Goal: Task Accomplishment & Management: Manage account settings

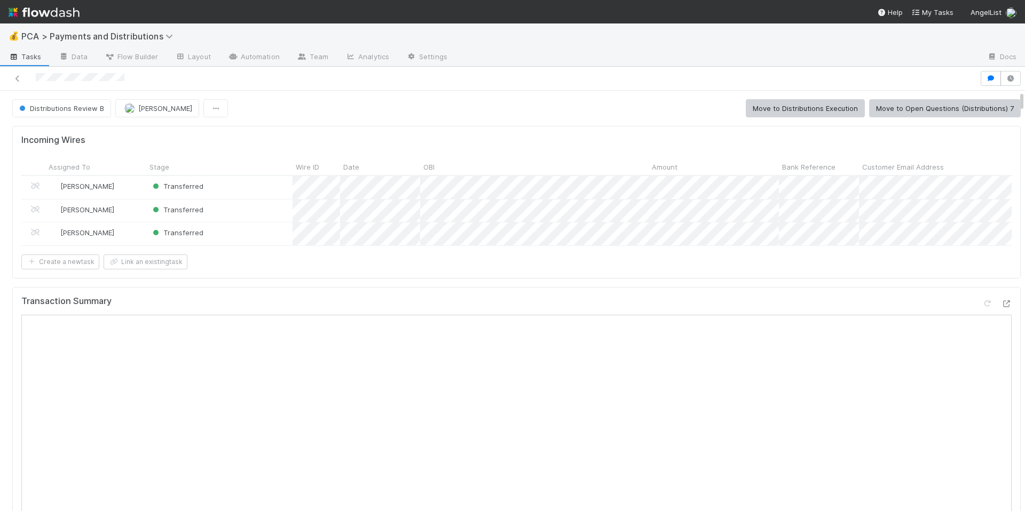
click at [459, 315] on div "Transaction Summary" at bounding box center [516, 305] width 990 height 19
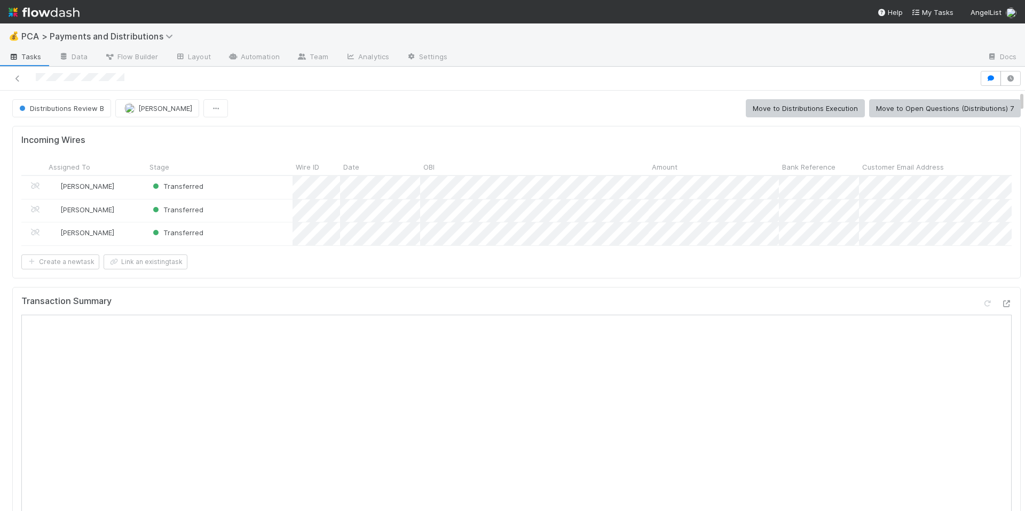
click at [786, 267] on div "Create a new task Link an existing task" at bounding box center [516, 259] width 990 height 15
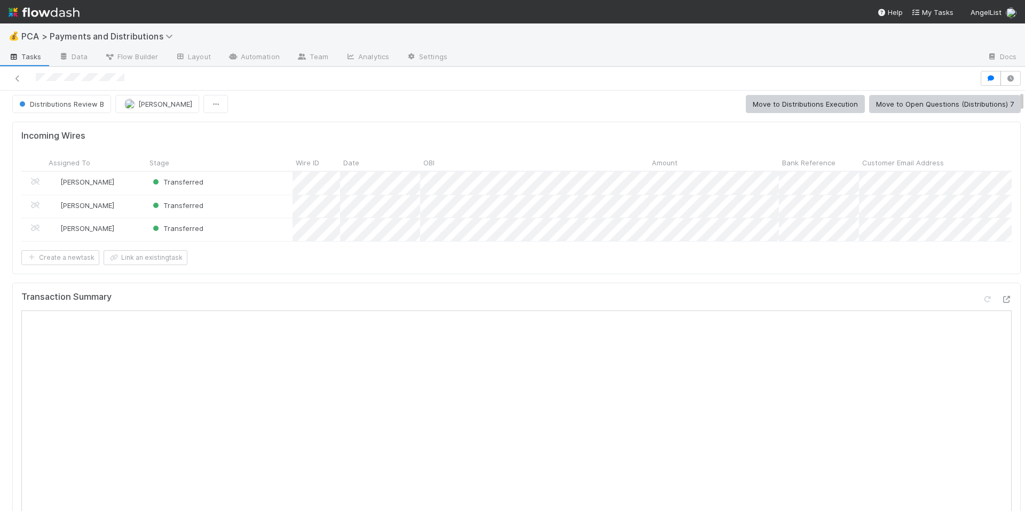
scroll to position [0, 0]
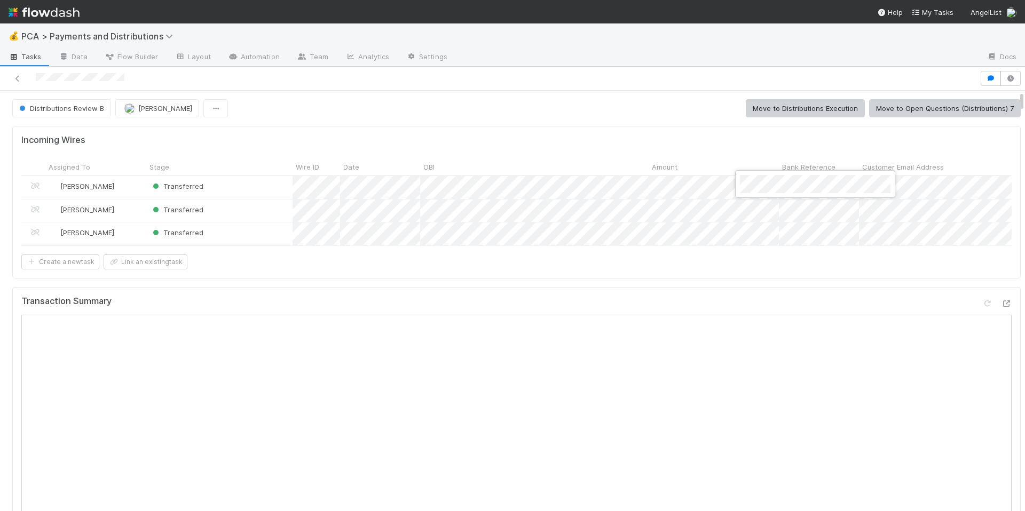
click at [755, 218] on div at bounding box center [512, 255] width 1025 height 511
click at [792, 258] on div at bounding box center [512, 255] width 1025 height 511
click at [617, 310] on div at bounding box center [512, 255] width 1025 height 511
click at [737, 315] on div "Transaction Summary" at bounding box center [516, 305] width 990 height 19
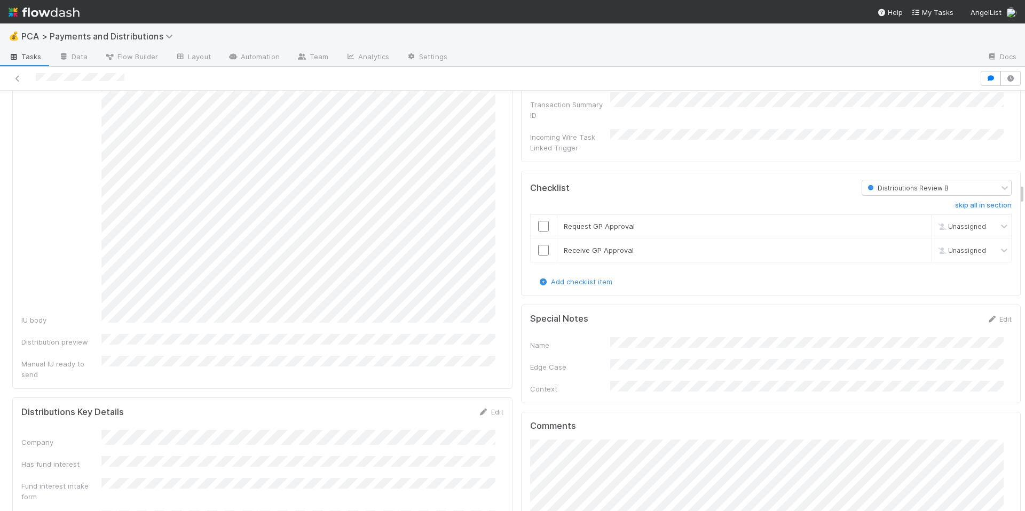
scroll to position [2151, 0]
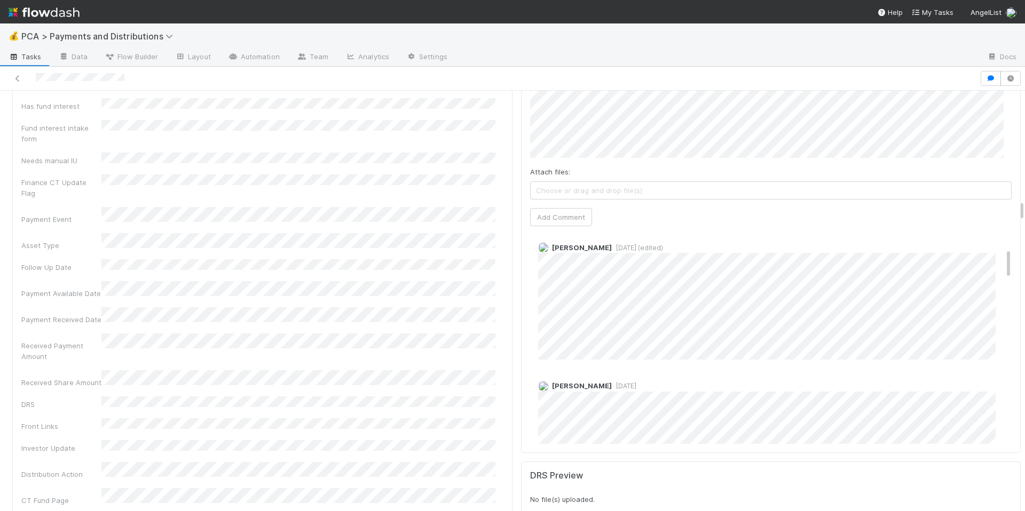
click at [617, 244] on span "6 days ago (edited)" at bounding box center [637, 248] width 51 height 8
click at [390, 336] on div "Received Payment Amount" at bounding box center [262, 350] width 482 height 28
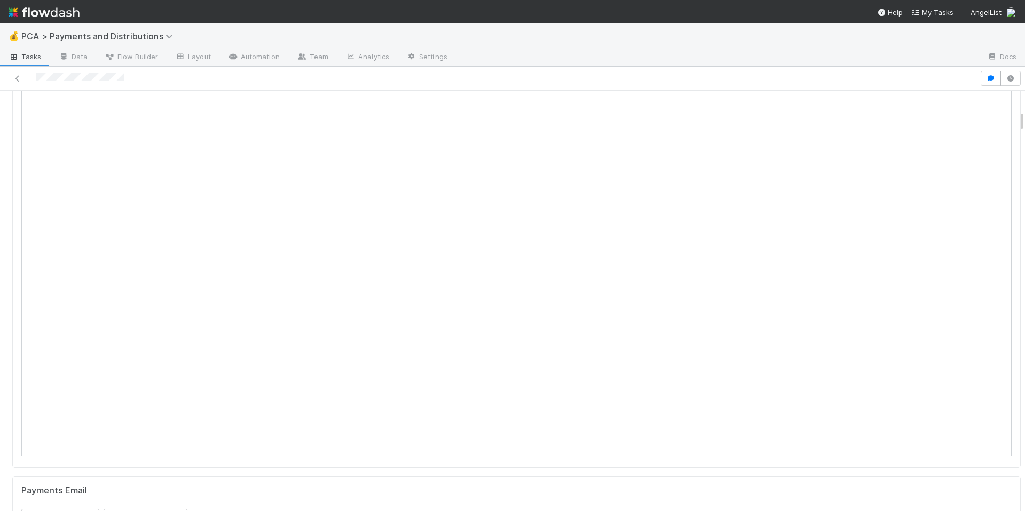
scroll to position [0, 0]
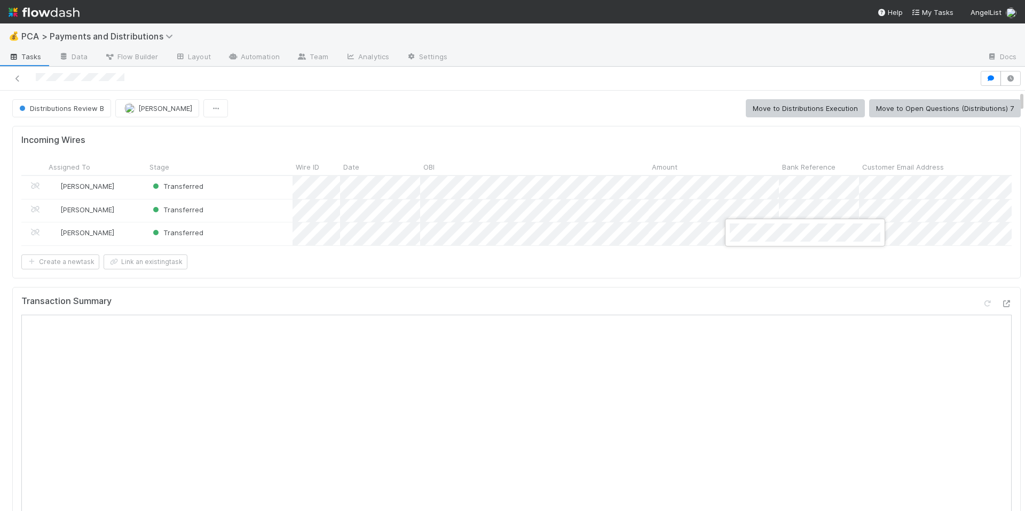
click at [599, 308] on div at bounding box center [512, 255] width 1025 height 511
click at [655, 311] on div at bounding box center [512, 255] width 1025 height 511
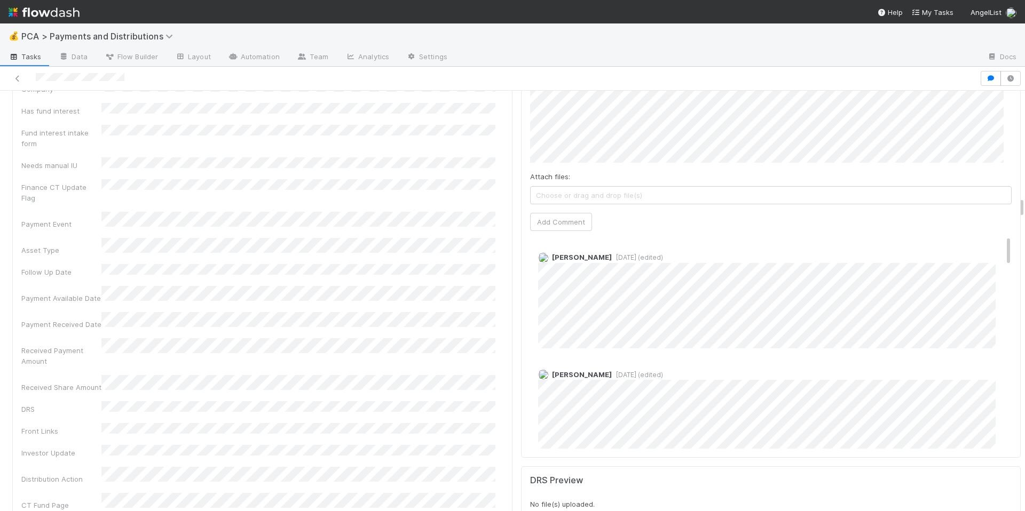
scroll to position [2041, 0]
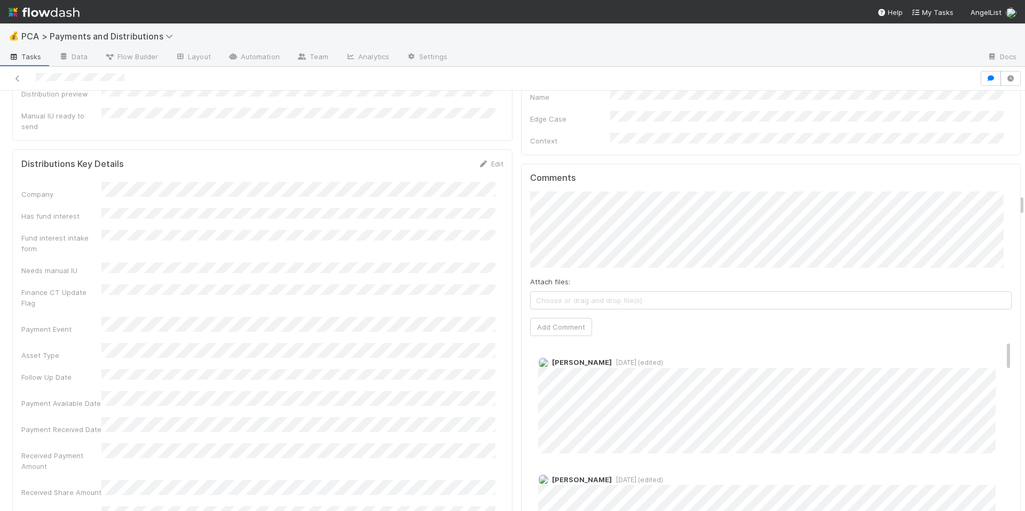
click at [612, 359] on span "6 days ago (edited)" at bounding box center [637, 363] width 51 height 8
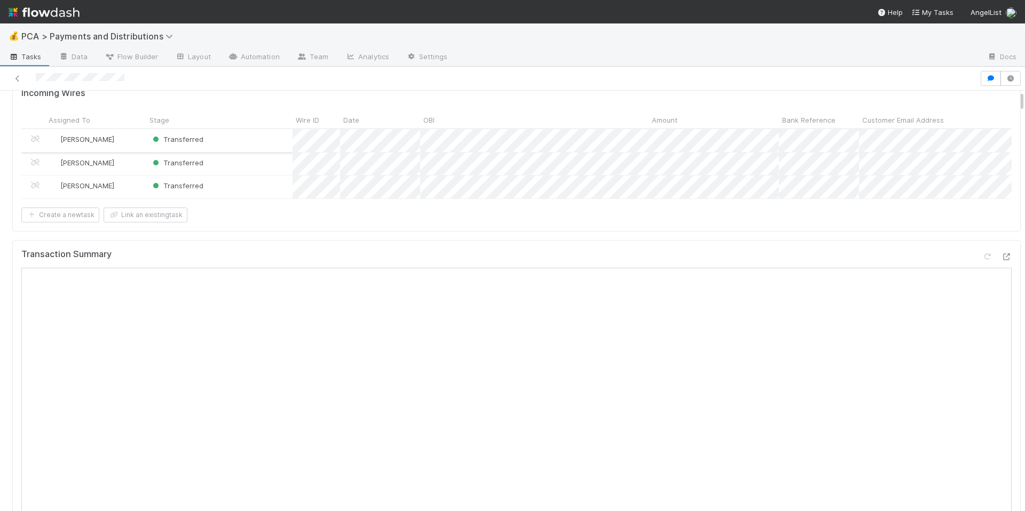
scroll to position [0, 0]
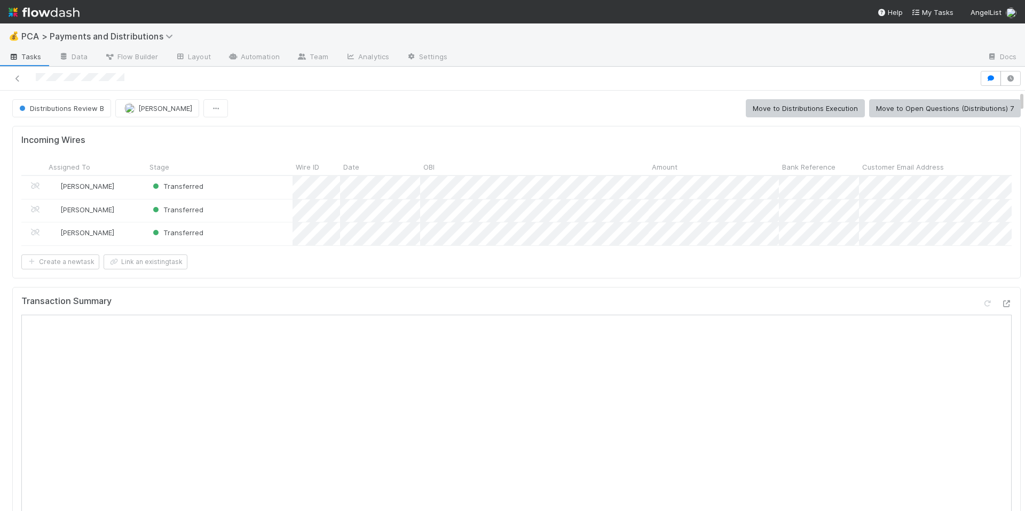
click at [753, 262] on form "Incoming Wires Assigned To Stage Wire ID Date OBI Amount Bank Reference Custome…" at bounding box center [516, 202] width 990 height 134
click at [757, 230] on div at bounding box center [512, 255] width 1025 height 511
click at [586, 319] on div at bounding box center [512, 255] width 1025 height 511
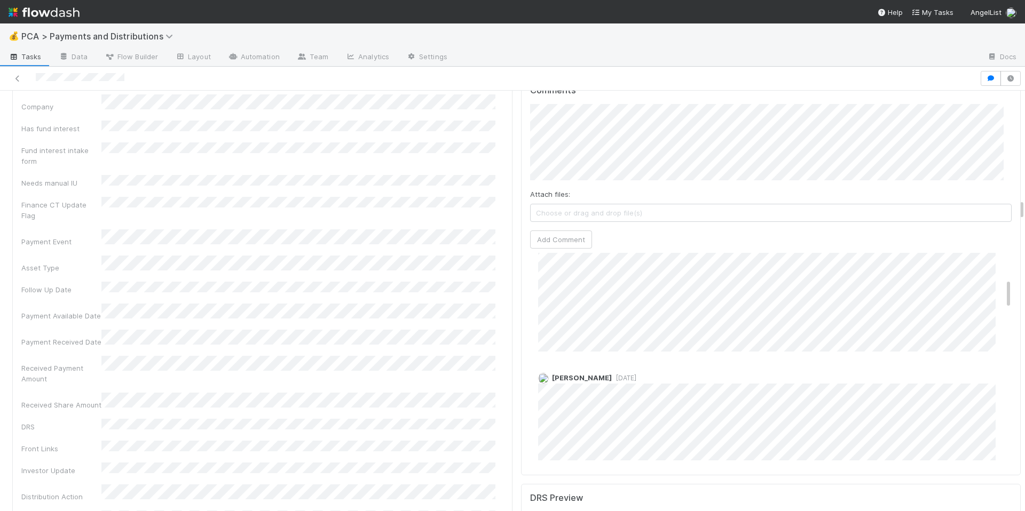
scroll to position [183, 0]
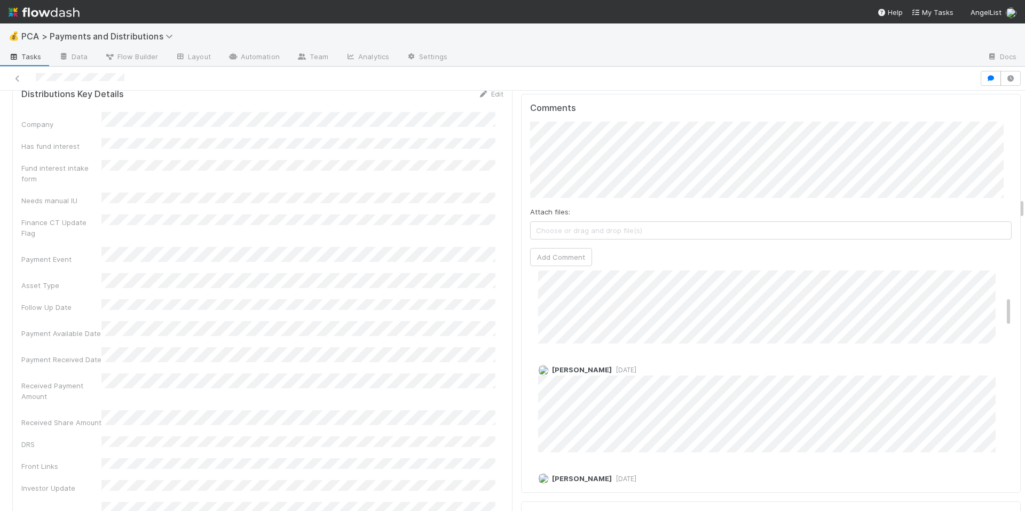
scroll to position [2112, 0]
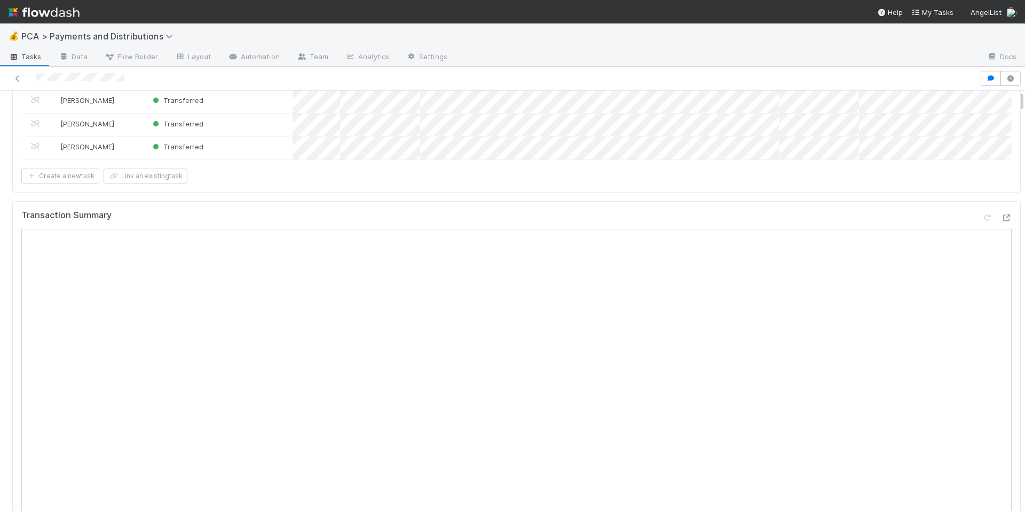
scroll to position [0, 0]
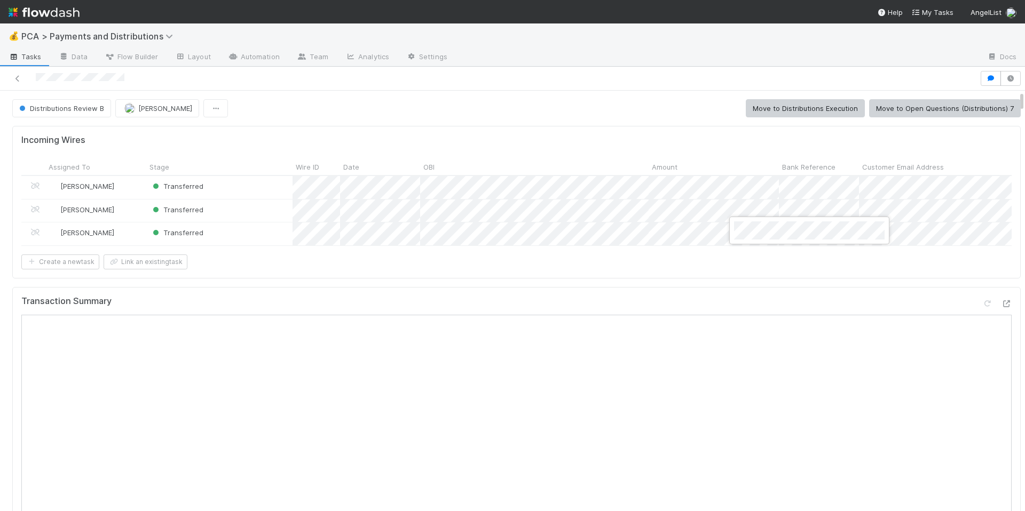
click at [622, 310] on div at bounding box center [512, 255] width 1025 height 511
click at [639, 294] on div at bounding box center [512, 255] width 1025 height 511
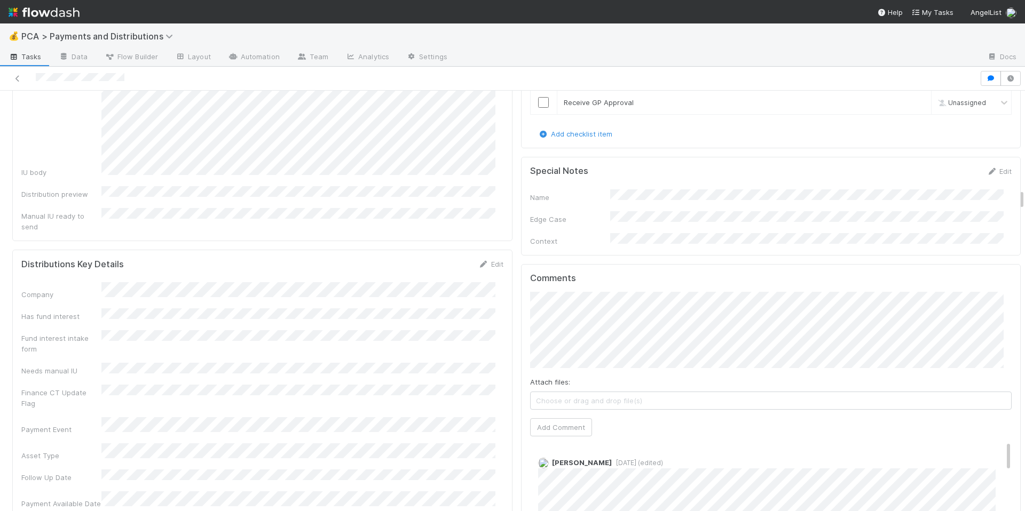
scroll to position [1929, 0]
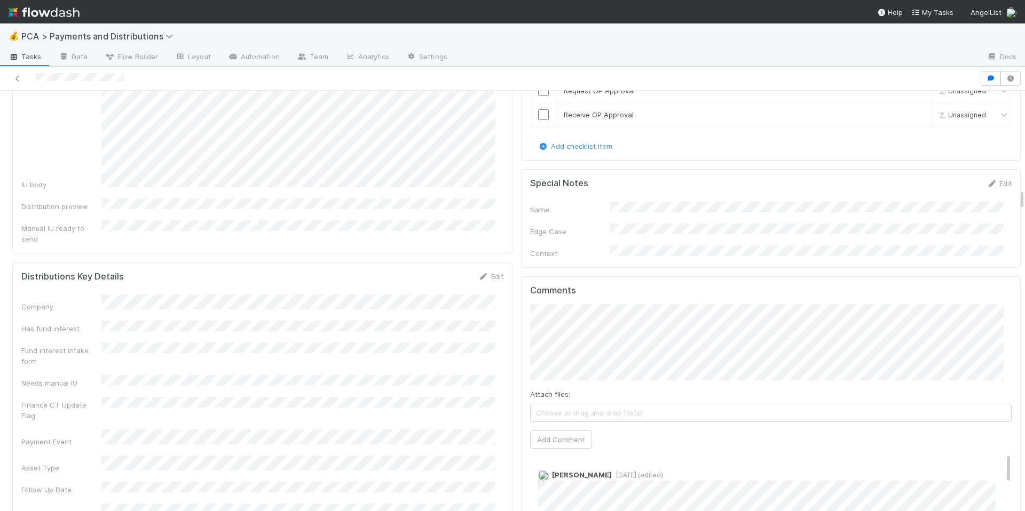
click at [622, 401] on div "Attach files: Choose or drag and drop file(s) Add Comment" at bounding box center [771, 376] width 482 height 145
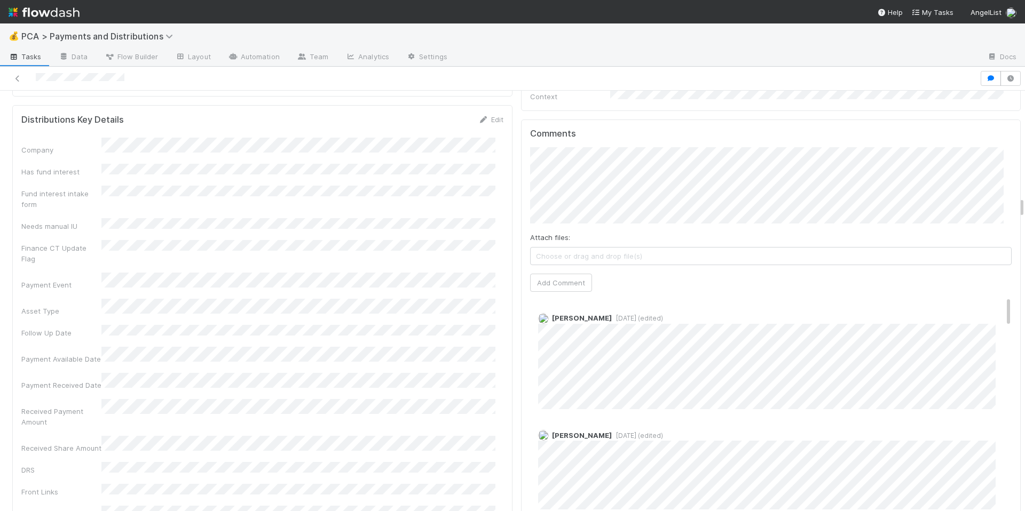
scroll to position [2076, 0]
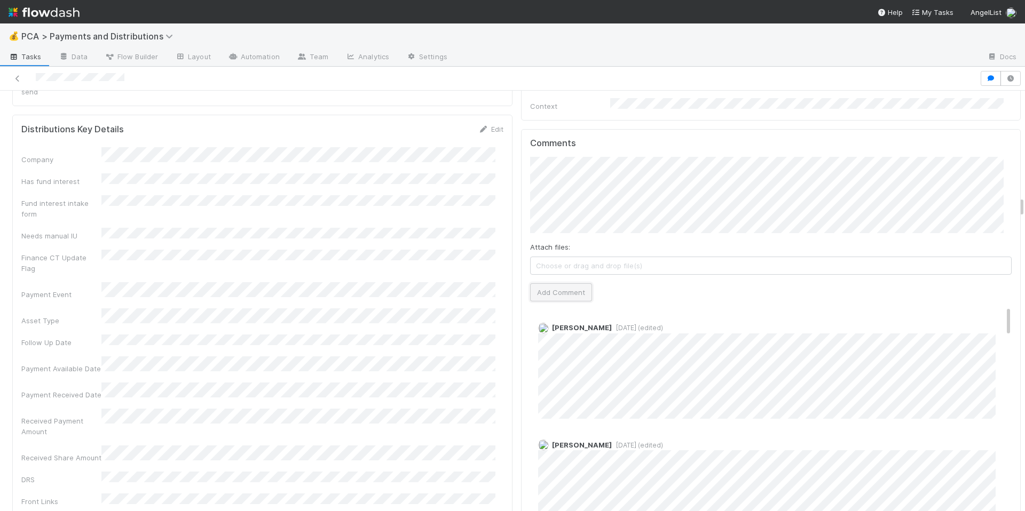
click at [554, 283] on button "Add Comment" at bounding box center [561, 292] width 62 height 18
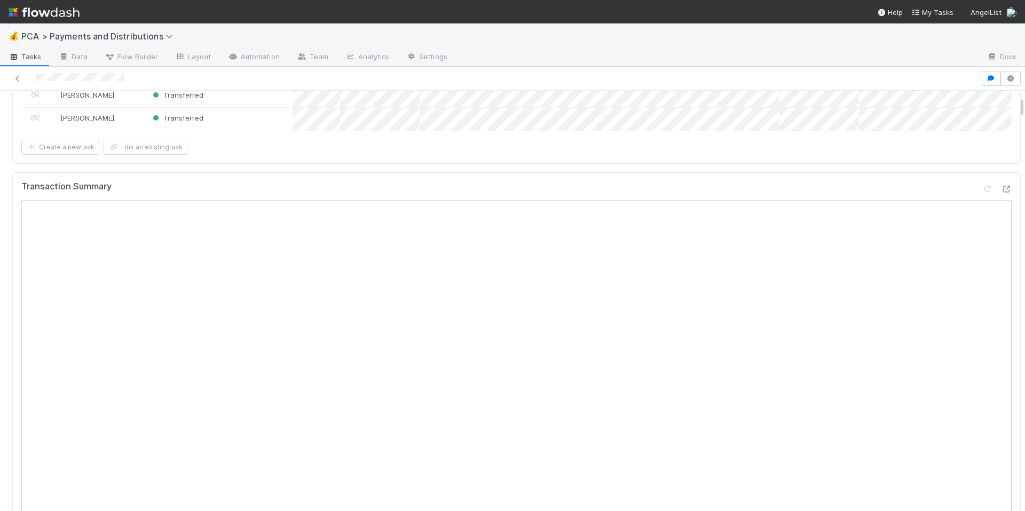
scroll to position [0, 0]
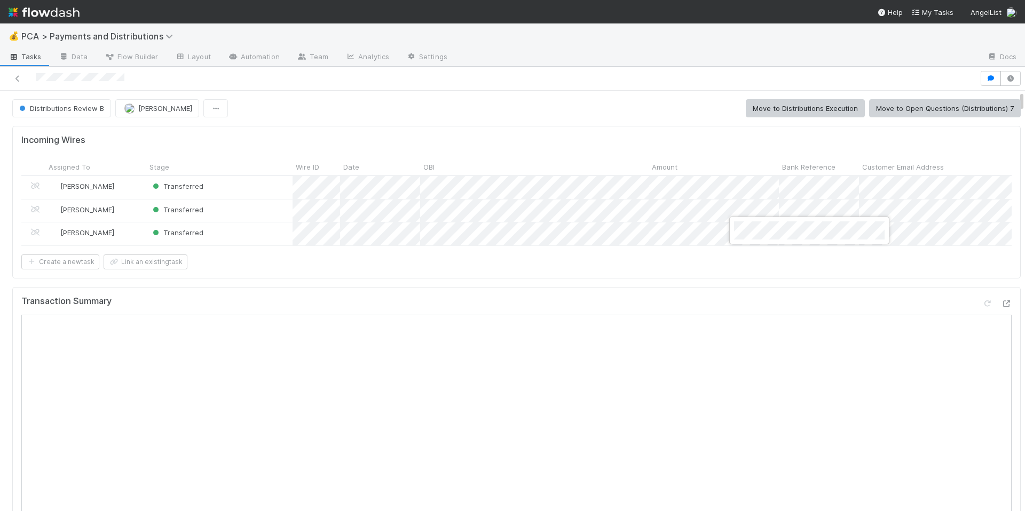
click at [681, 303] on div at bounding box center [512, 255] width 1025 height 511
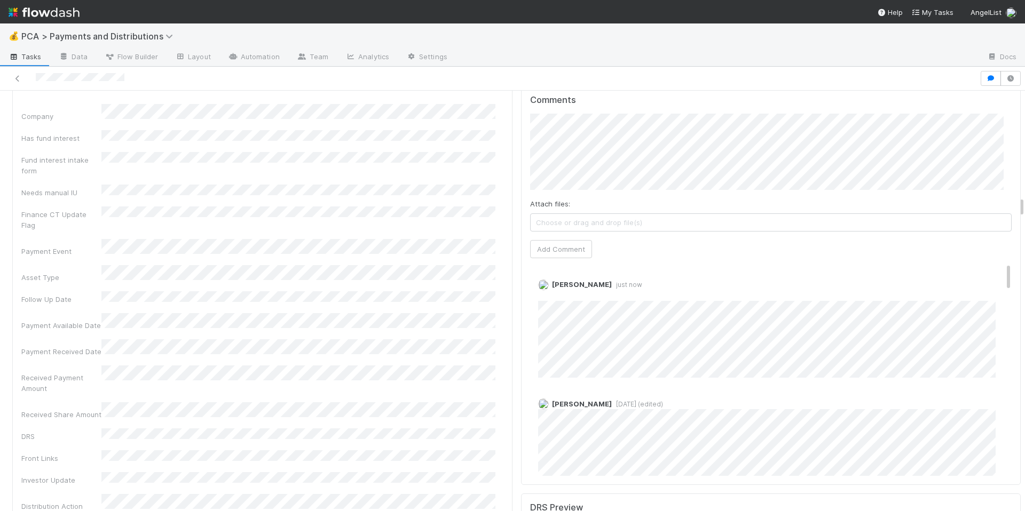
scroll to position [2142, 0]
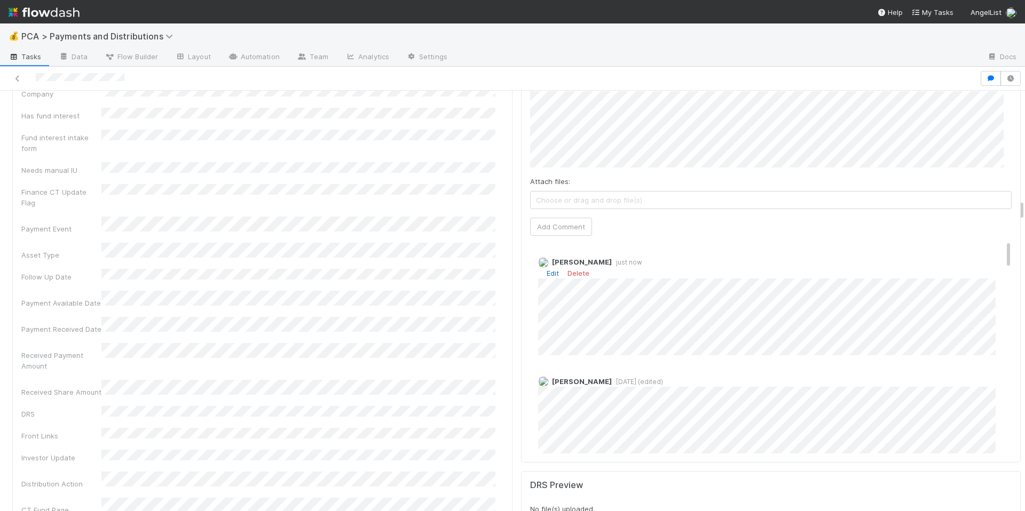
click at [548, 269] on link "Edit" at bounding box center [553, 273] width 12 height 9
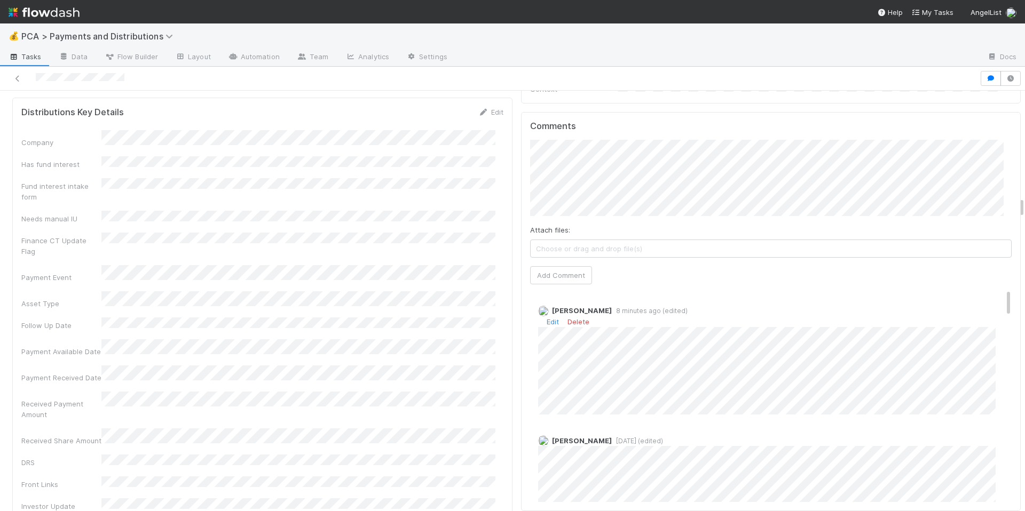
scroll to position [2093, 0]
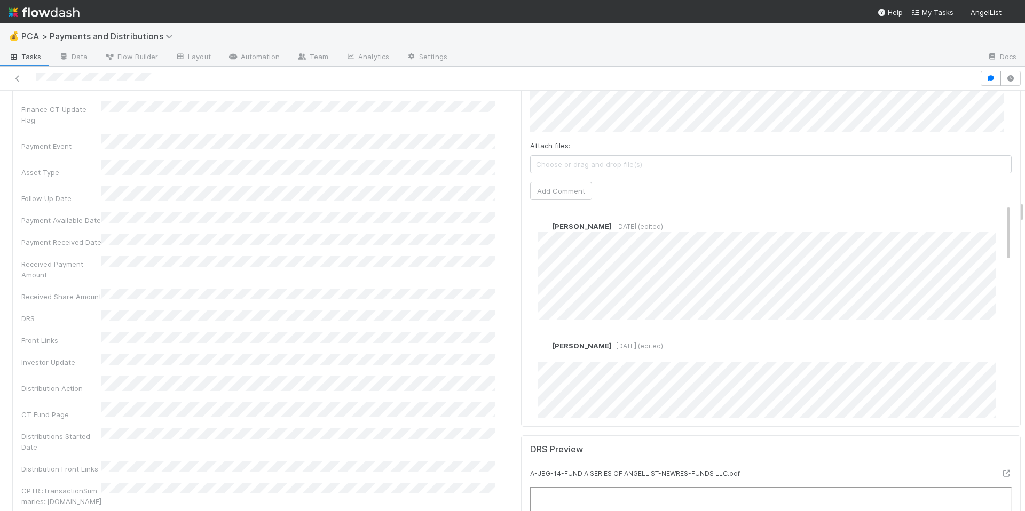
scroll to position [2122, 0]
click at [612, 223] on span "[DATE] (edited)" at bounding box center [637, 227] width 51 height 8
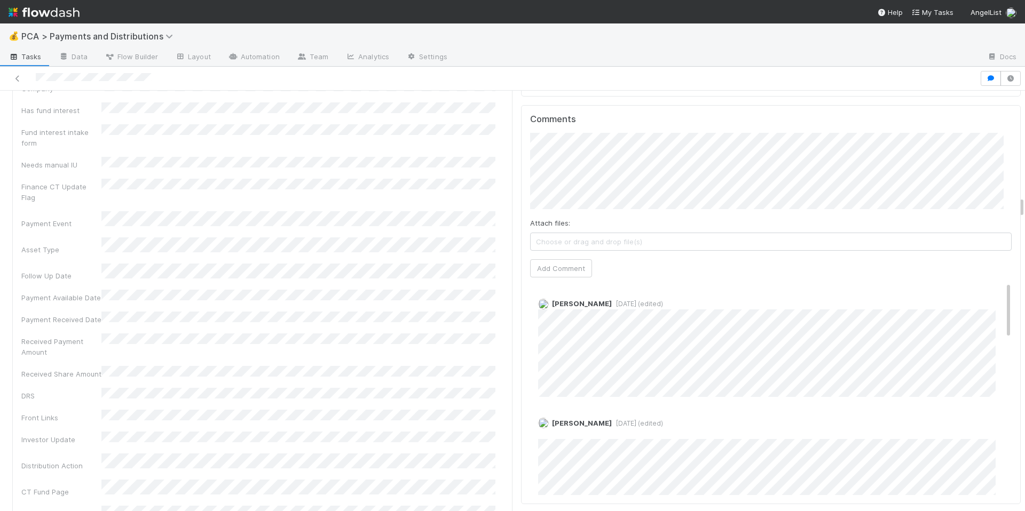
scroll to position [2031, 0]
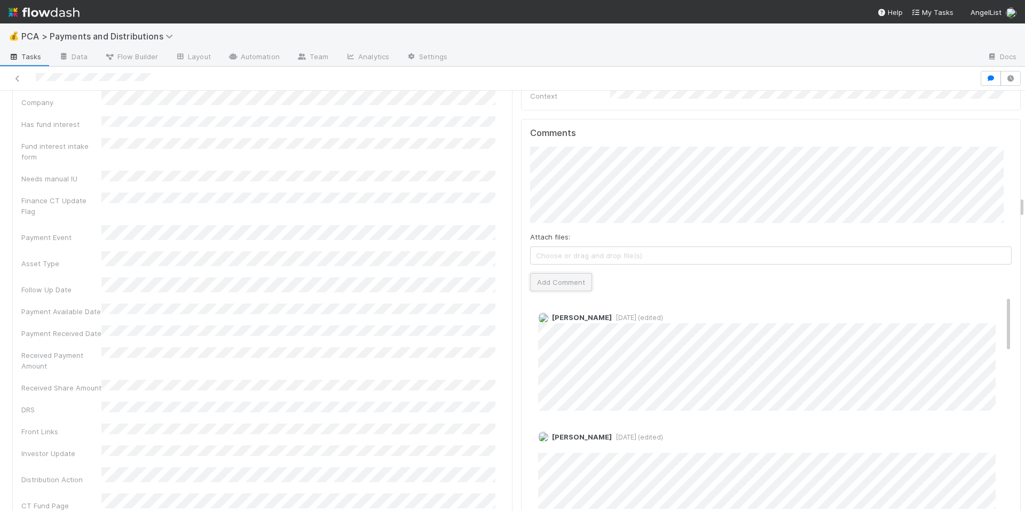
click at [566, 273] on button "Add Comment" at bounding box center [561, 282] width 62 height 18
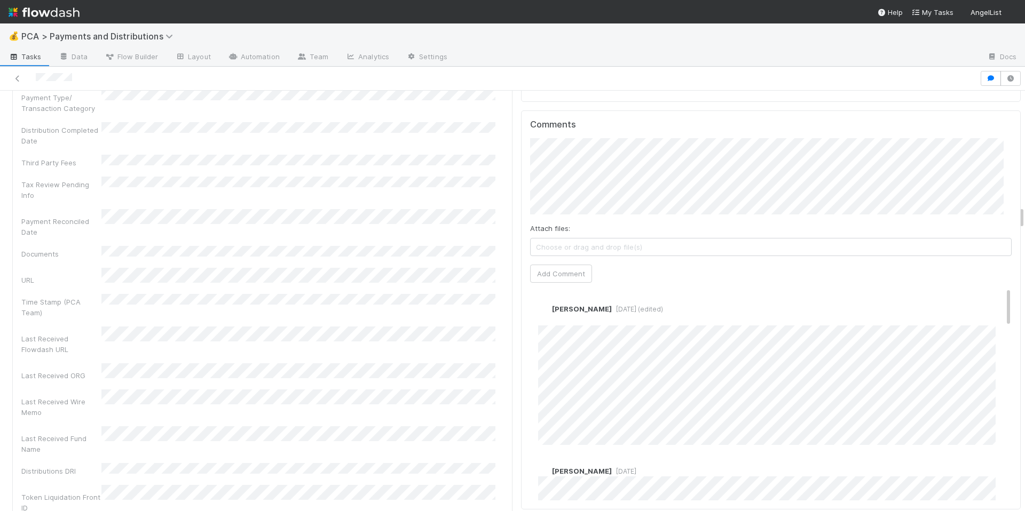
scroll to position [2096, 0]
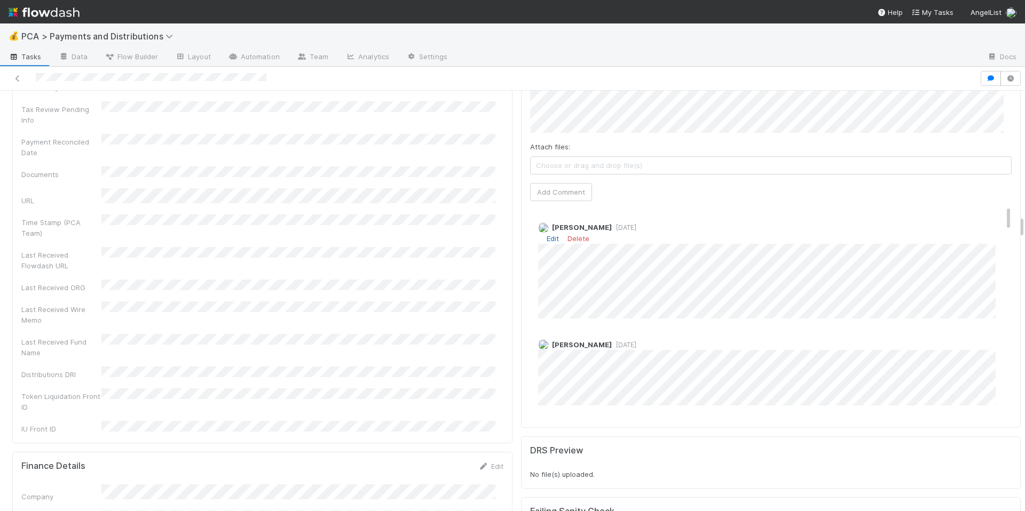
click at [547, 234] on link "Edit" at bounding box center [553, 238] width 12 height 9
click at [575, 234] on link "Delete" at bounding box center [578, 238] width 22 height 9
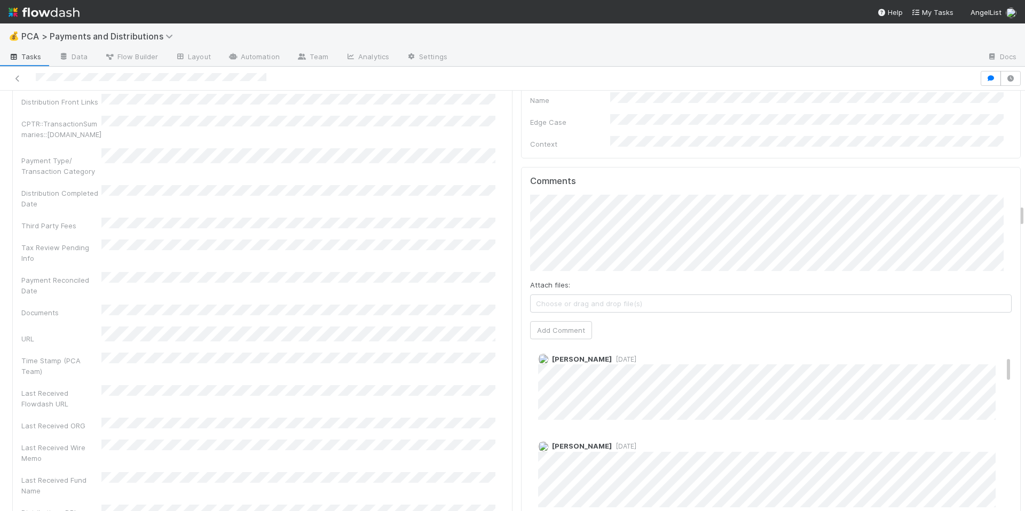
scroll to position [2098, 0]
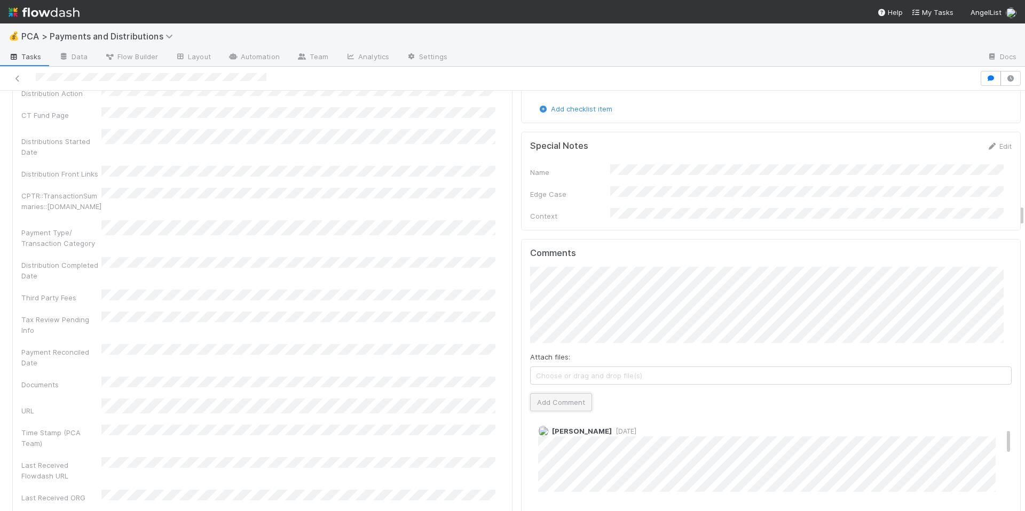
click at [543, 393] on button "Add Comment" at bounding box center [561, 402] width 62 height 18
click at [407, 257] on div "Distribution Completed Date" at bounding box center [262, 269] width 482 height 24
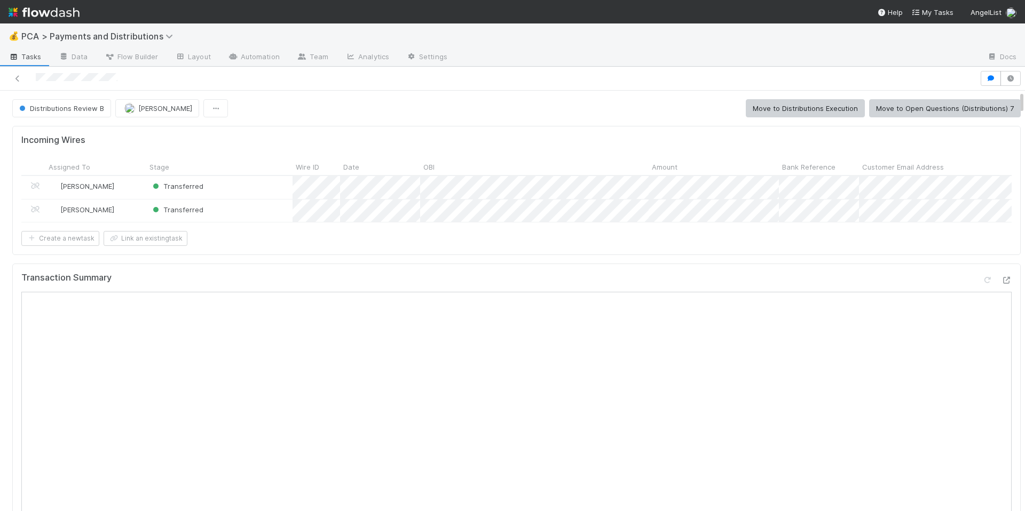
click at [764, 284] on div "Transaction Summary" at bounding box center [516, 282] width 990 height 19
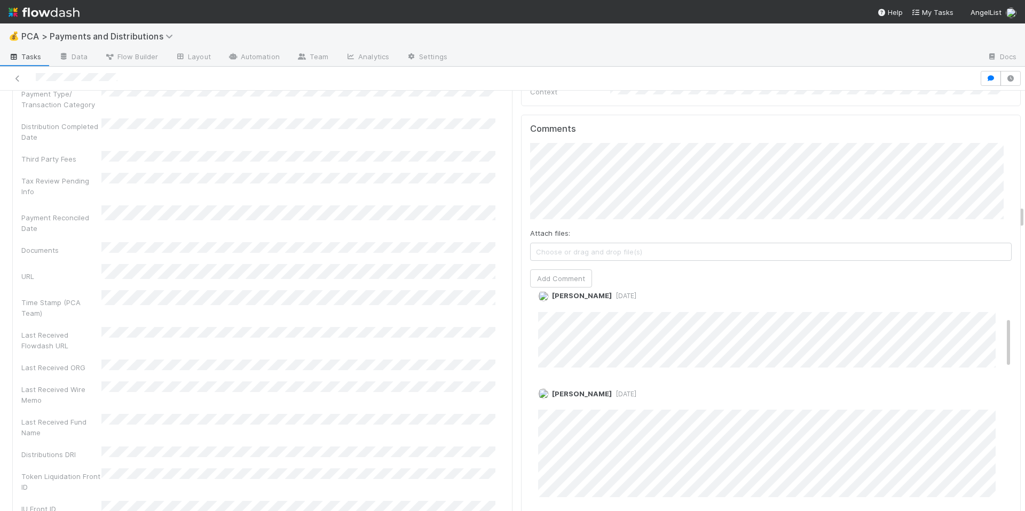
scroll to position [106, 0]
click at [539, 270] on button "Add Comment" at bounding box center [561, 279] width 62 height 18
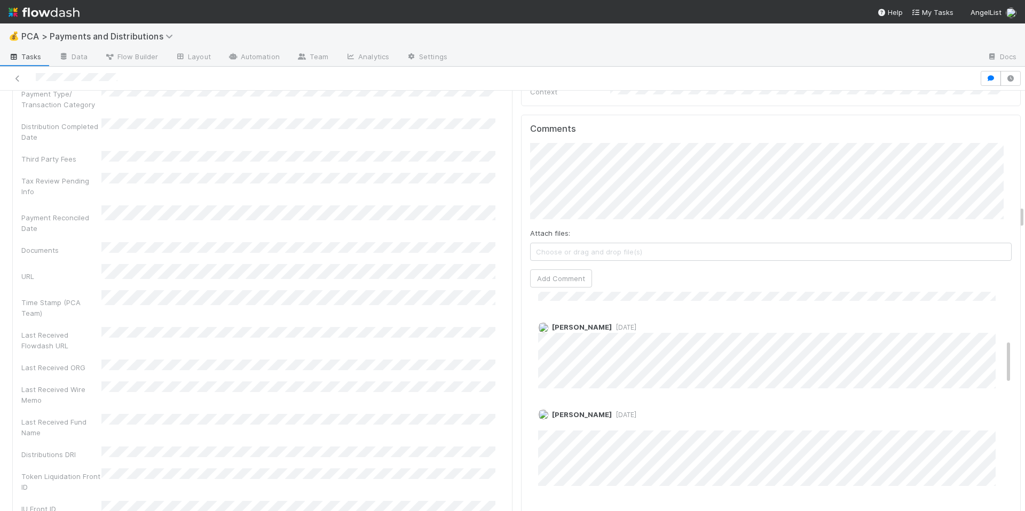
scroll to position [225, 0]
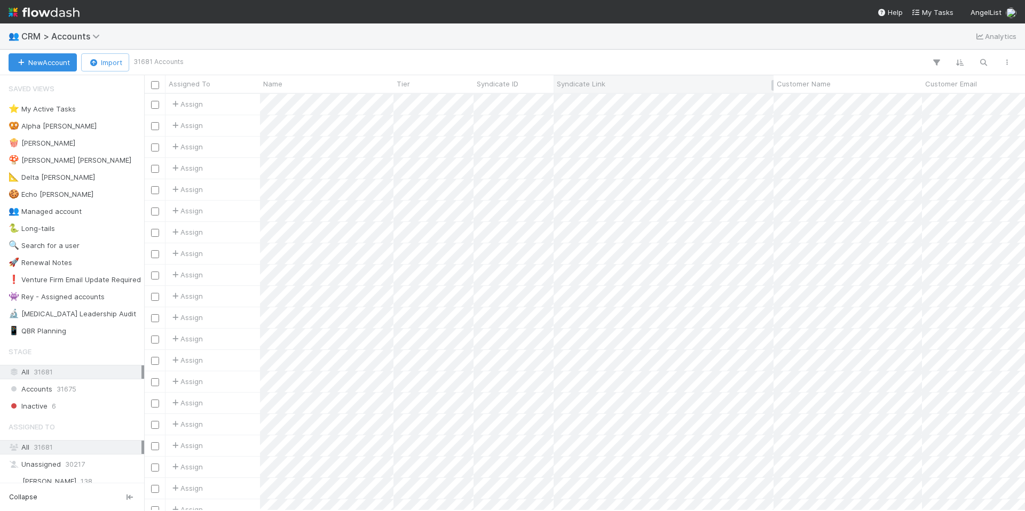
scroll to position [409, 873]
click at [984, 66] on icon "button" at bounding box center [983, 63] width 11 height 10
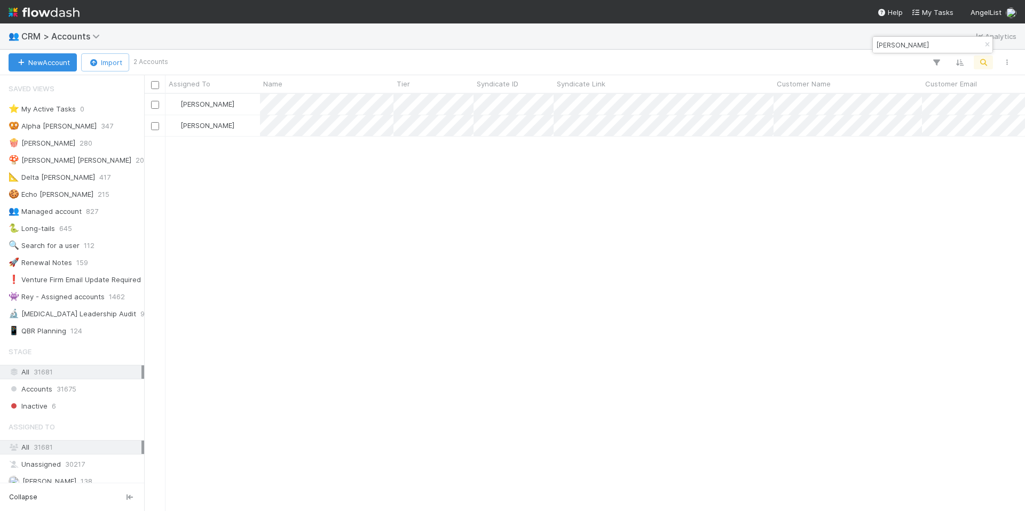
type input "[PERSON_NAME]"
click at [426, 191] on div "[PERSON_NAME] 642 [PERSON_NAME] 30" at bounding box center [584, 302] width 881 height 416
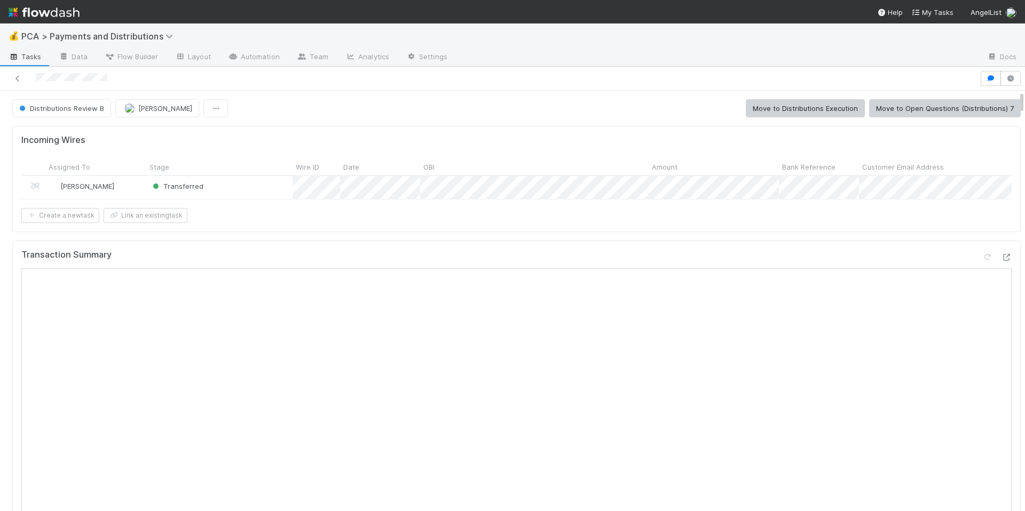
click at [640, 222] on div "Create a new task Link an existing task" at bounding box center [516, 215] width 990 height 15
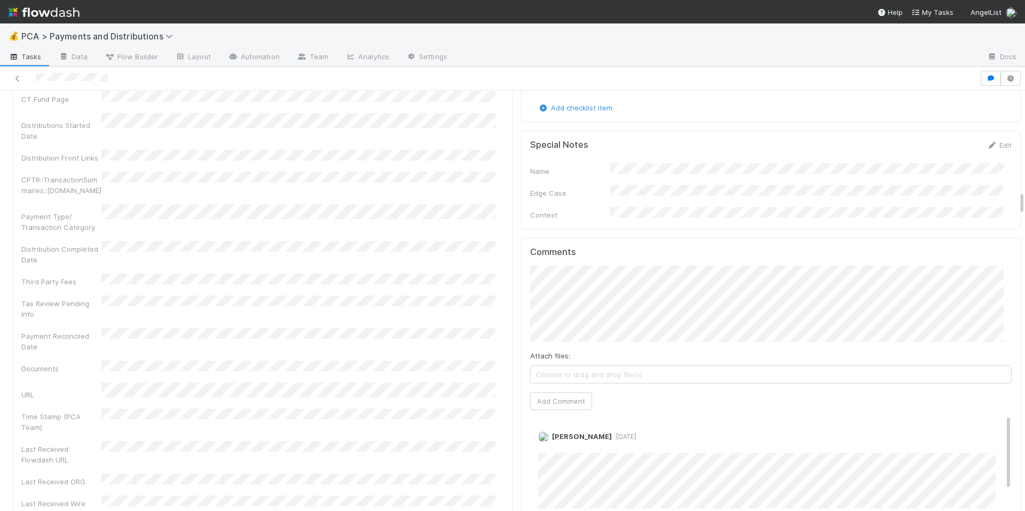
scroll to position [1984, 0]
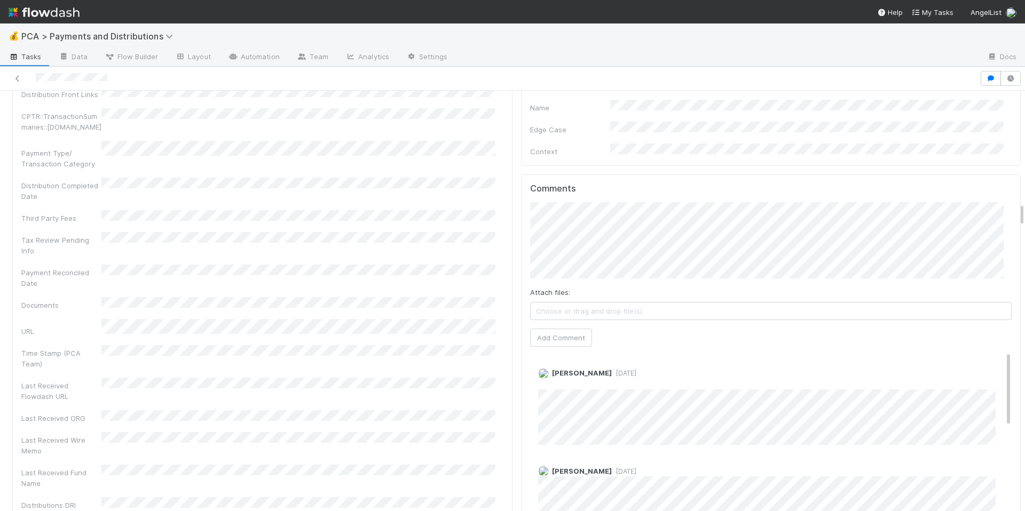
click at [492, 339] on div "Company Has fund interest Fund interest intake form Needs manual IU Finance CT …" at bounding box center [262, 88] width 482 height 954
click at [547, 380] on link "Edit" at bounding box center [553, 384] width 12 height 9
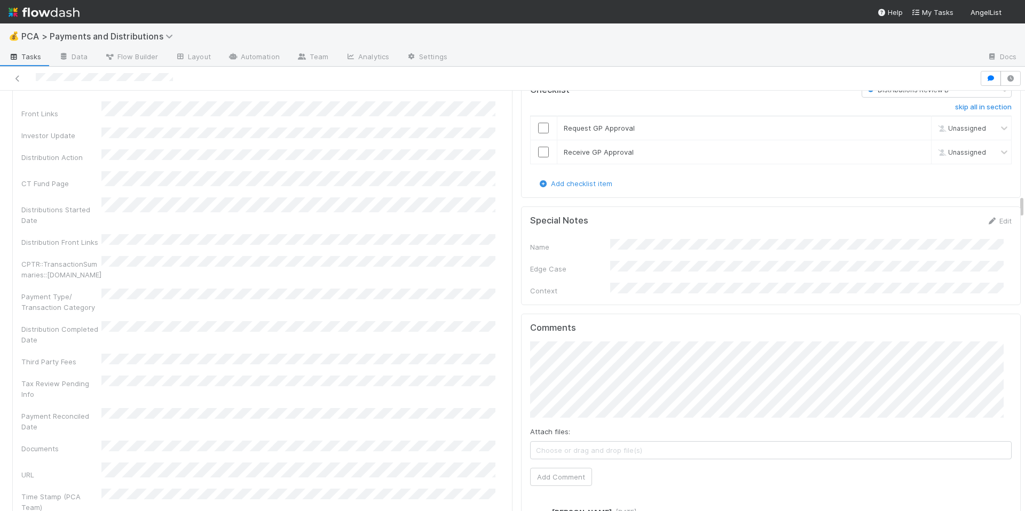
scroll to position [1978, 0]
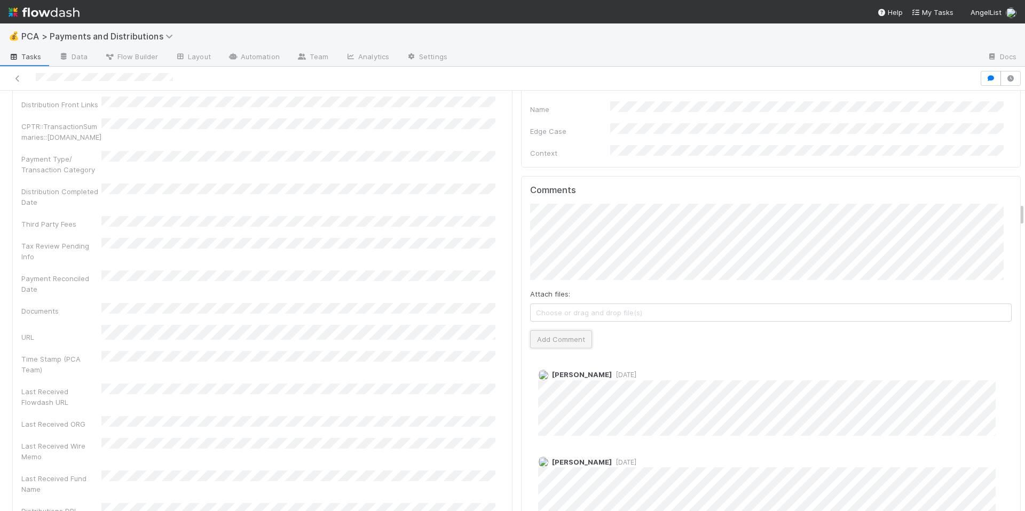
click at [559, 330] on button "Add Comment" at bounding box center [561, 339] width 62 height 18
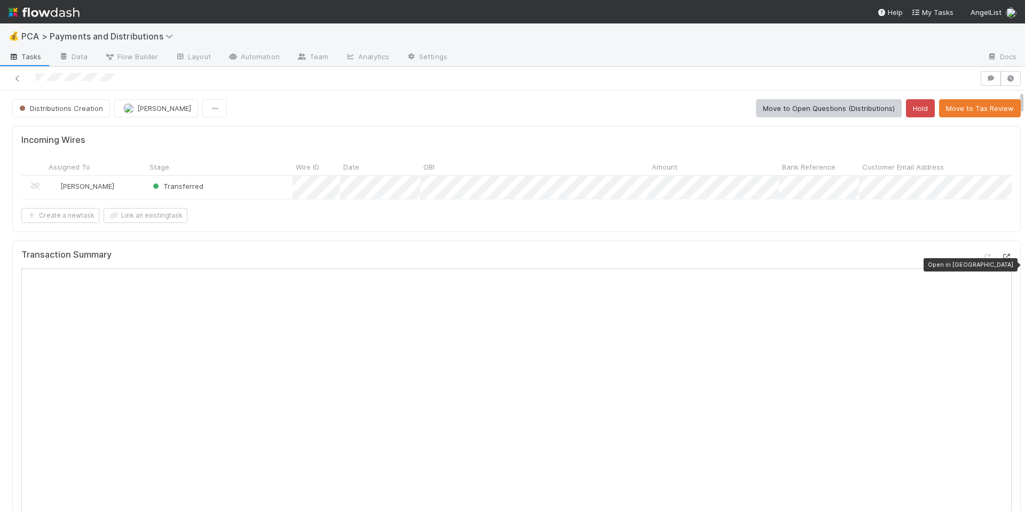
click at [1001, 261] on icon at bounding box center [1006, 257] width 11 height 7
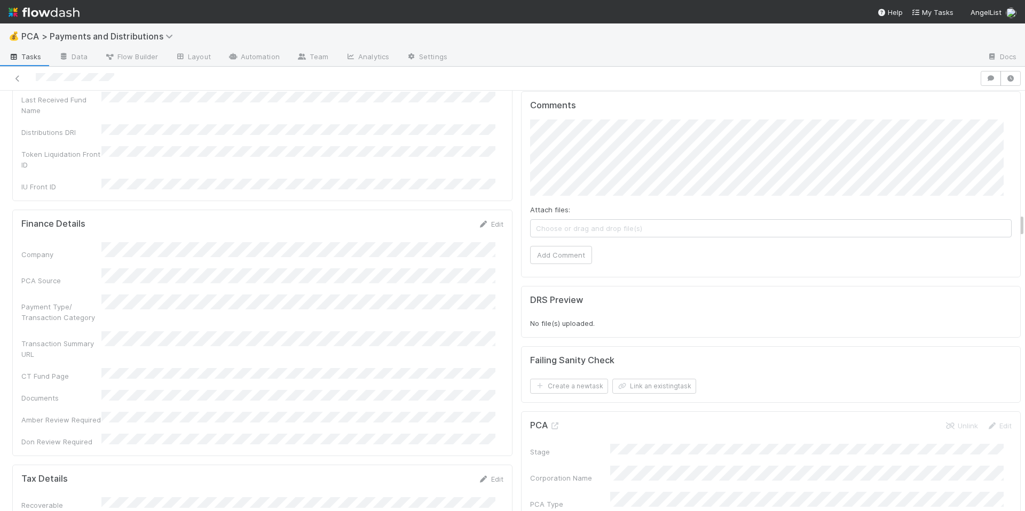
scroll to position [2147, 0]
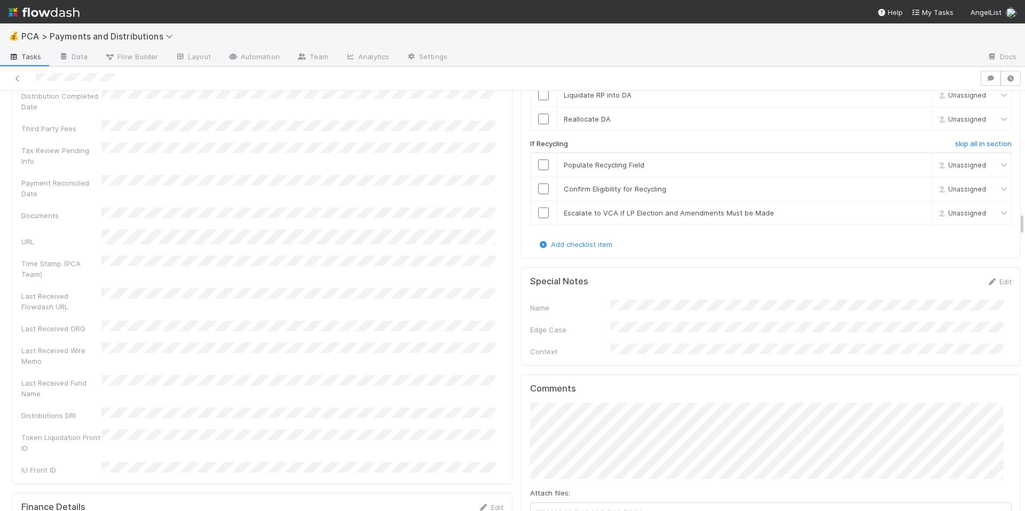
click at [521, 409] on div "Comments Attach files: Choose or drag and drop file(s) Add Comment" at bounding box center [771, 468] width 500 height 186
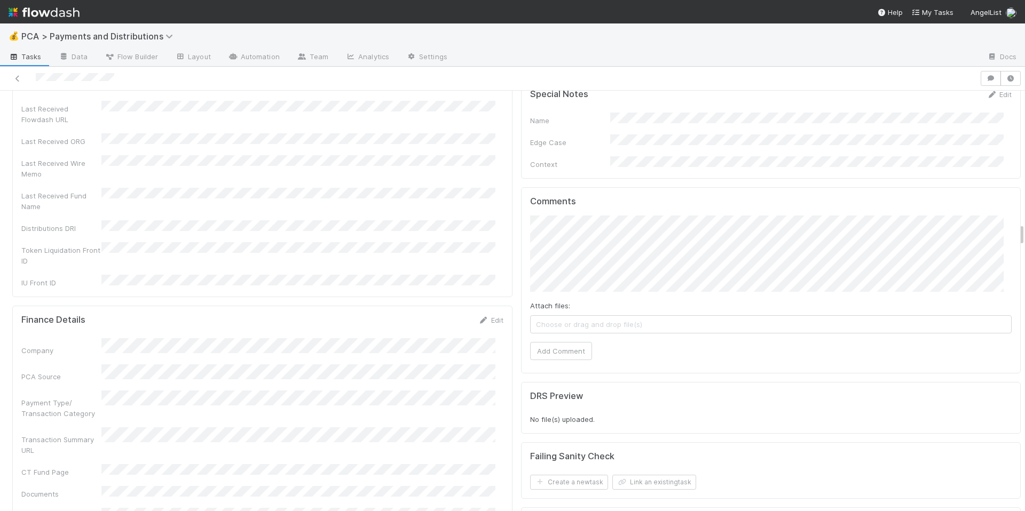
scroll to position [2335, 0]
click at [568, 342] on button "Add Comment" at bounding box center [561, 351] width 62 height 18
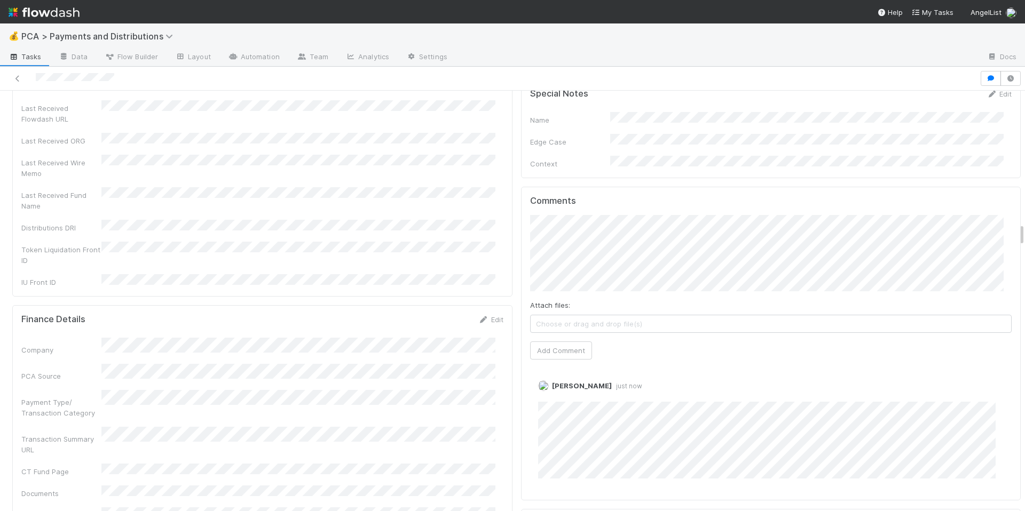
click at [81, 77] on div at bounding box center [489, 78] width 971 height 15
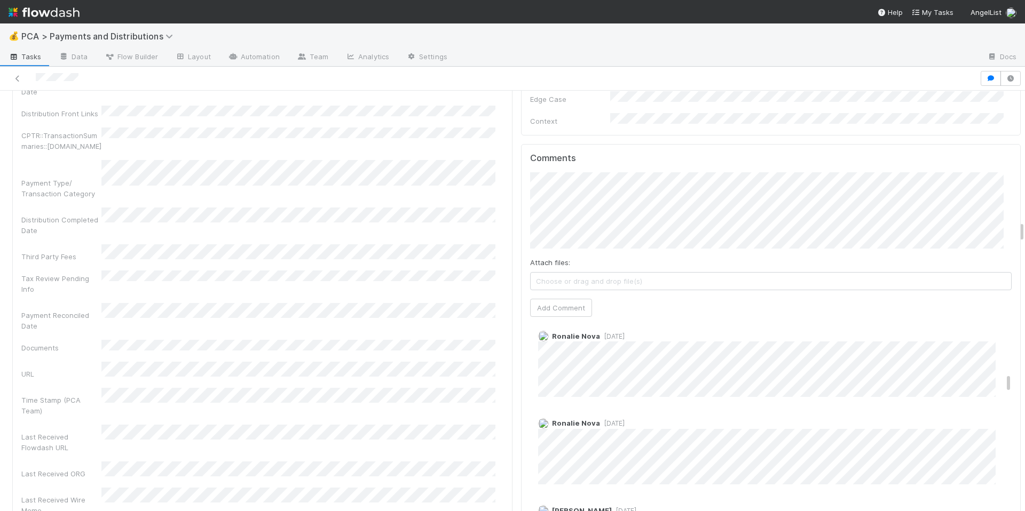
scroll to position [607, 0]
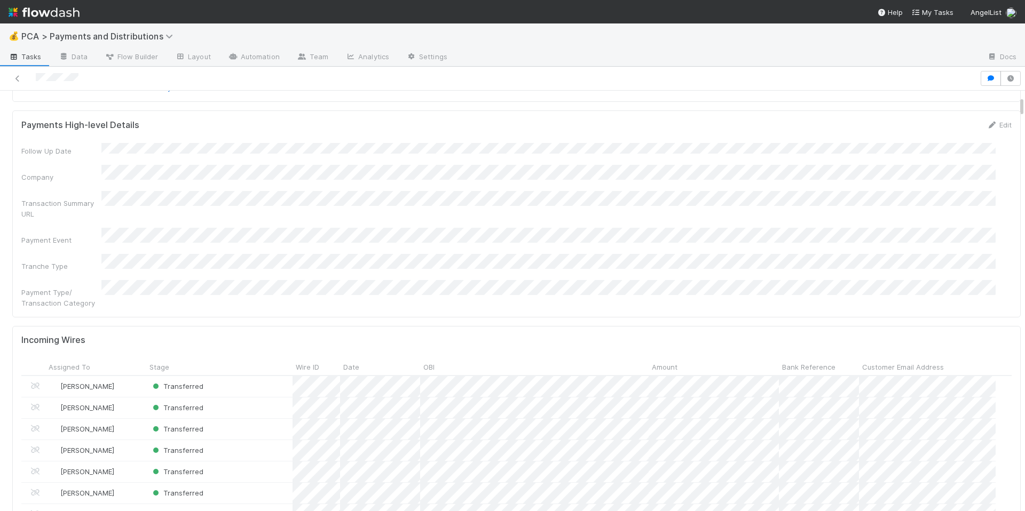
scroll to position [99, 0]
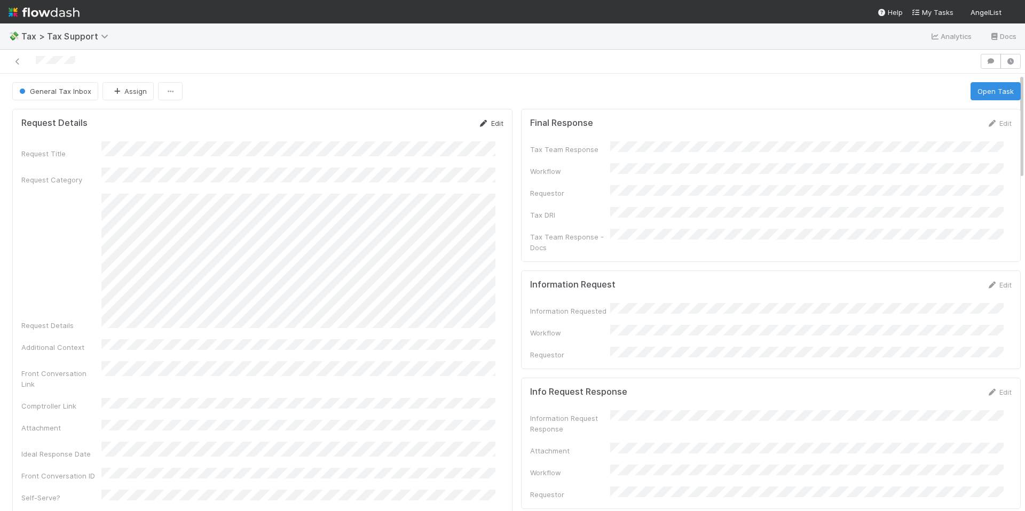
click at [478, 121] on icon at bounding box center [483, 123] width 11 height 7
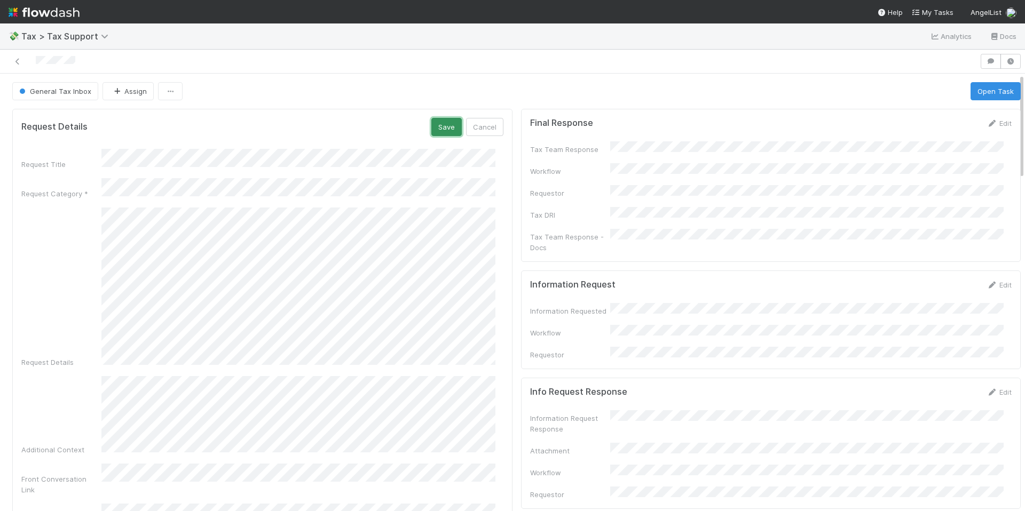
click at [436, 133] on button "Save" at bounding box center [446, 127] width 30 height 18
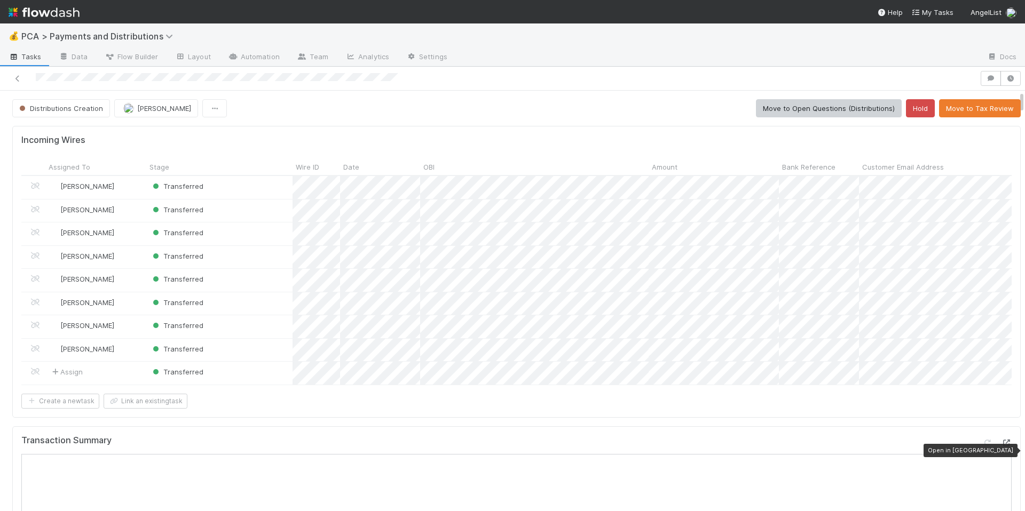
click at [1001, 447] on icon at bounding box center [1006, 443] width 11 height 7
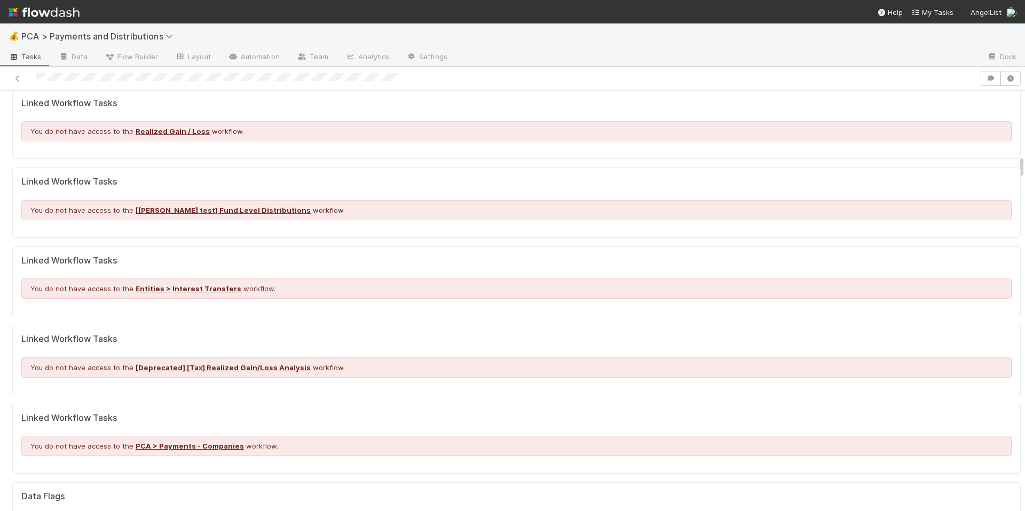
scroll to position [959, 0]
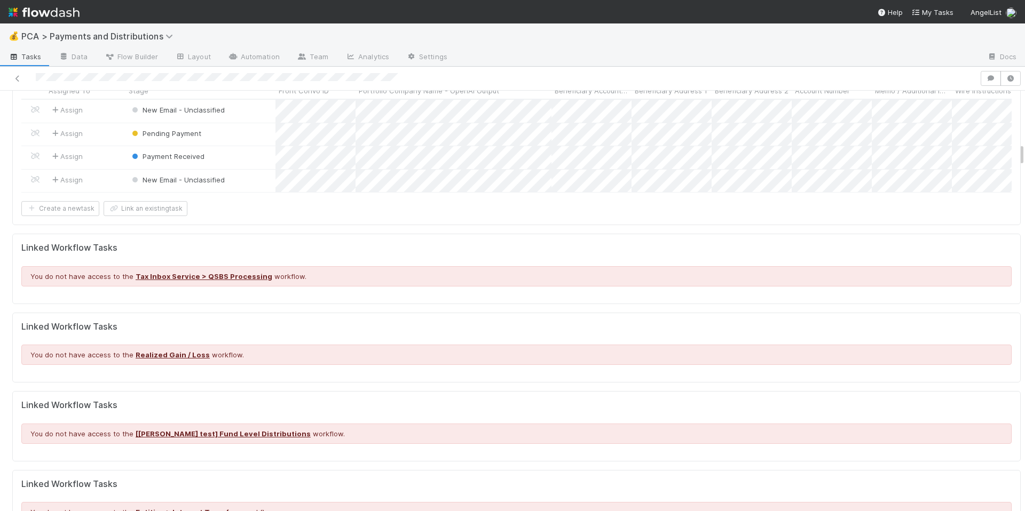
click at [626, 225] on div "Payments Email Assigned To Stage Front Convo ID Portfolio Company Name - OpenAI…" at bounding box center [516, 138] width 1008 height 176
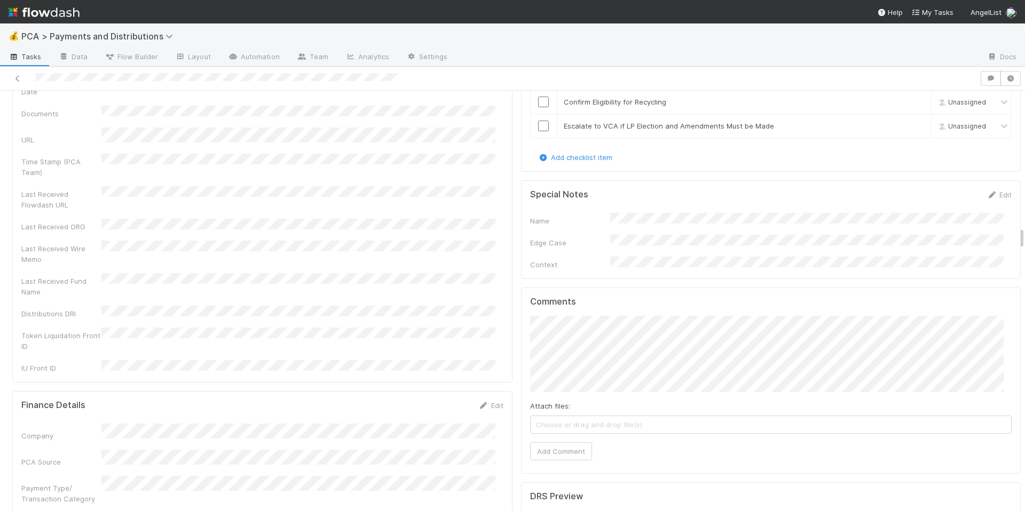
scroll to position [2499, 0]
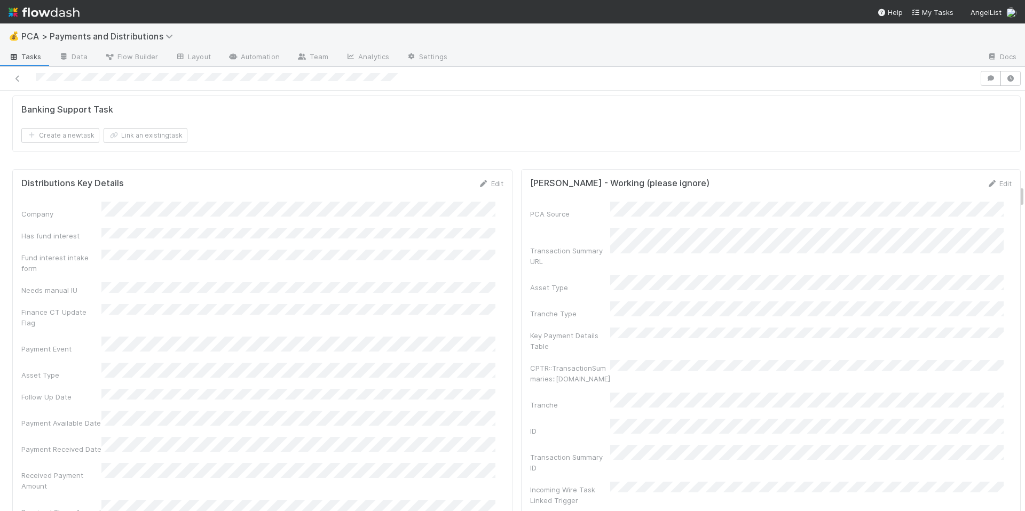
scroll to position [1698, 0]
click at [486, 189] on link "Edit" at bounding box center [490, 184] width 25 height 9
click at [431, 198] on button "Save" at bounding box center [446, 188] width 30 height 18
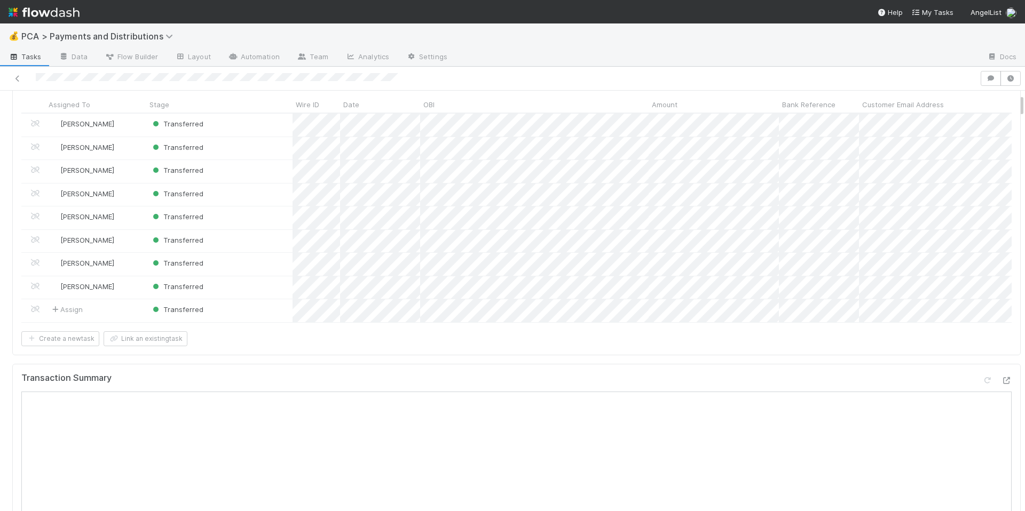
scroll to position [65, 0]
click at [688, 344] on div "Create a new task Link an existing task" at bounding box center [516, 336] width 990 height 15
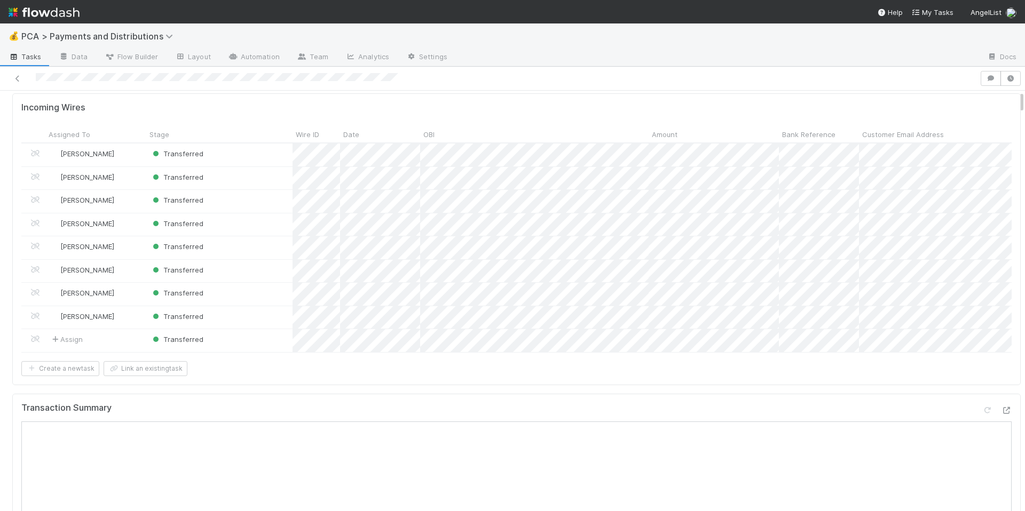
scroll to position [0, 0]
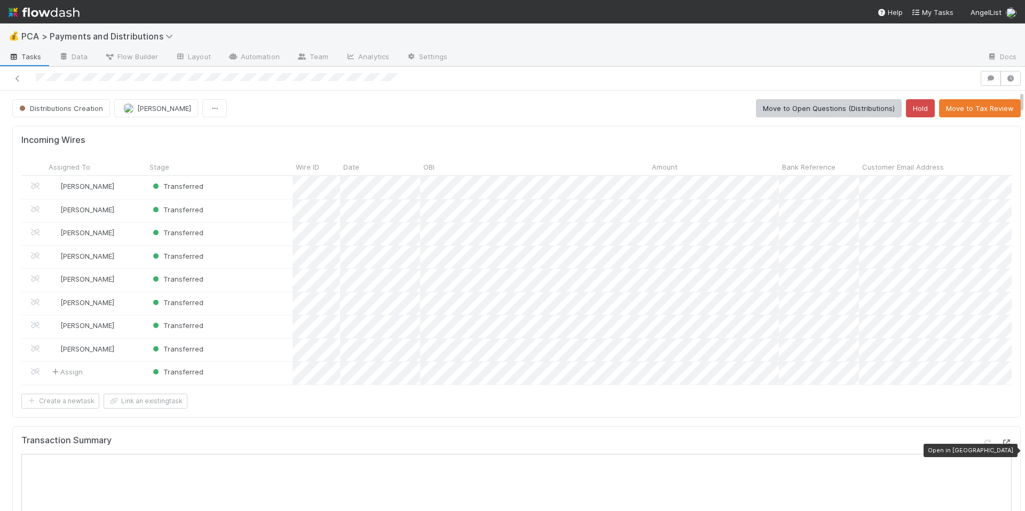
click at [1001, 447] on icon at bounding box center [1006, 443] width 11 height 7
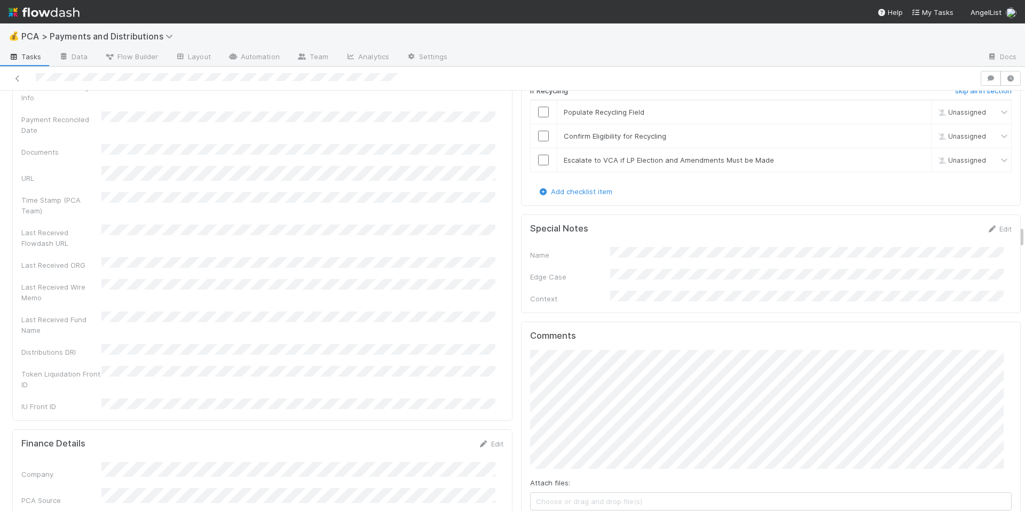
scroll to position [2657, 0]
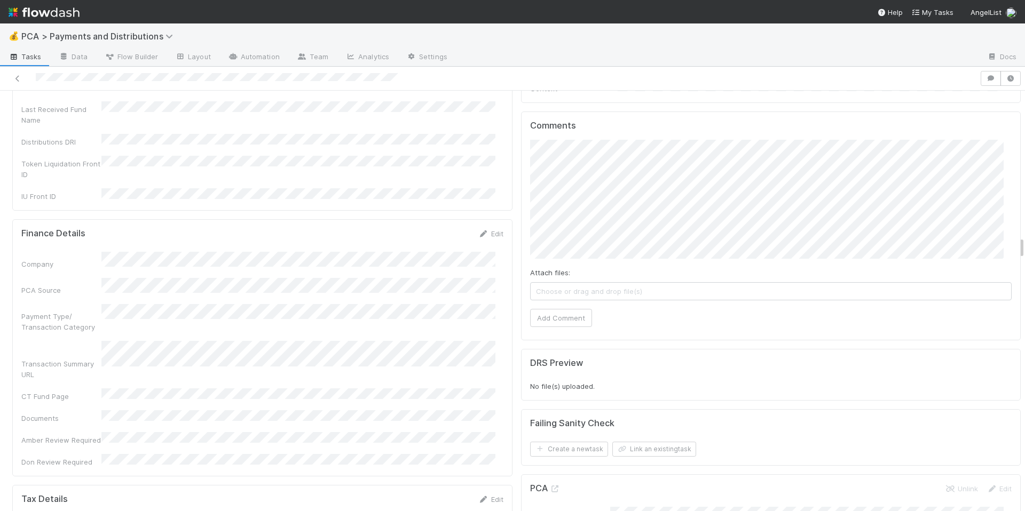
click at [530, 121] on div "Comments Attach files: Choose or drag and drop file(s) Add Comment" at bounding box center [771, 224] width 482 height 207
click at [521, 223] on div "Comments Attach files: Choose or drag and drop file(s) Add Comment" at bounding box center [771, 226] width 500 height 229
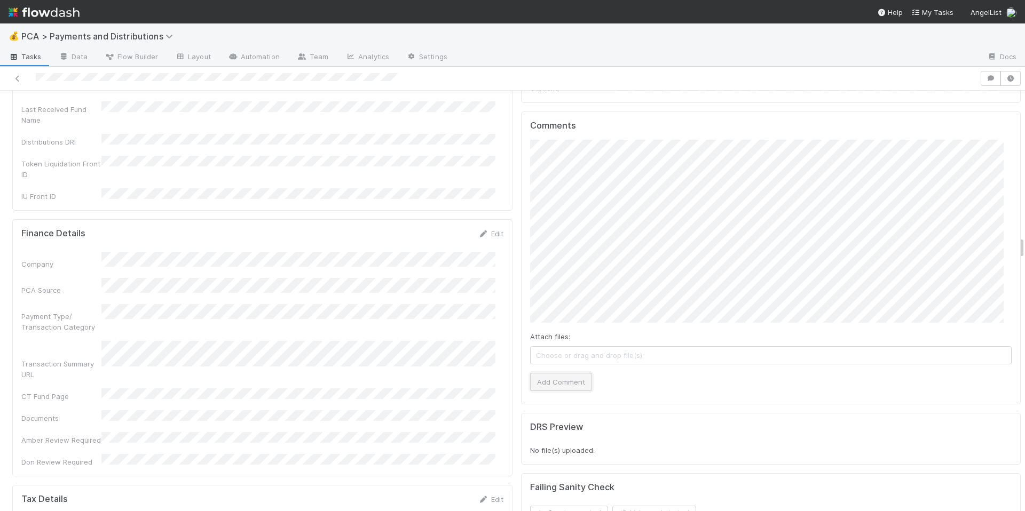
click at [572, 373] on button "Add Comment" at bounding box center [561, 382] width 62 height 18
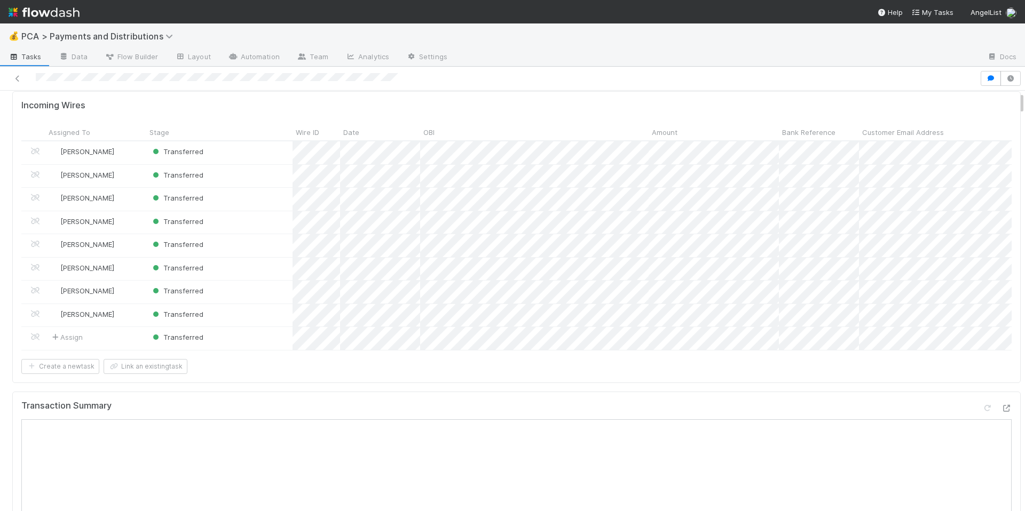
scroll to position [0, 0]
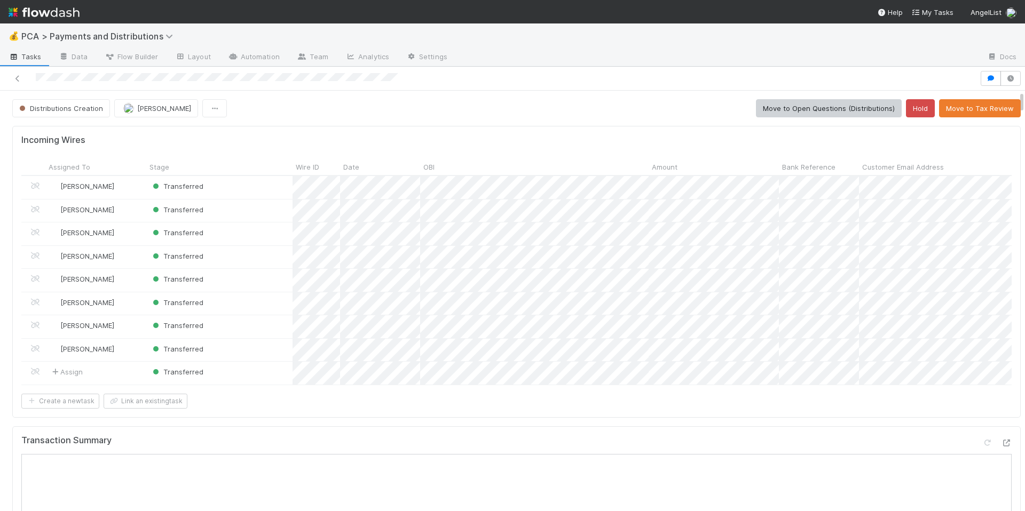
click at [682, 406] on div "Create a new task Link an existing task" at bounding box center [516, 401] width 990 height 15
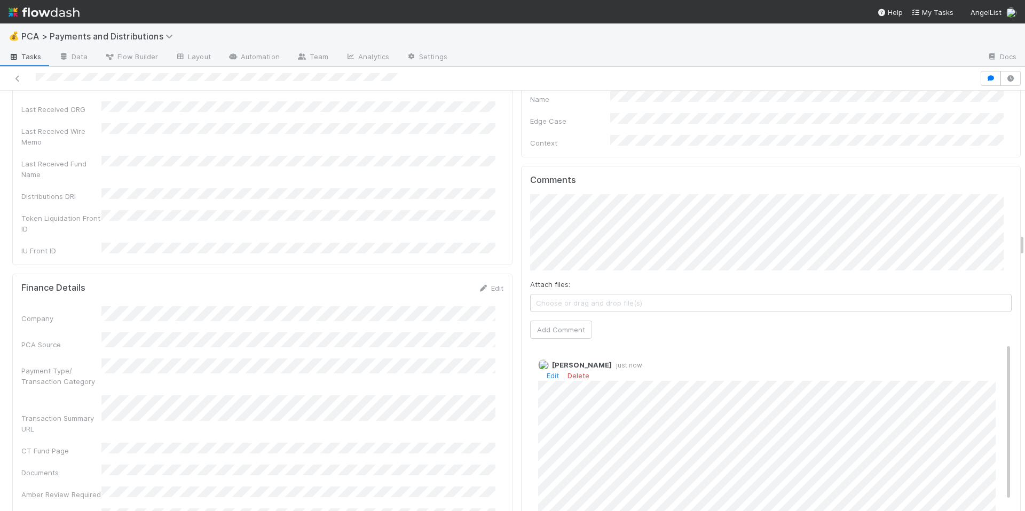
scroll to position [2612, 0]
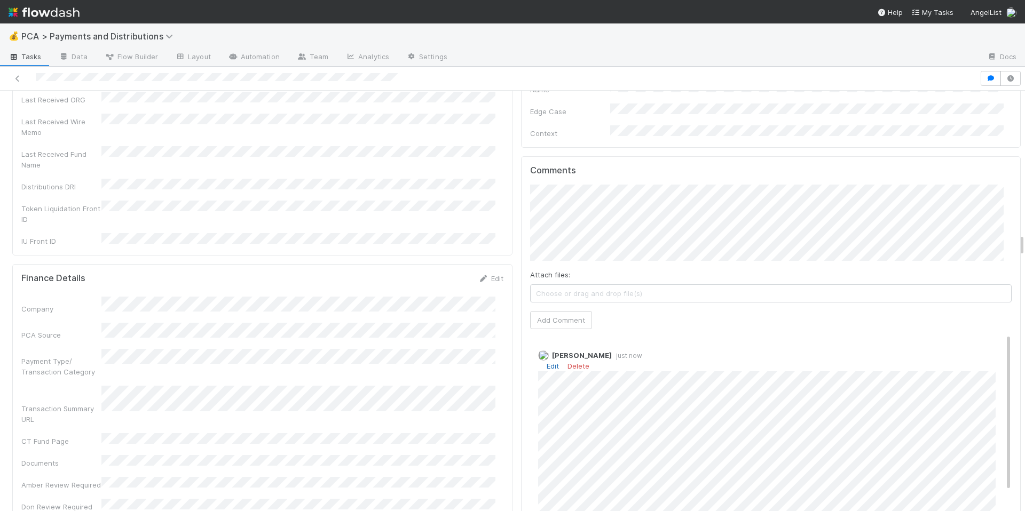
click at [548, 362] on link "Edit" at bounding box center [553, 366] width 12 height 9
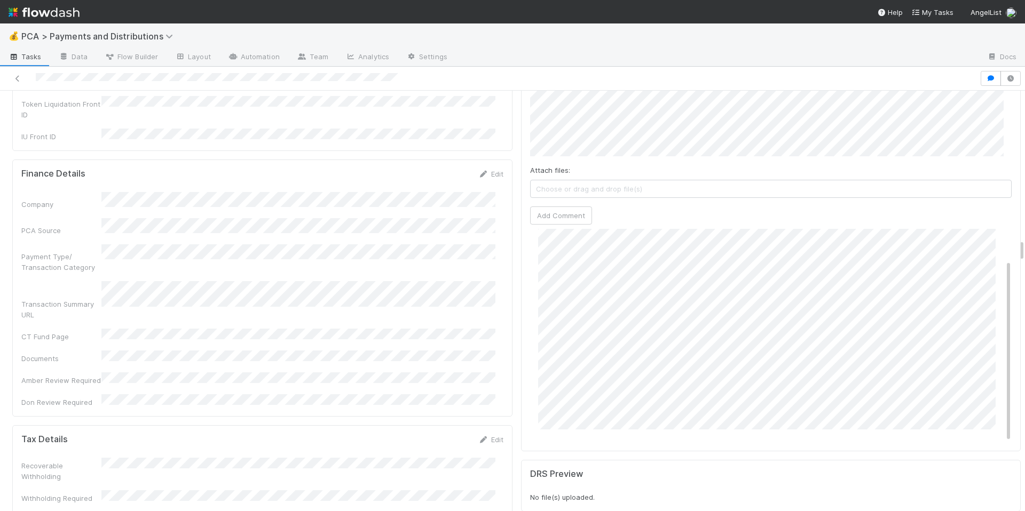
scroll to position [2718, 0]
click at [530, 378] on div "Allison Donlevy 7 minutes ago" at bounding box center [775, 315] width 490 height 228
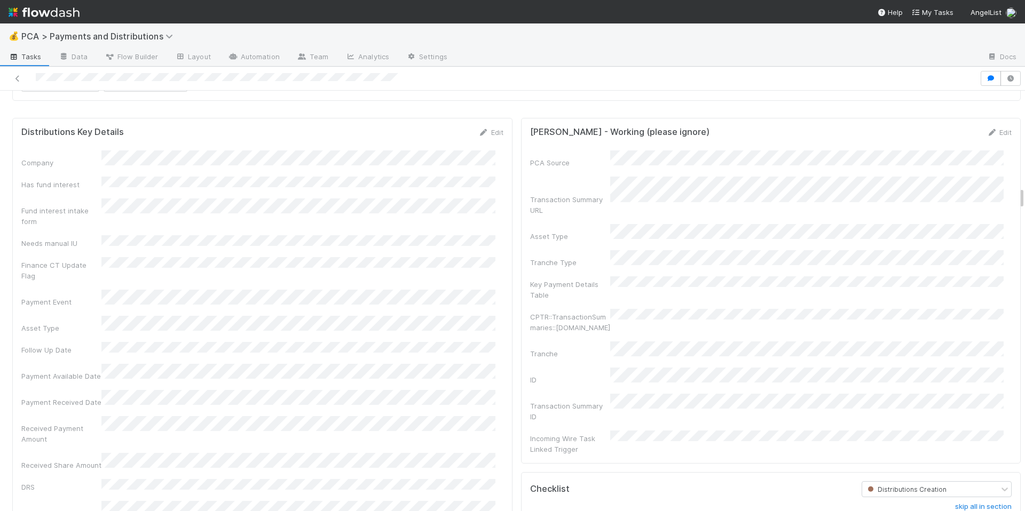
scroll to position [1750, 0]
click at [28, 71] on div at bounding box center [489, 78] width 971 height 15
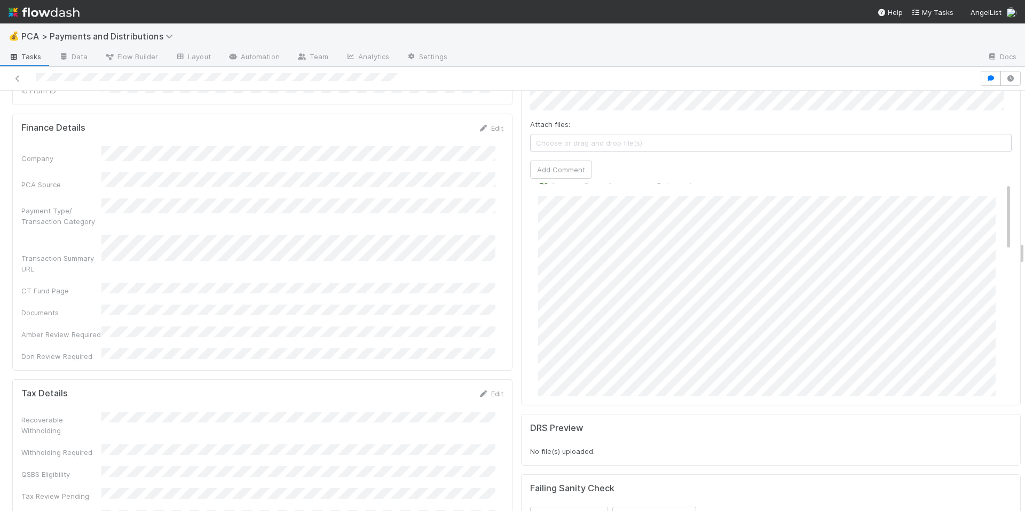
scroll to position [0, 0]
click at [549, 211] on link "Edit" at bounding box center [553, 215] width 12 height 9
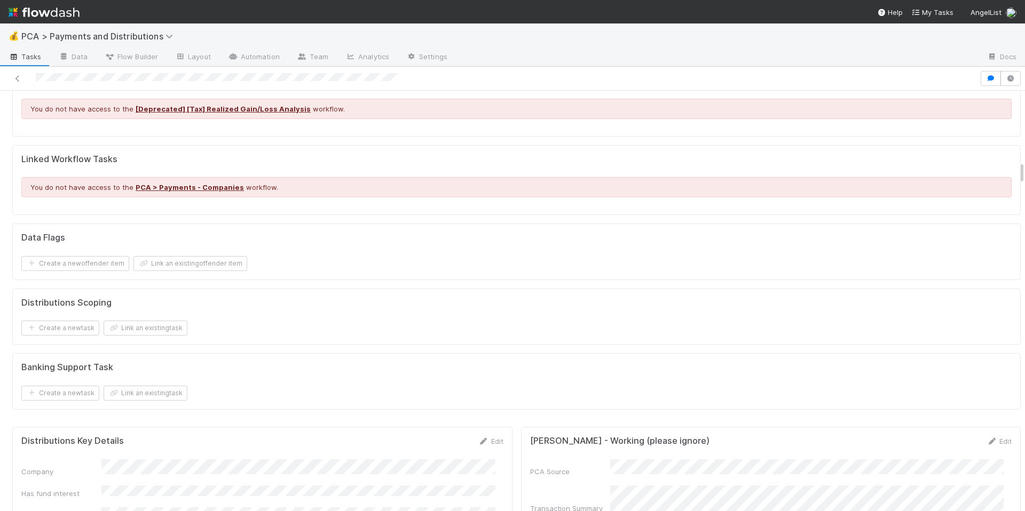
scroll to position [1190, 0]
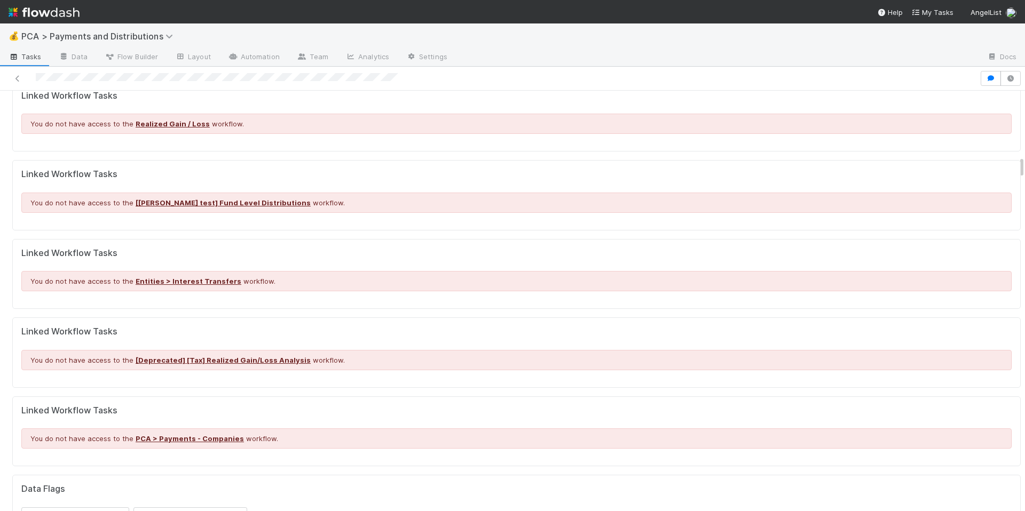
click at [418, 180] on h5 "Linked Workflow Tasks" at bounding box center [516, 174] width 990 height 11
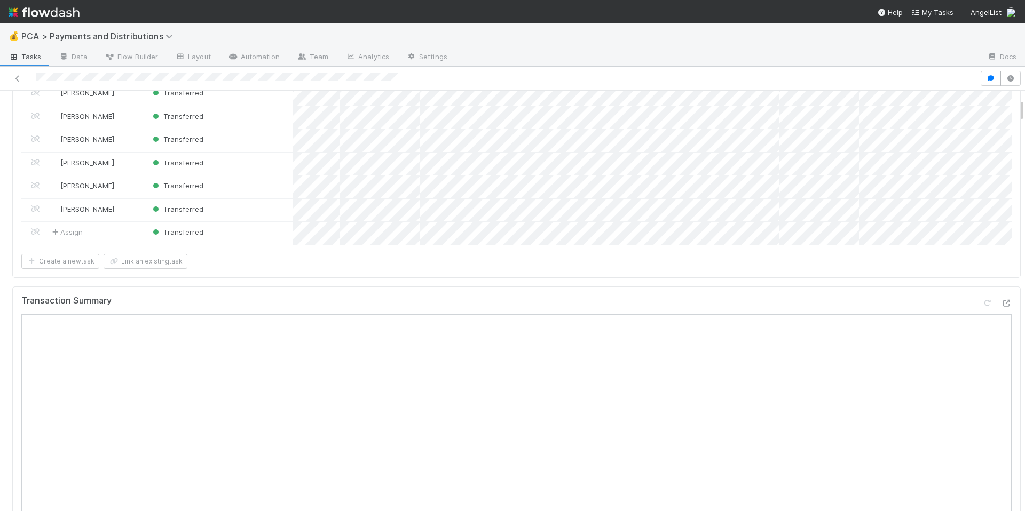
scroll to position [124, 0]
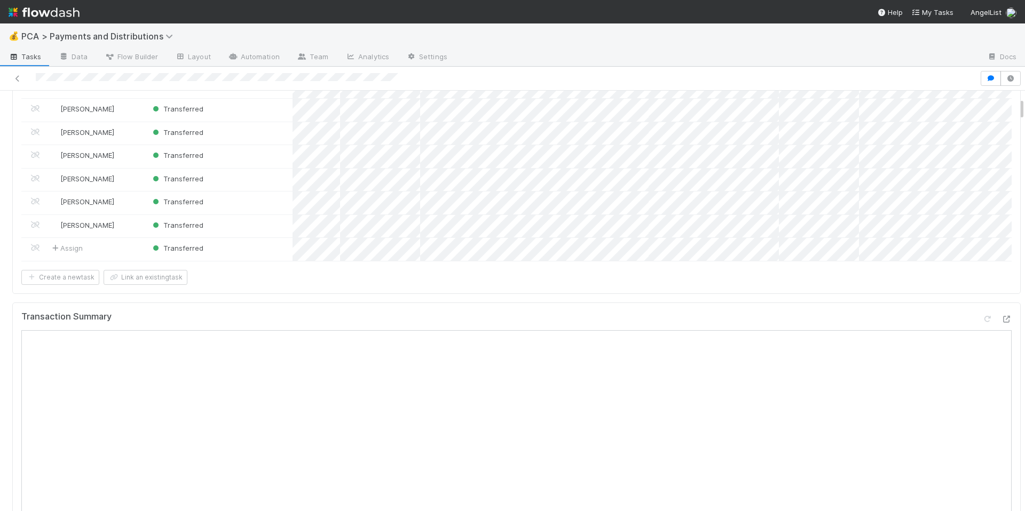
click at [531, 294] on div "Incoming Wires Assigned To Stage Wire ID Date OBI Amount Bank Reference Custome…" at bounding box center [516, 147] width 1008 height 291
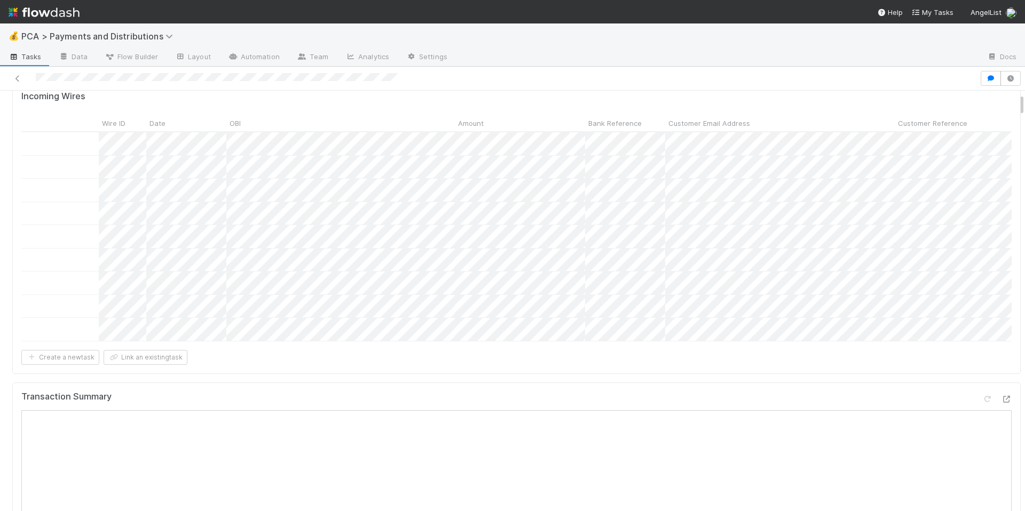
scroll to position [0, 0]
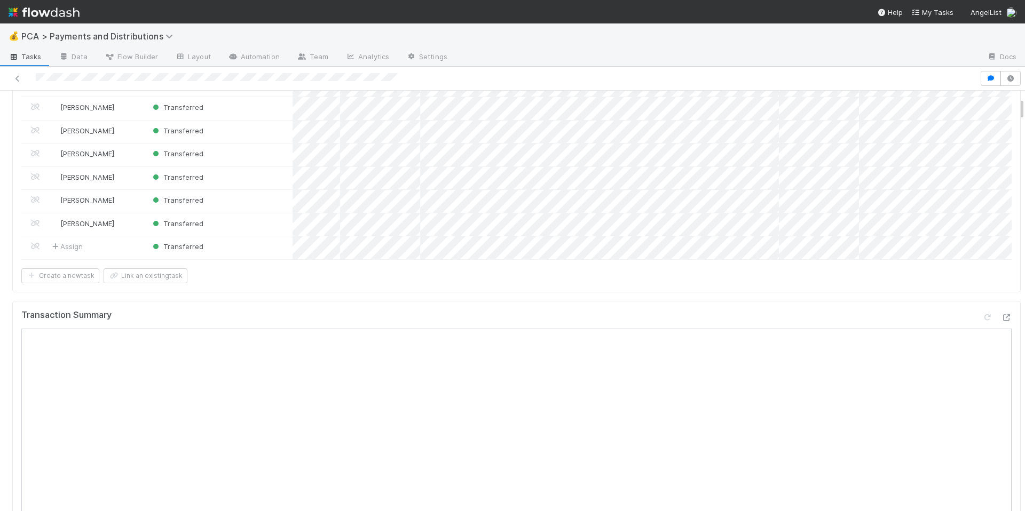
scroll to position [217, 0]
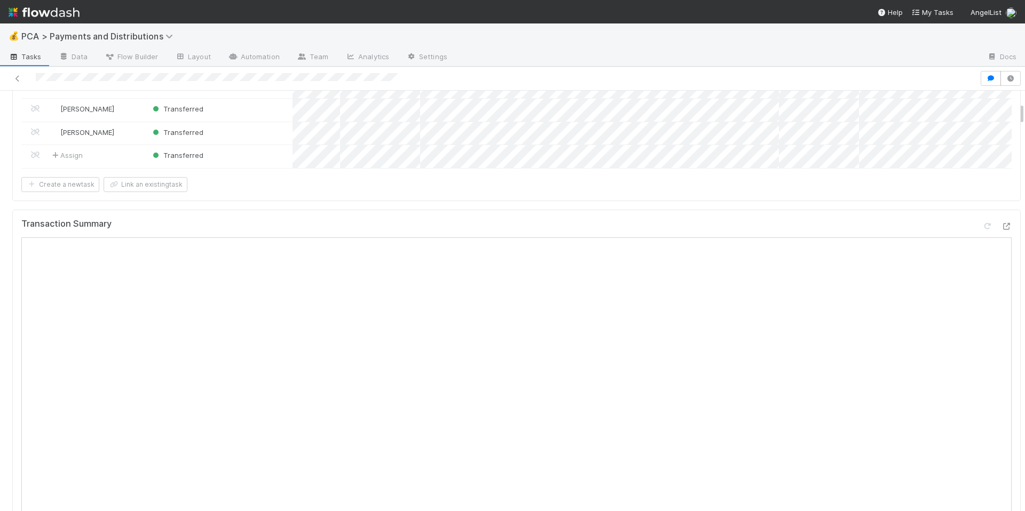
click at [673, 220] on div "Transaction Summary" at bounding box center [516, 497] width 1008 height 574
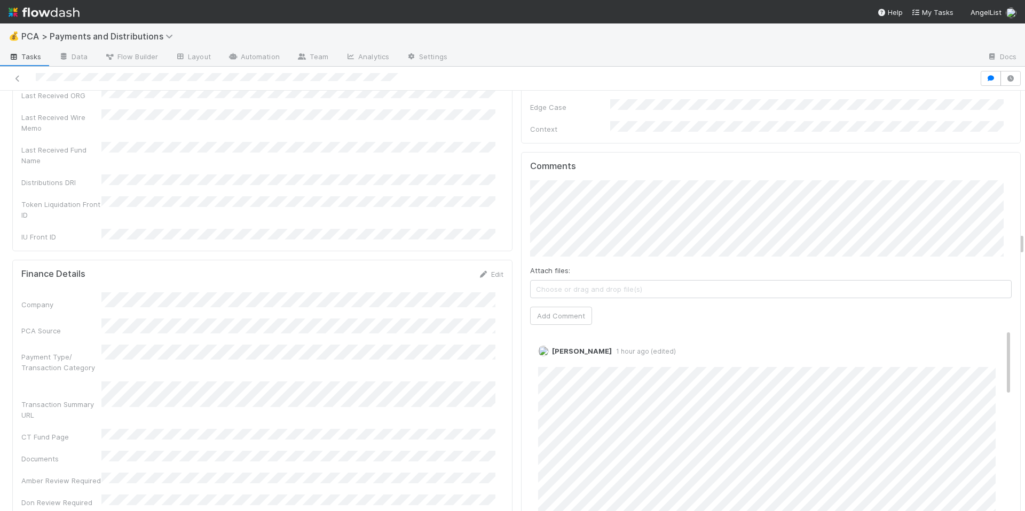
scroll to position [2617, 0]
click at [602, 262] on span "[PERSON_NAME]" at bounding box center [585, 260] width 54 height 9
click at [649, 200] on span "[PERSON_NAME]" at bounding box center [642, 200] width 54 height 9
click at [357, 382] on div "Finance Details Edit Company PCA Source Payment Type/ Transaction Category Tran…" at bounding box center [262, 387] width 500 height 257
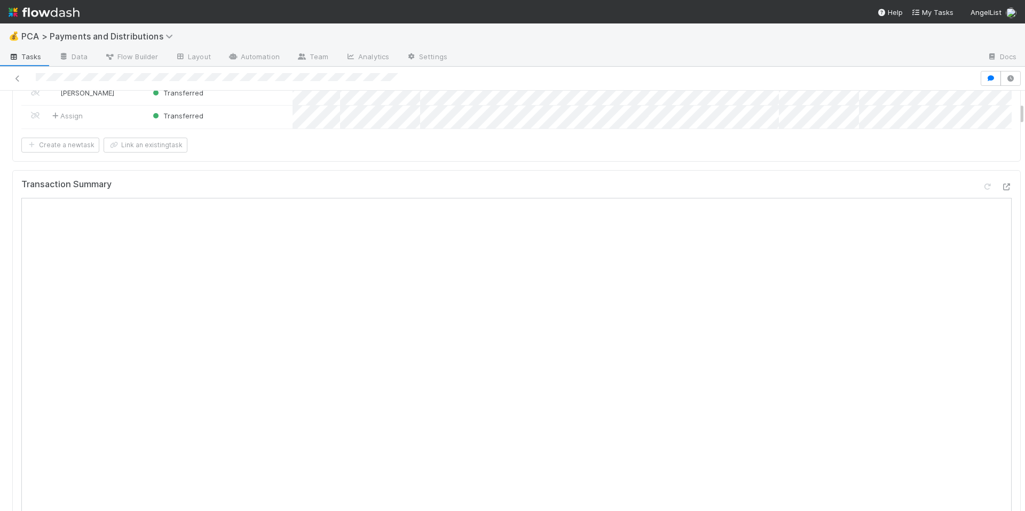
scroll to position [120, 0]
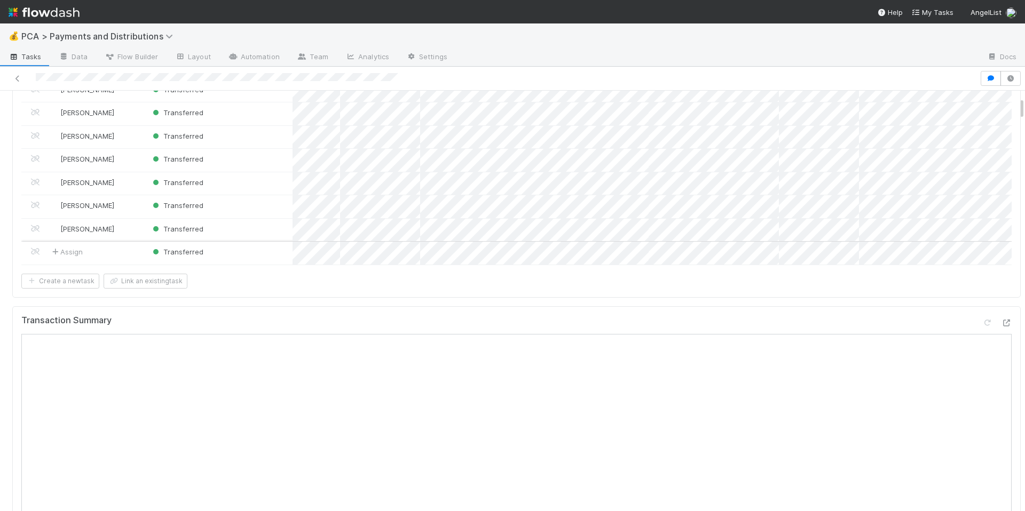
click at [261, 254] on div "Transferred" at bounding box center [219, 253] width 146 height 23
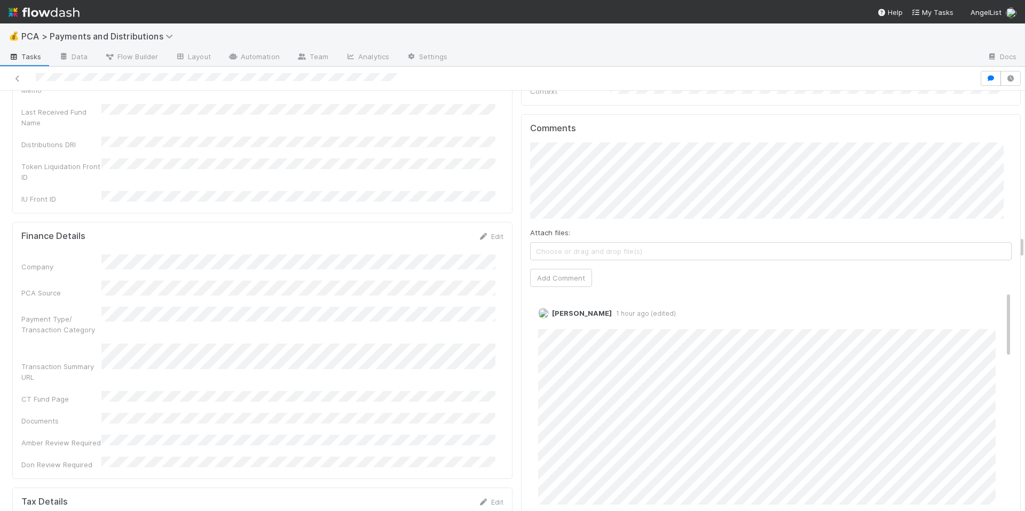
scroll to position [2661, 0]
click at [547, 263] on button "Add Comment" at bounding box center [561, 272] width 62 height 18
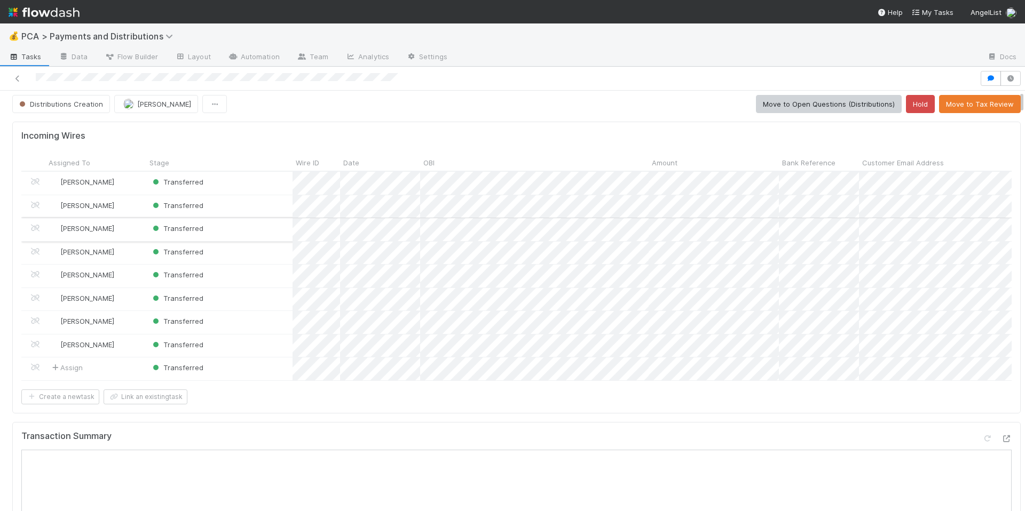
scroll to position [0, 0]
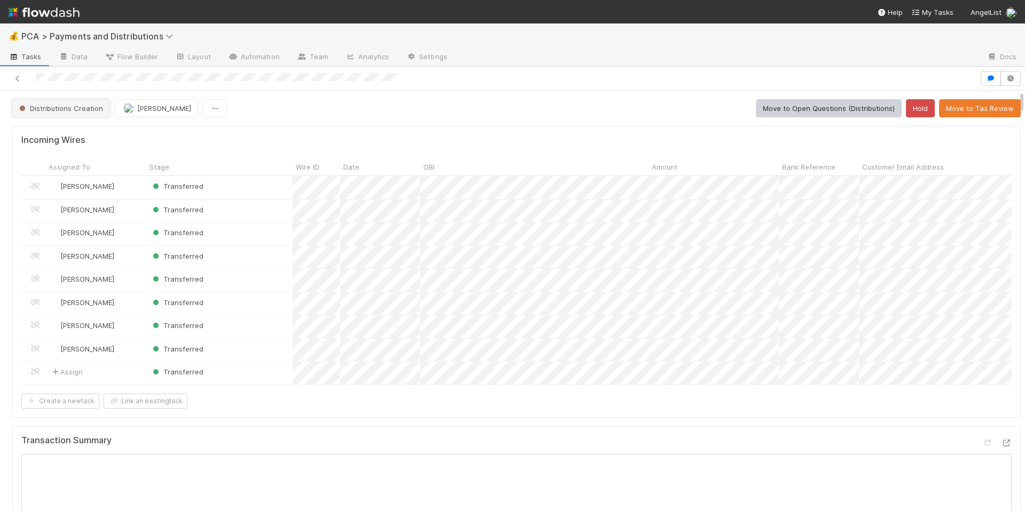
click at [92, 113] on button "Distributions Creation" at bounding box center [61, 108] width 98 height 18
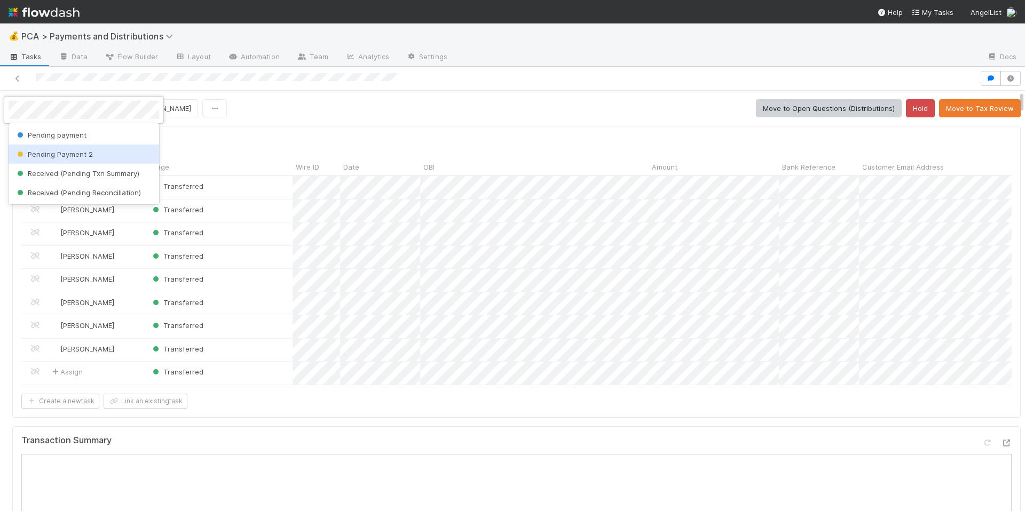
click at [71, 159] on div "Pending Payment 2" at bounding box center [84, 154] width 151 height 19
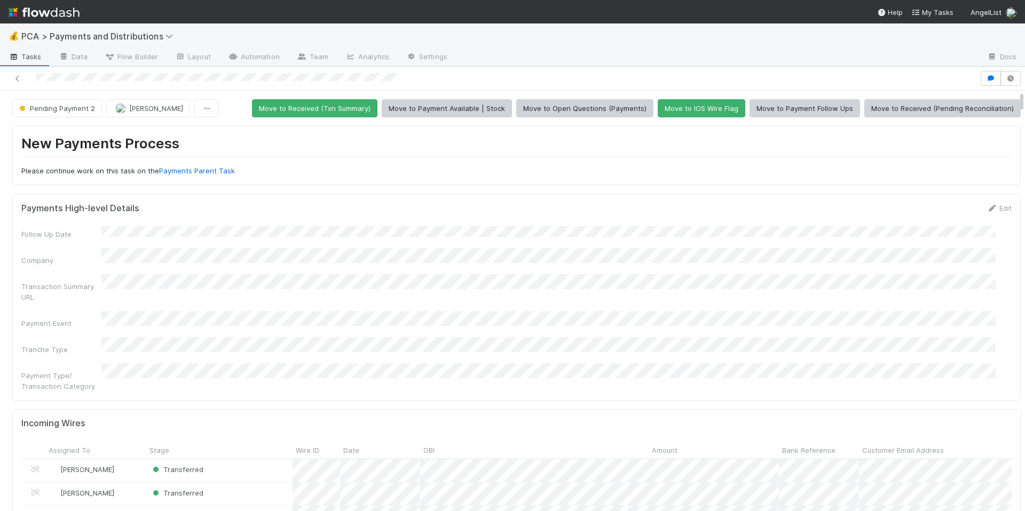
click at [101, 79] on div at bounding box center [489, 78] width 971 height 15
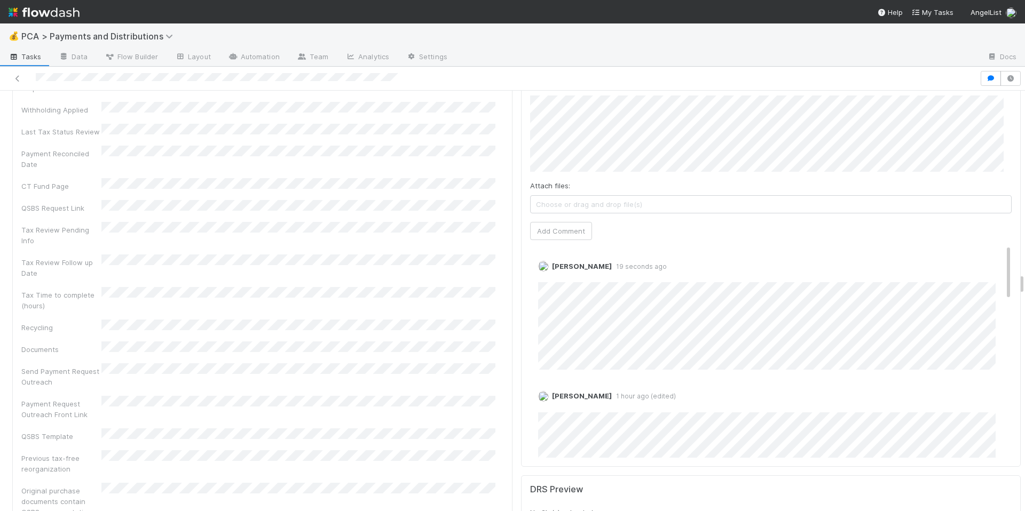
click at [439, 483] on div "Original purchase documents contain QSBS representations" at bounding box center [262, 500] width 482 height 35
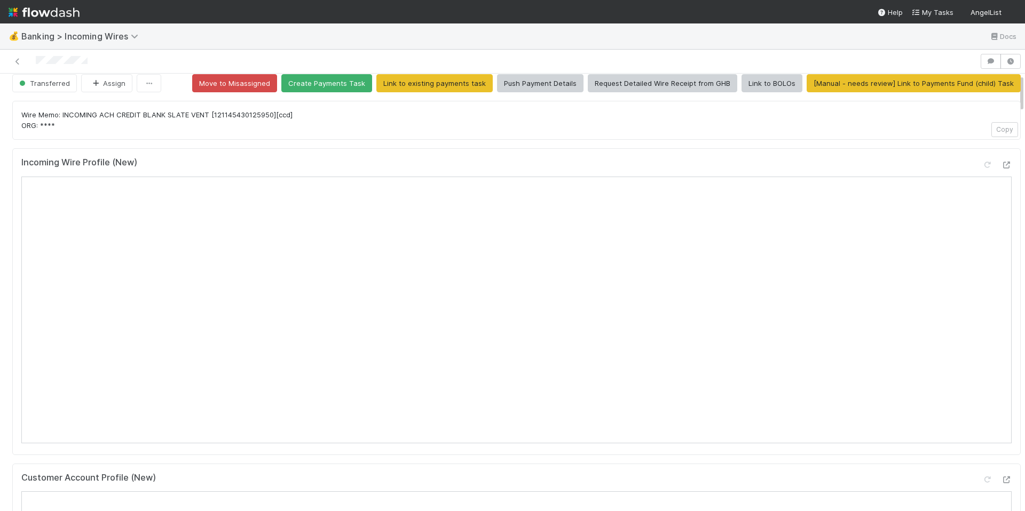
scroll to position [12, 0]
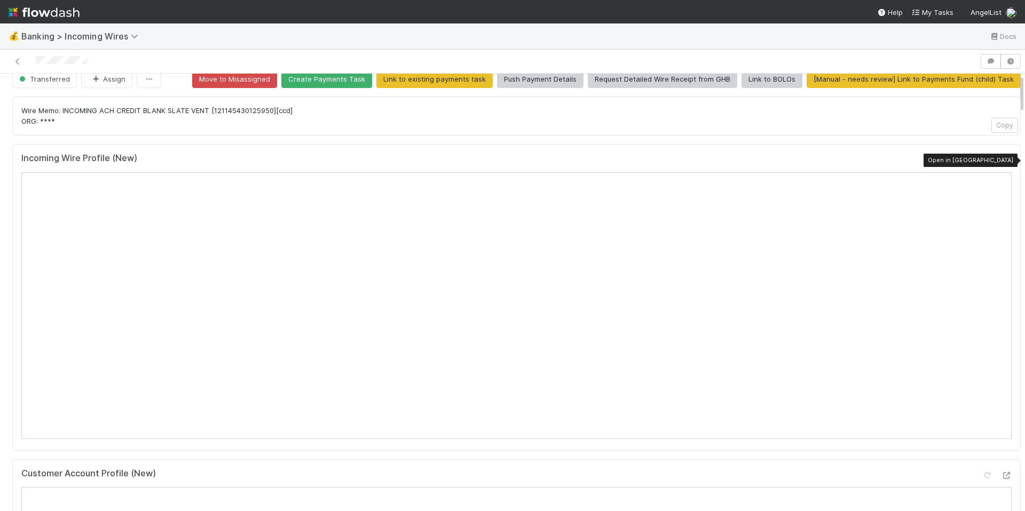
click at [1001, 157] on icon at bounding box center [1006, 160] width 11 height 7
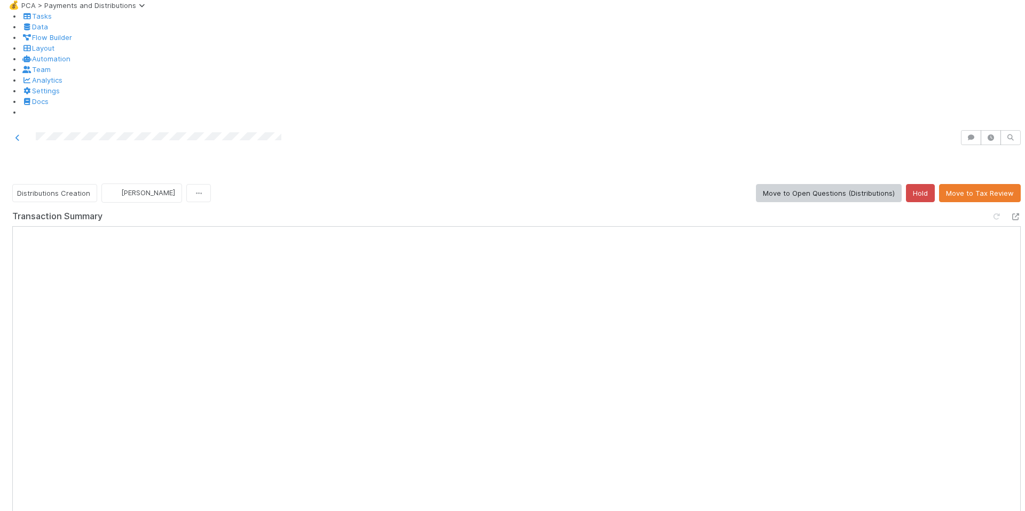
drag, startPoint x: 35, startPoint y: 78, endPoint x: 302, endPoint y: 78, distance: 266.4
click at [302, 130] on div at bounding box center [479, 137] width 951 height 15
click at [275, 130] on div at bounding box center [479, 137] width 951 height 15
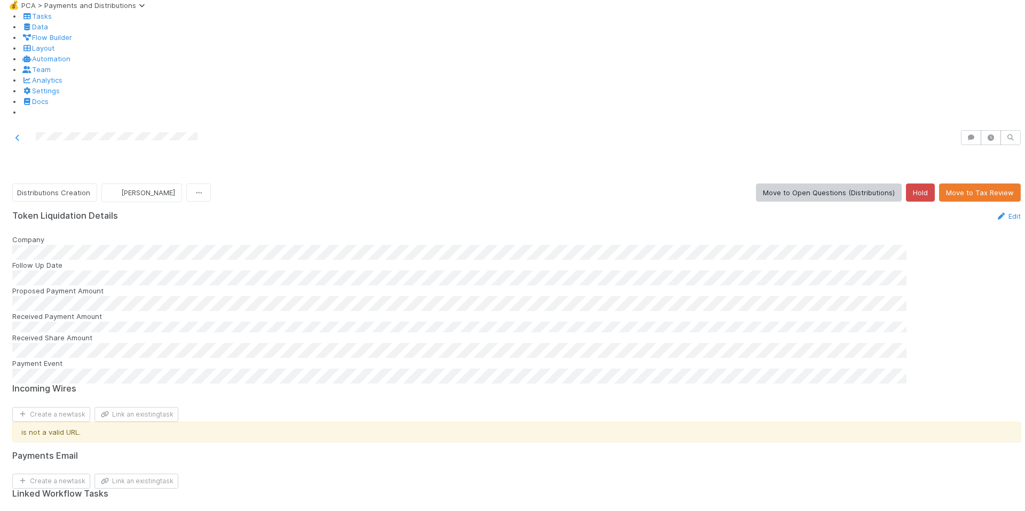
scroll to position [2236, 0]
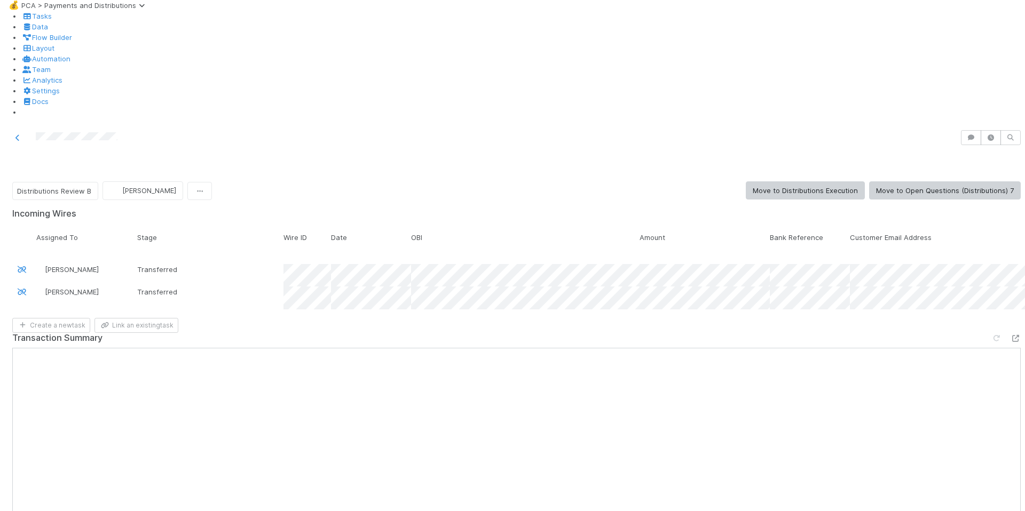
scroll to position [2109, 0]
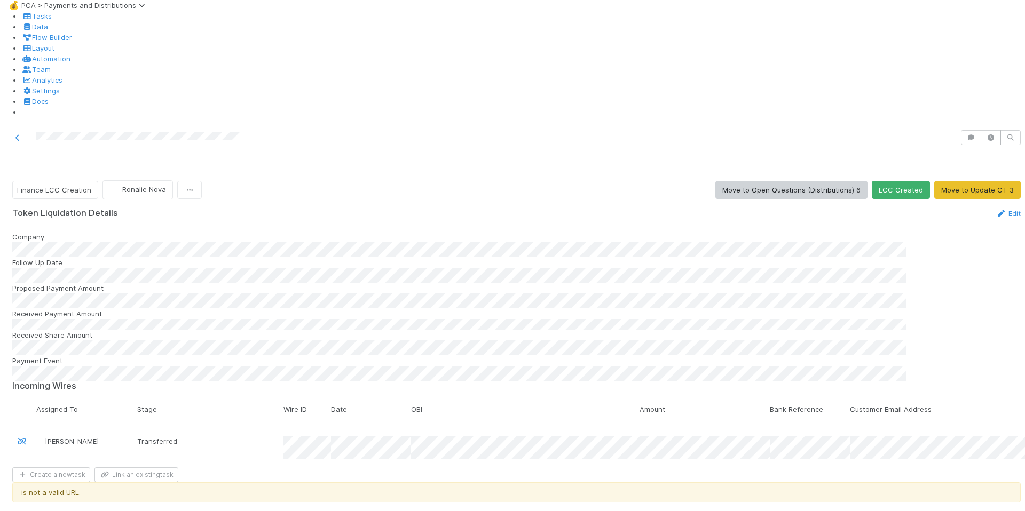
scroll to position [1654, 0]
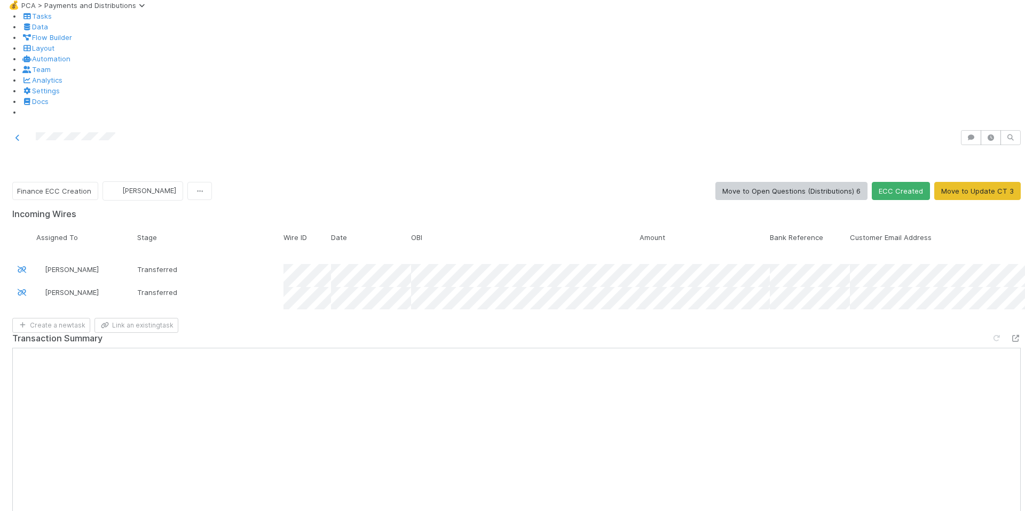
click at [574, 318] on div "Create a new task Link an existing task" at bounding box center [516, 325] width 1008 height 15
click at [566, 229] on button "[PERSON_NAME]" at bounding box center [574, 224] width 73 height 14
click at [612, 222] on span "Ronalie Nova" at bounding box center [614, 223] width 44 height 9
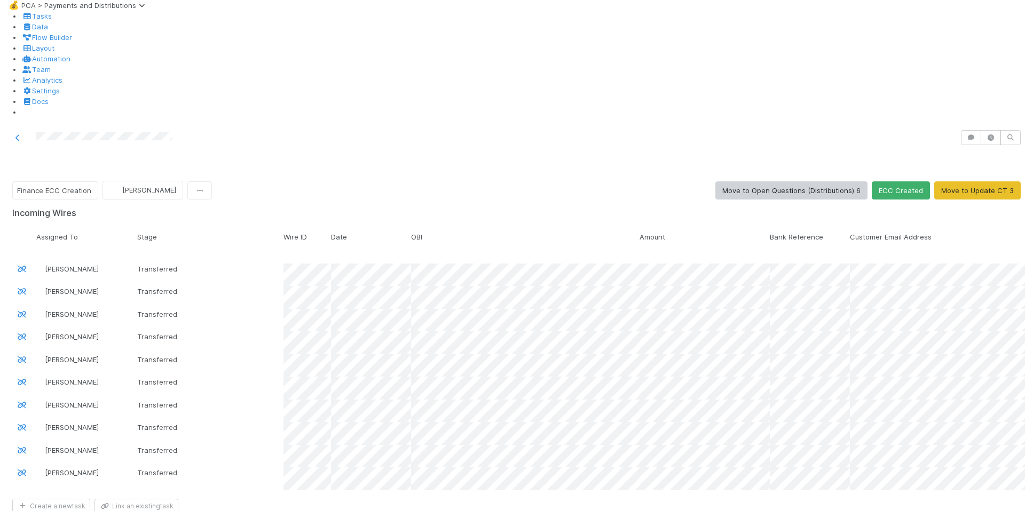
scroll to position [2700, 0]
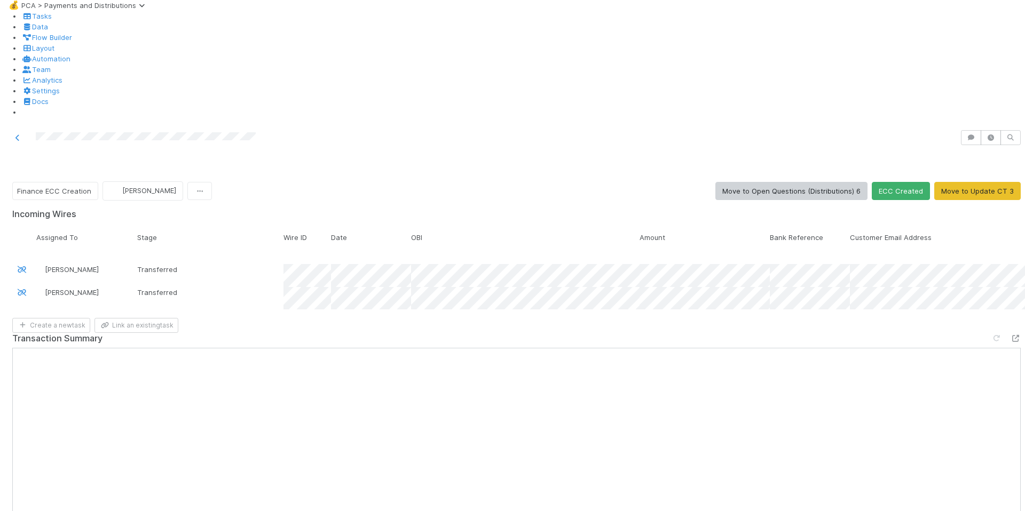
scroll to position [1533, 0]
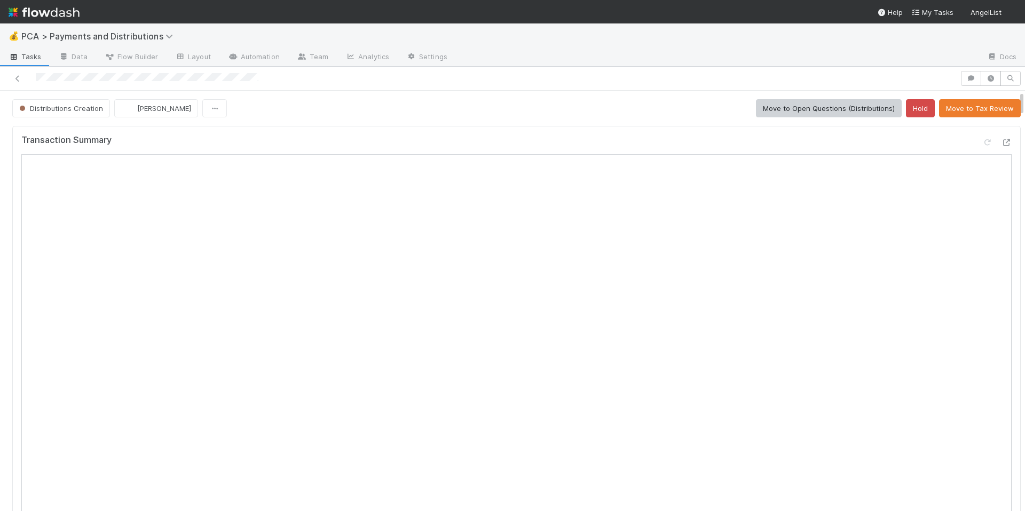
click at [626, 146] on div "Transaction Summary" at bounding box center [516, 144] width 990 height 19
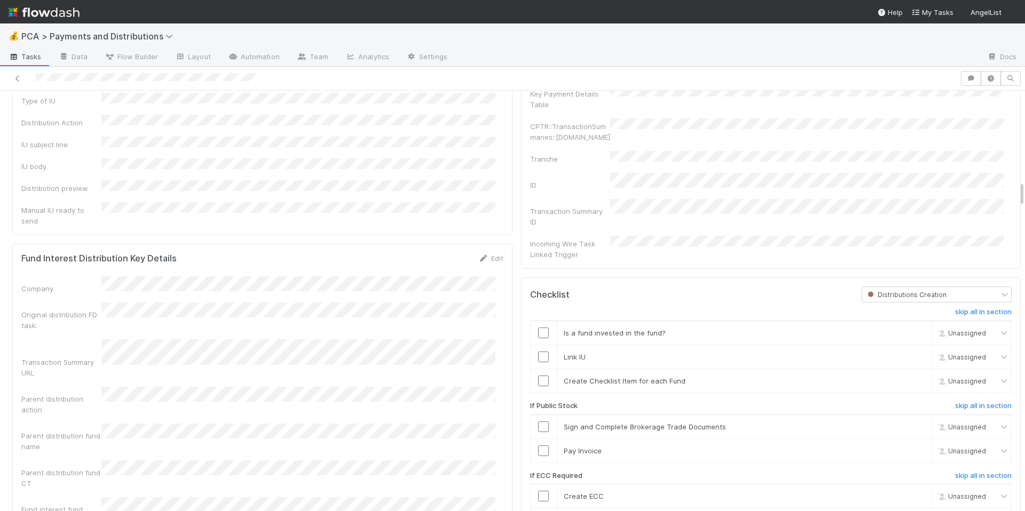
scroll to position [1535, 0]
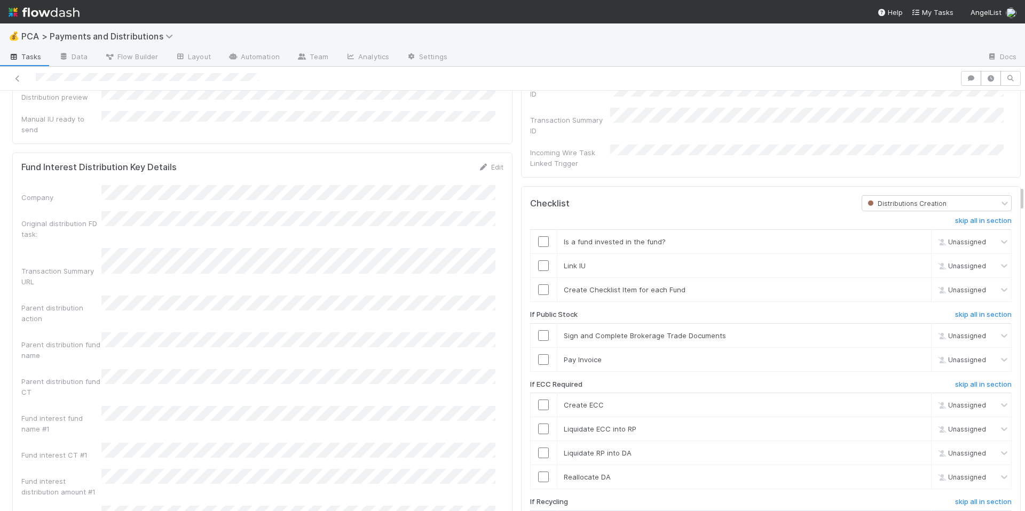
click at [413, 433] on div "Company Original distribution FD task: Transaction Summary URL Parent distribut…" at bounding box center [262, 379] width 482 height 389
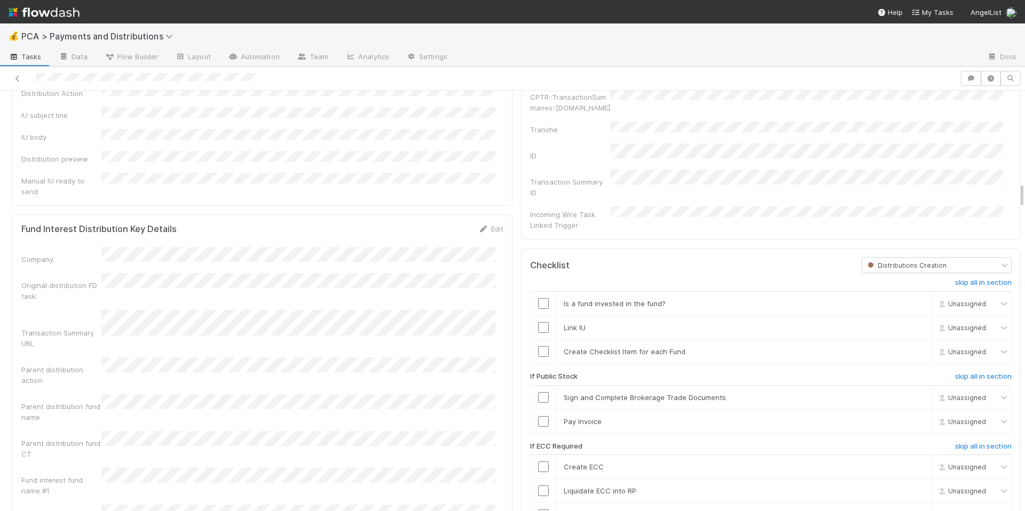
scroll to position [1466, 0]
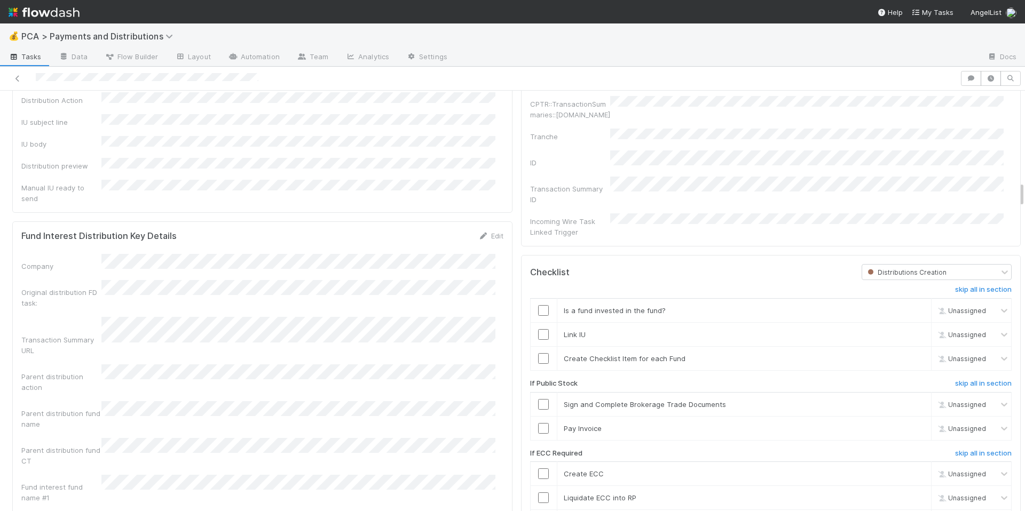
click at [374, 130] on div "Fund name Distribution lead approval thread Public company name Exit event Lead…" at bounding box center [262, 77] width 482 height 254
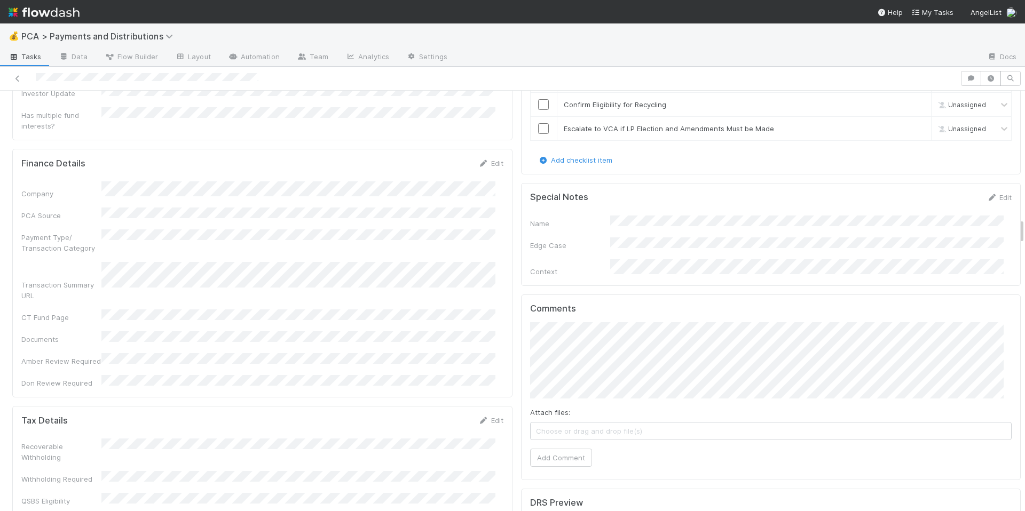
scroll to position [2054, 0]
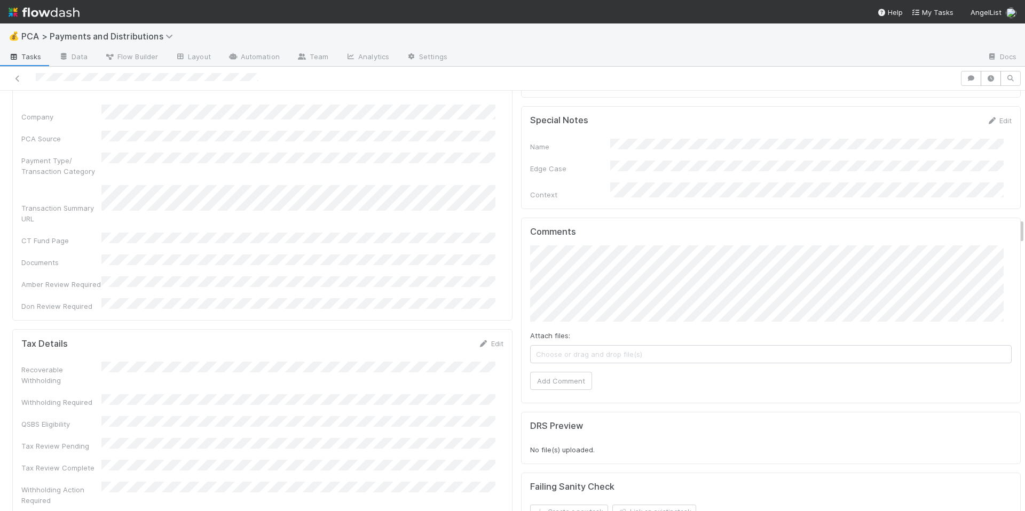
click at [477, 338] on button "Cancel" at bounding box center [484, 347] width 37 height 18
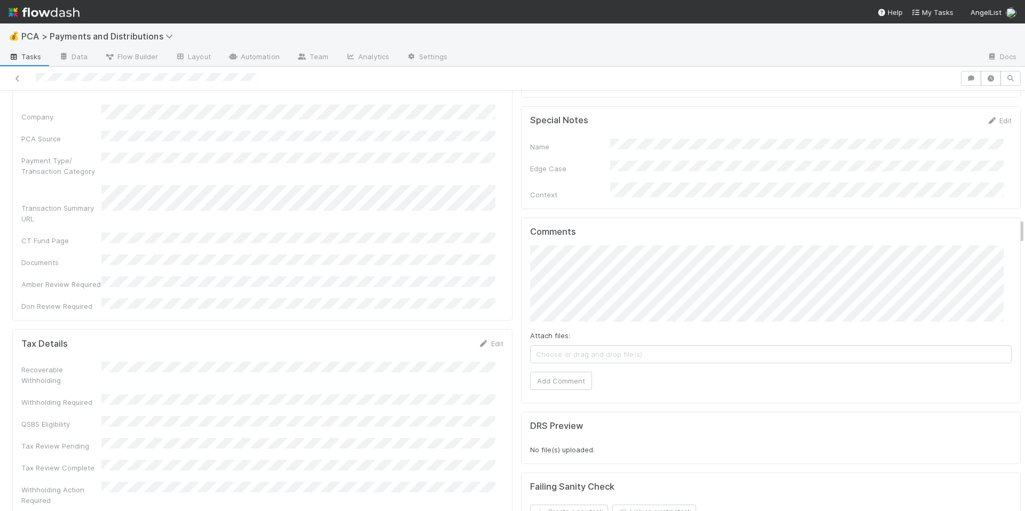
click at [328, 362] on div "Recoverable Withholding" at bounding box center [262, 374] width 482 height 24
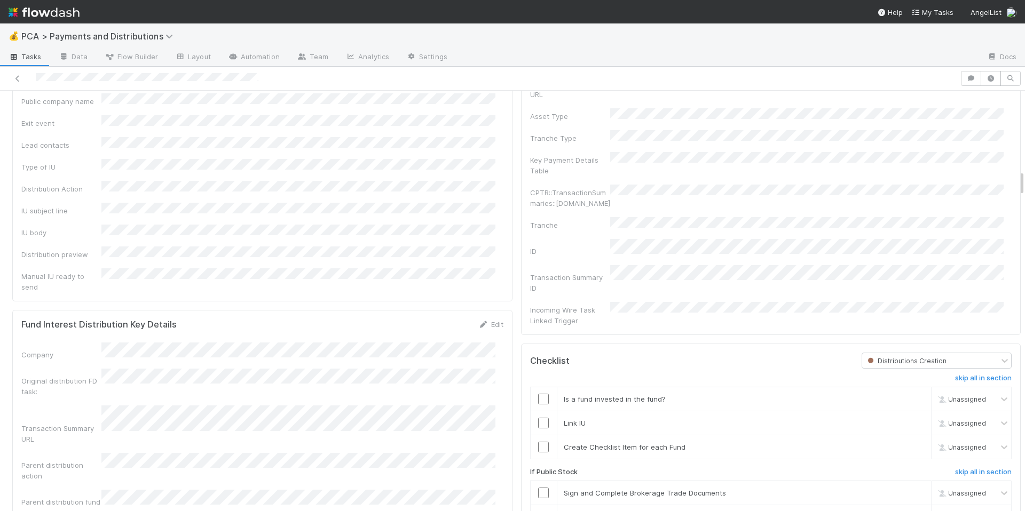
scroll to position [1238, 0]
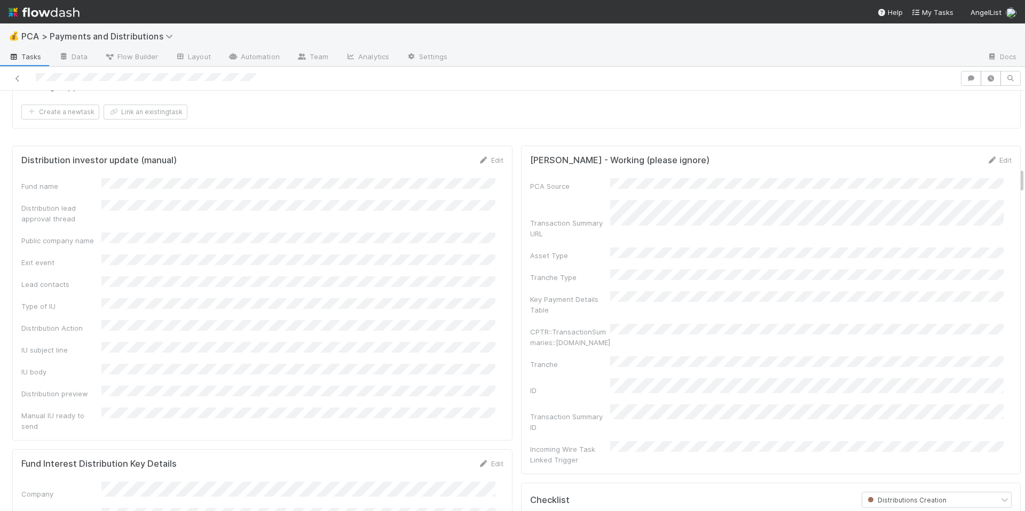
click at [336, 220] on div "Fund name Distribution lead approval thread Public company name Exit event Lead…" at bounding box center [262, 305] width 482 height 254
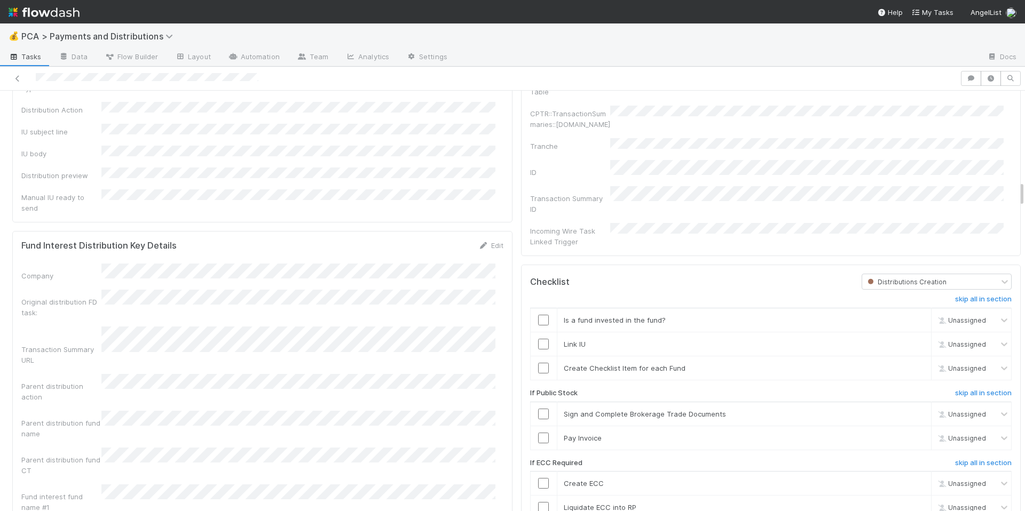
scroll to position [1455, 0]
click at [86, 419] on div "Parent distribution fund name" at bounding box center [61, 429] width 80 height 21
click at [398, 161] on div "Fund name Distribution lead approval thread Public company name Exit event Lead…" at bounding box center [262, 88] width 482 height 254
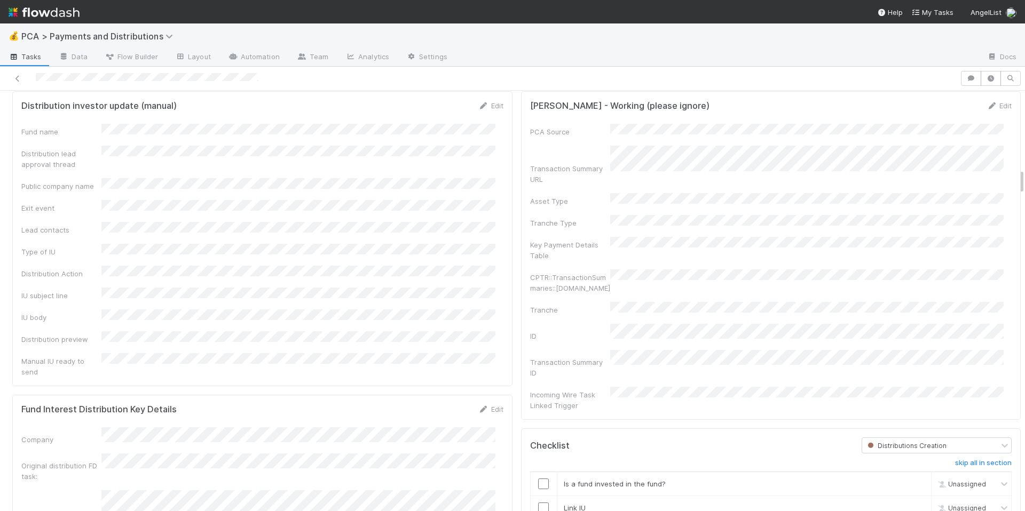
scroll to position [1481, 0]
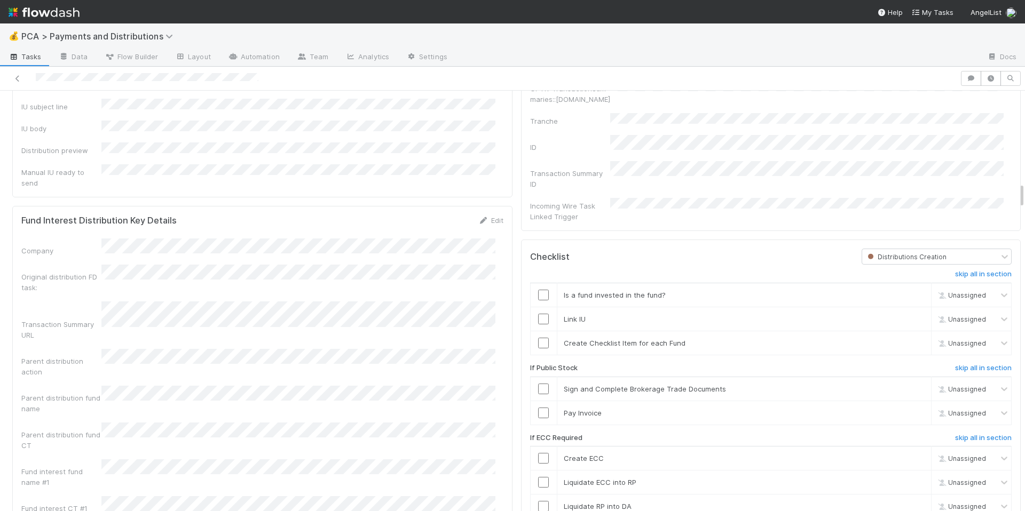
click at [448, 432] on div "Company Original distribution FD task: Transaction Summary URL Parent distribut…" at bounding box center [262, 433] width 482 height 389
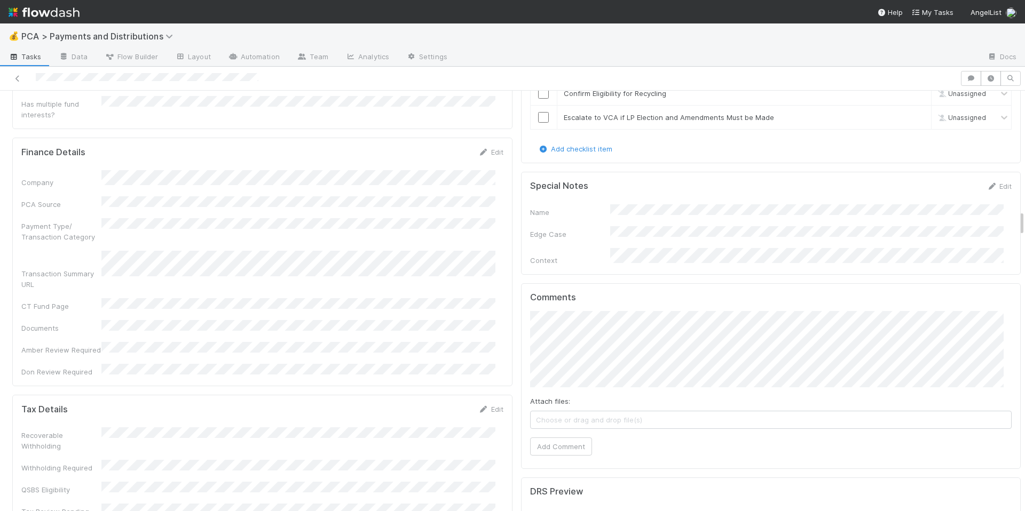
scroll to position [1990, 0]
click at [571, 437] on button "Add Comment" at bounding box center [561, 446] width 62 height 18
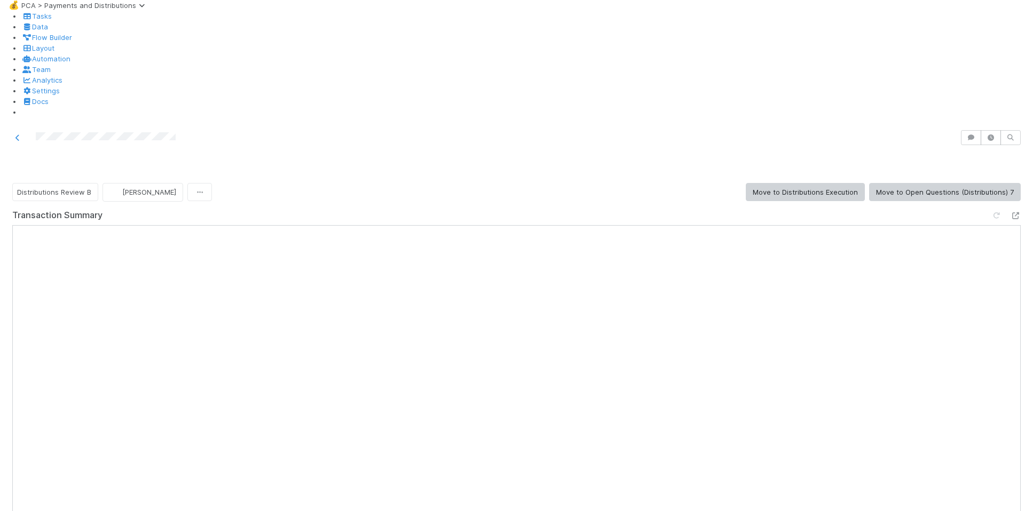
scroll to position [1283, 0]
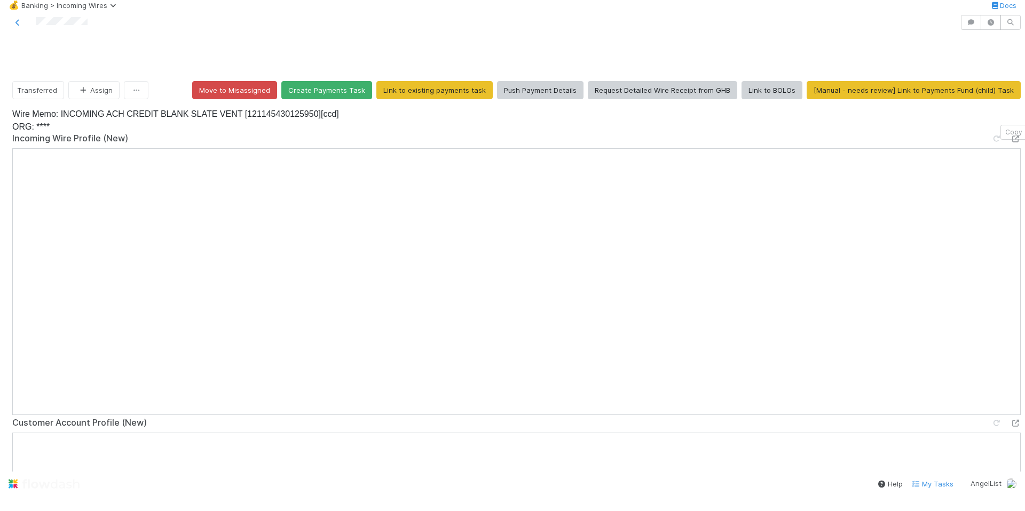
click at [178, 164] on div "Incoming Wire Profile (New)" at bounding box center [516, 275] width 1008 height 285
click at [1010, 143] on icon at bounding box center [1015, 139] width 11 height 7
click at [15, 26] on icon at bounding box center [17, 22] width 11 height 7
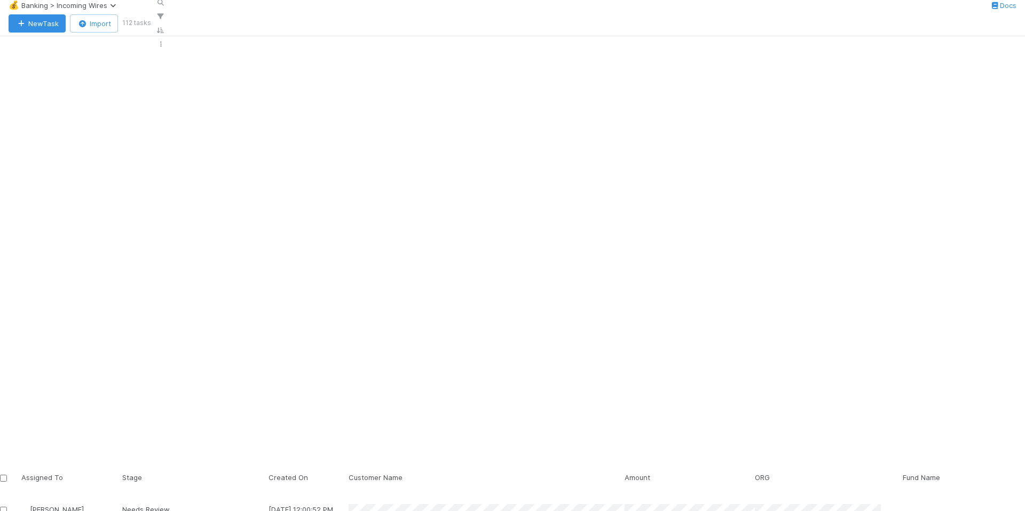
scroll to position [409, 873]
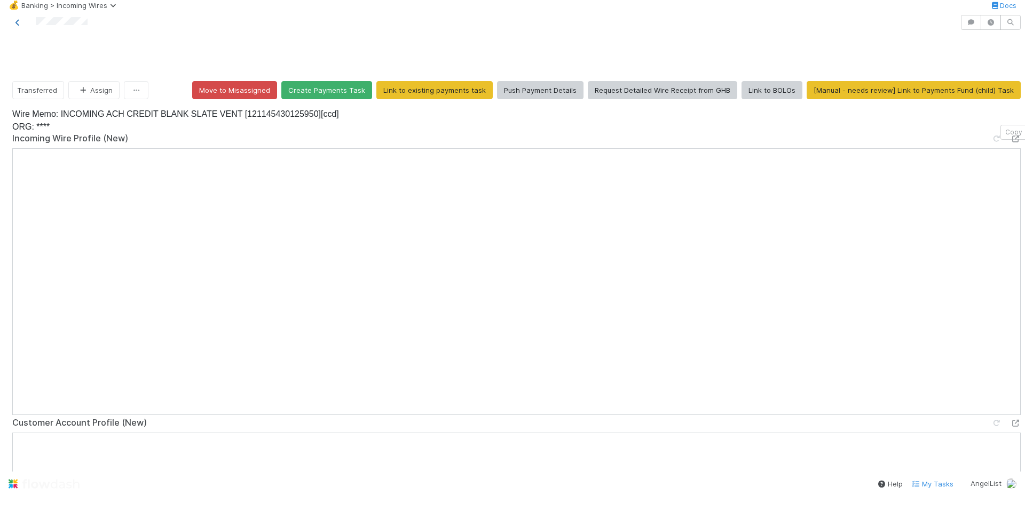
click at [19, 26] on icon at bounding box center [17, 22] width 11 height 7
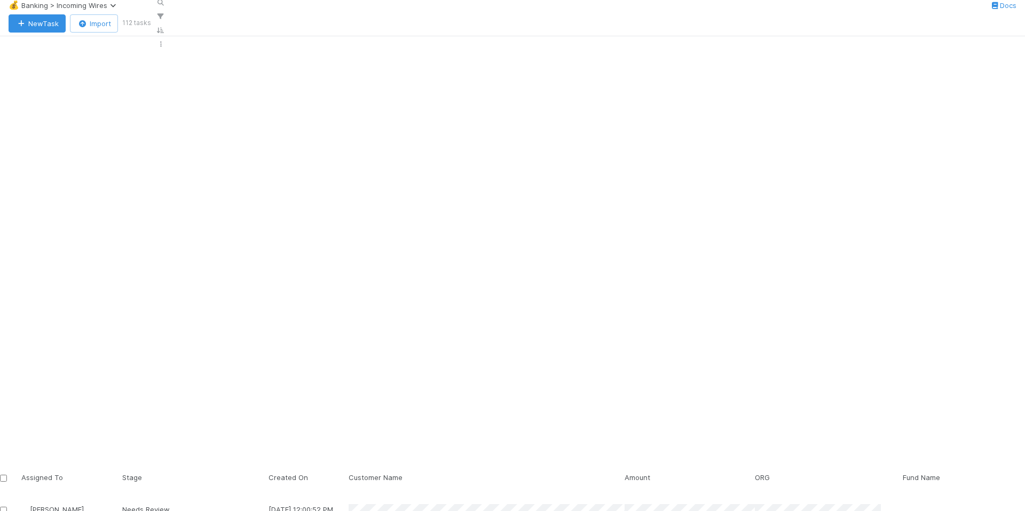
scroll to position [409, 873]
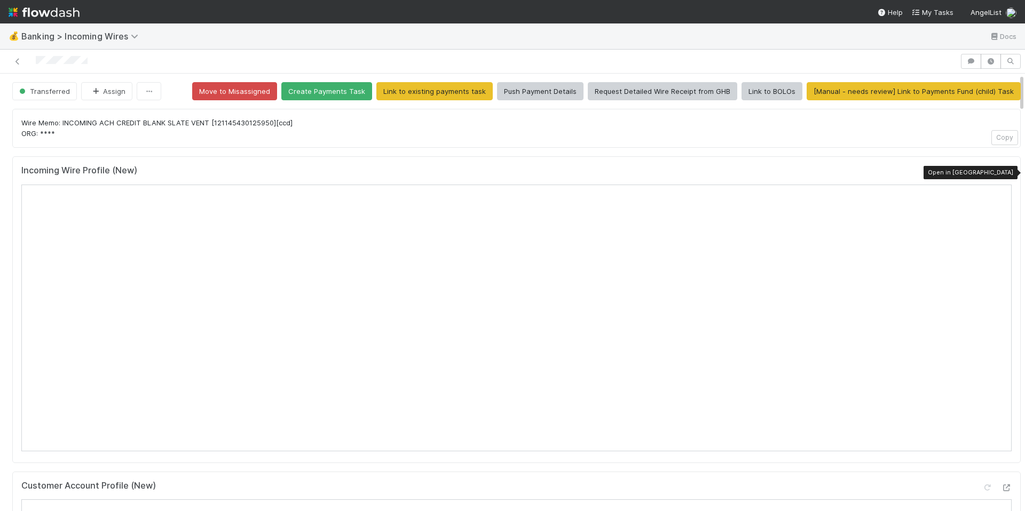
click at [1001, 176] on icon at bounding box center [1006, 173] width 11 height 7
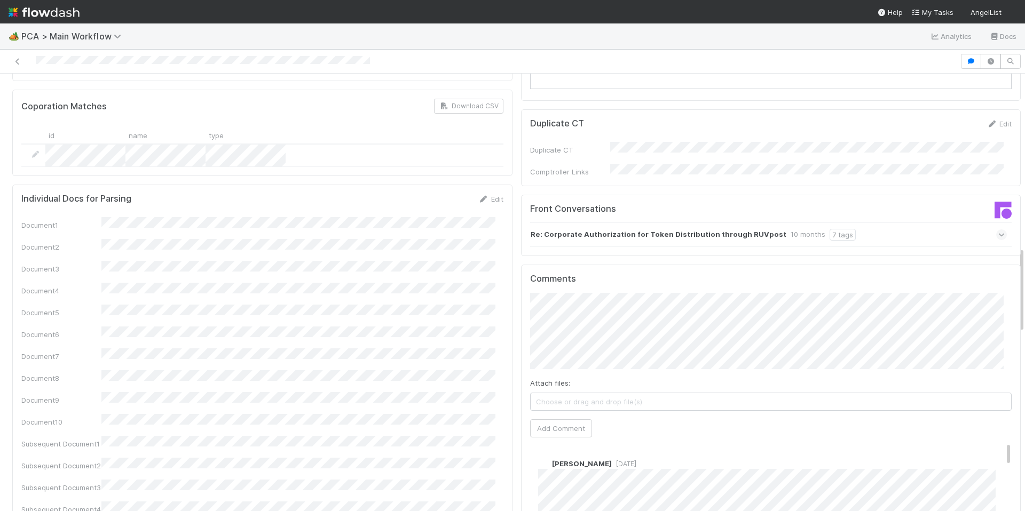
scroll to position [865, 0]
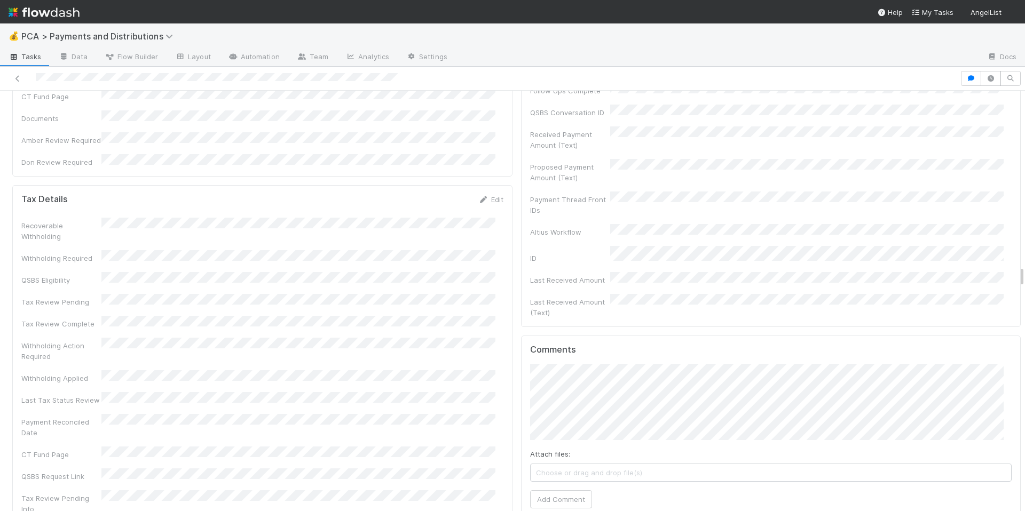
scroll to position [3451, 0]
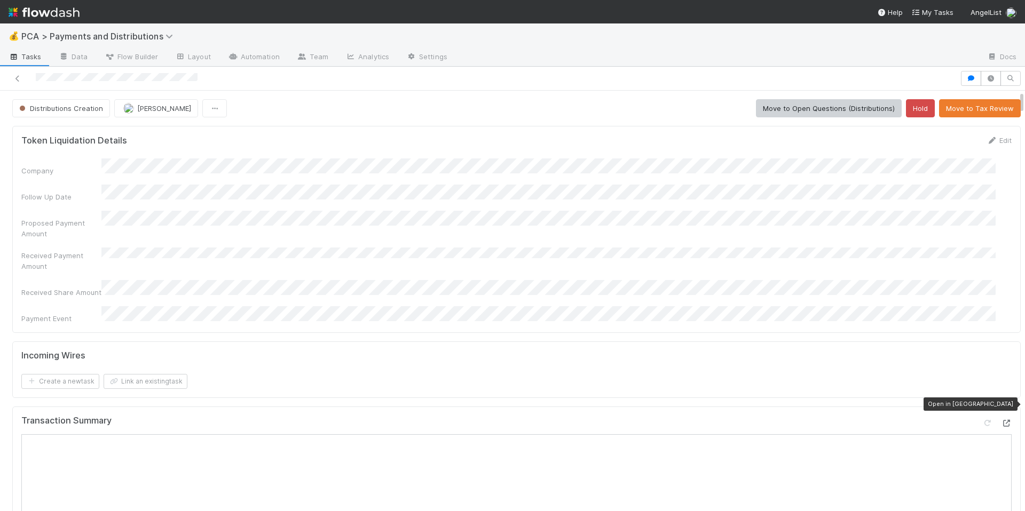
click at [1001, 420] on icon at bounding box center [1006, 423] width 11 height 7
drag, startPoint x: 634, startPoint y: 352, endPoint x: 636, endPoint y: 342, distance: 10.4
click at [634, 352] on form "Incoming Wires Create a new task Link an existing task" at bounding box center [516, 370] width 990 height 38
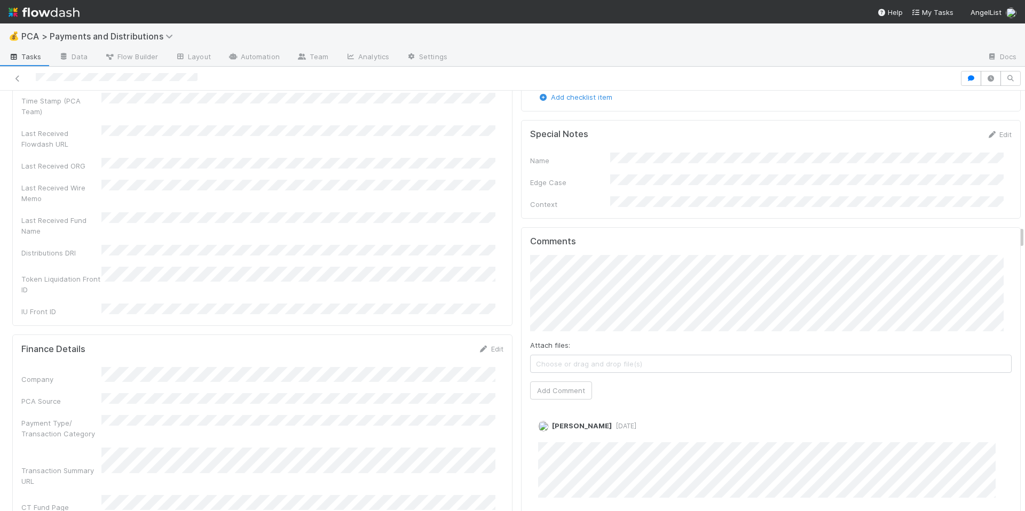
scroll to position [2315, 0]
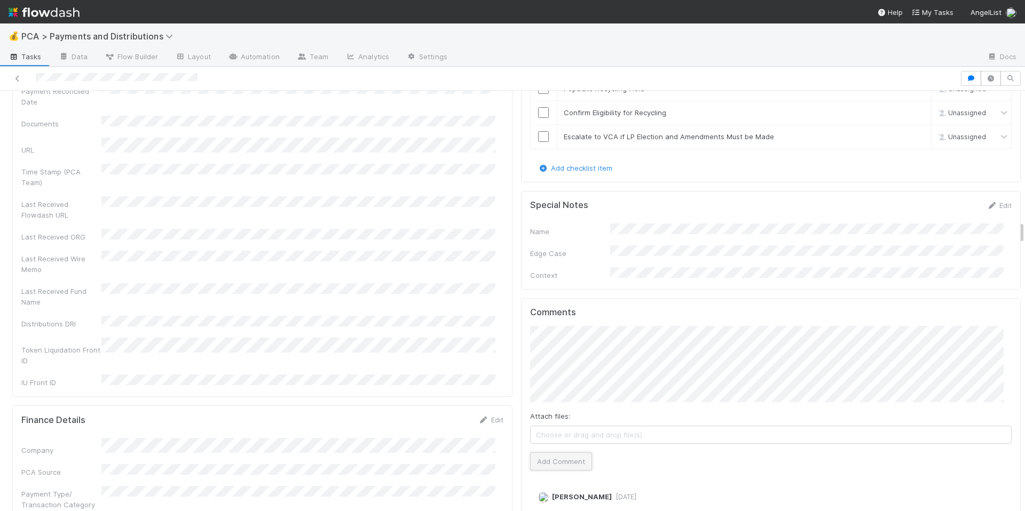
click at [577, 453] on button "Add Comment" at bounding box center [561, 462] width 62 height 18
click at [564, 308] on span "Ronalie Nova" at bounding box center [580, 312] width 44 height 9
click at [561, 453] on button "Add Comment" at bounding box center [561, 462] width 62 height 18
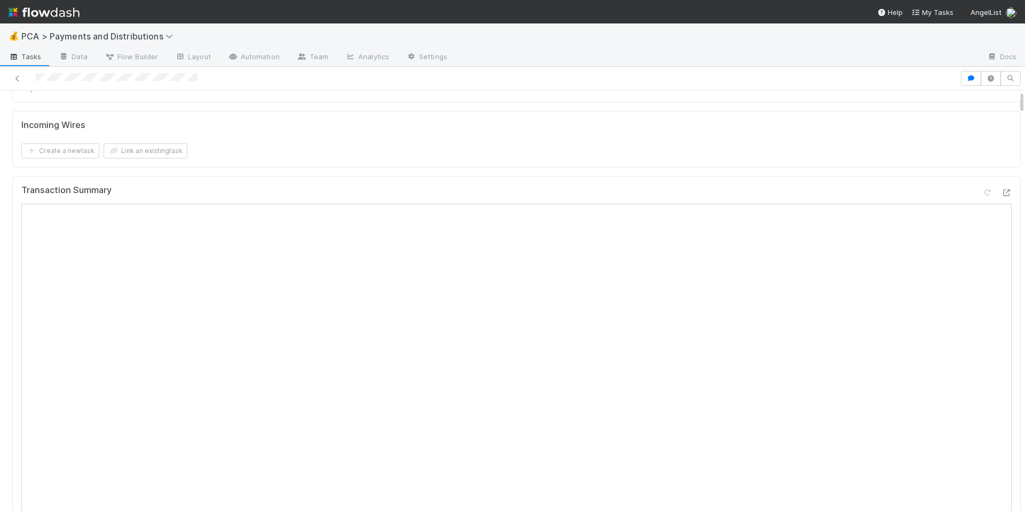
scroll to position [0, 0]
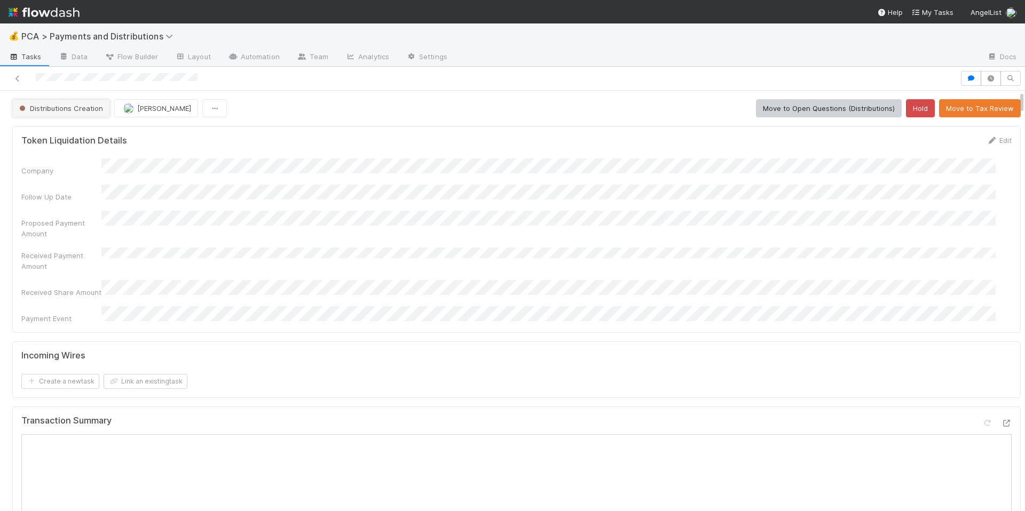
click at [61, 110] on span "Distributions Creation" at bounding box center [60, 108] width 86 height 9
click at [82, 138] on span "Finance ECC Creation" at bounding box center [58, 135] width 87 height 9
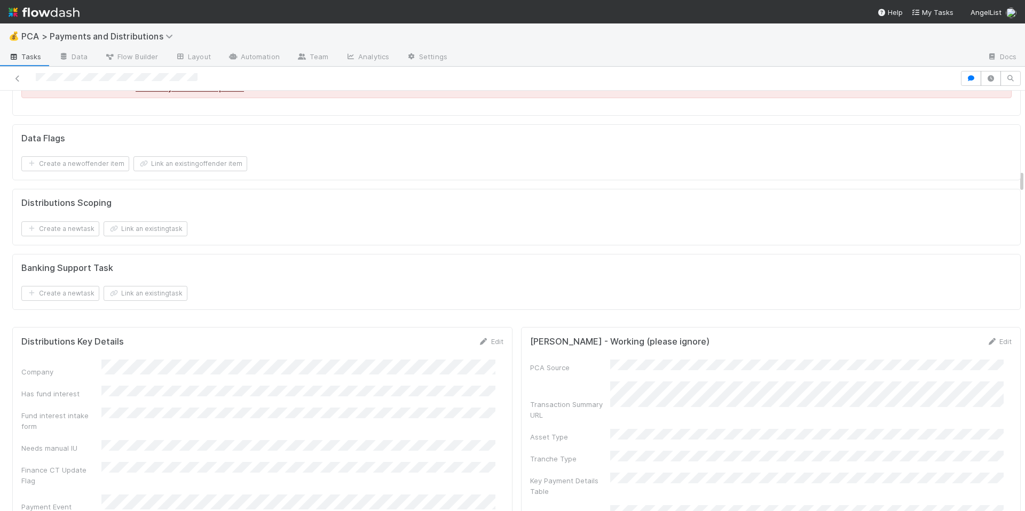
scroll to position [1440, 0]
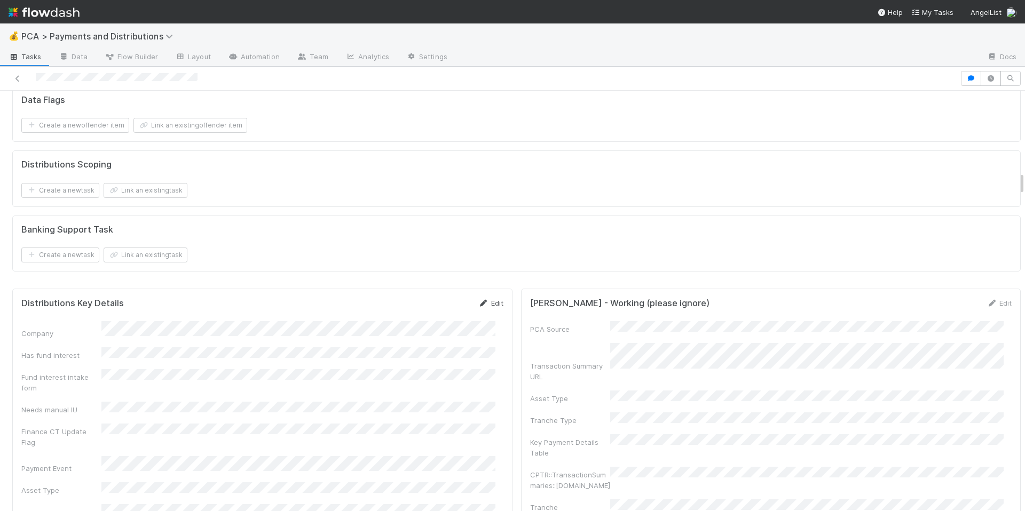
click at [492, 299] on link "Edit" at bounding box center [490, 303] width 25 height 9
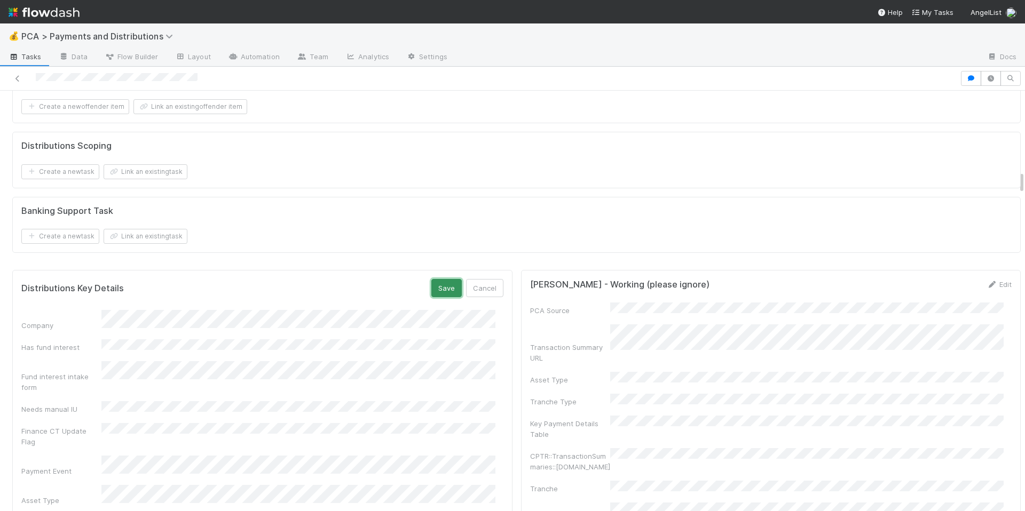
click at [443, 279] on button "Save" at bounding box center [446, 288] width 30 height 18
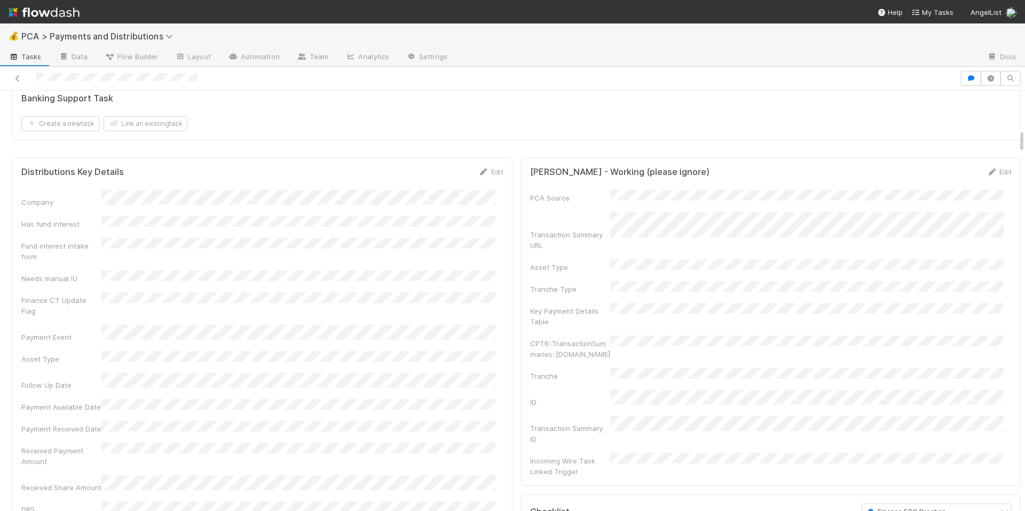
scroll to position [657, 0]
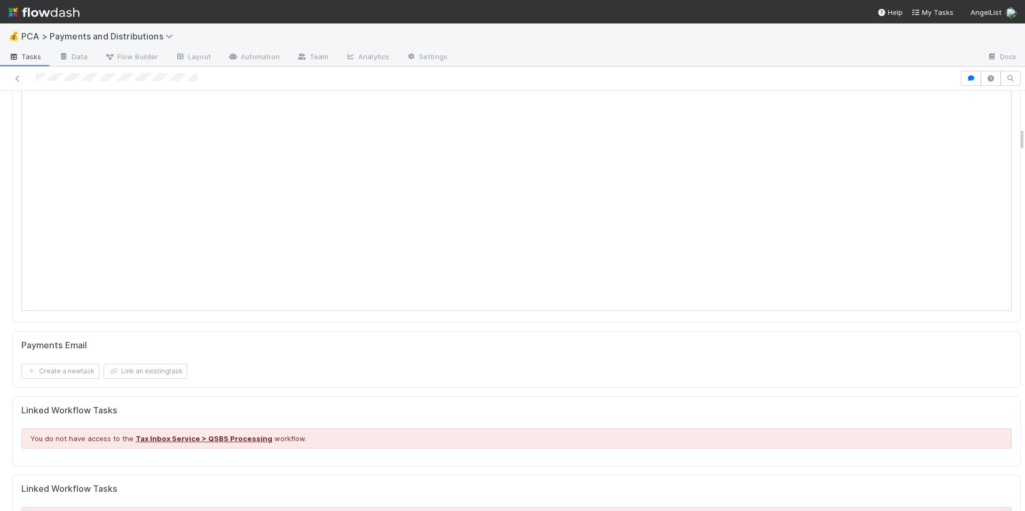
click at [254, 81] on div at bounding box center [479, 78] width 951 height 15
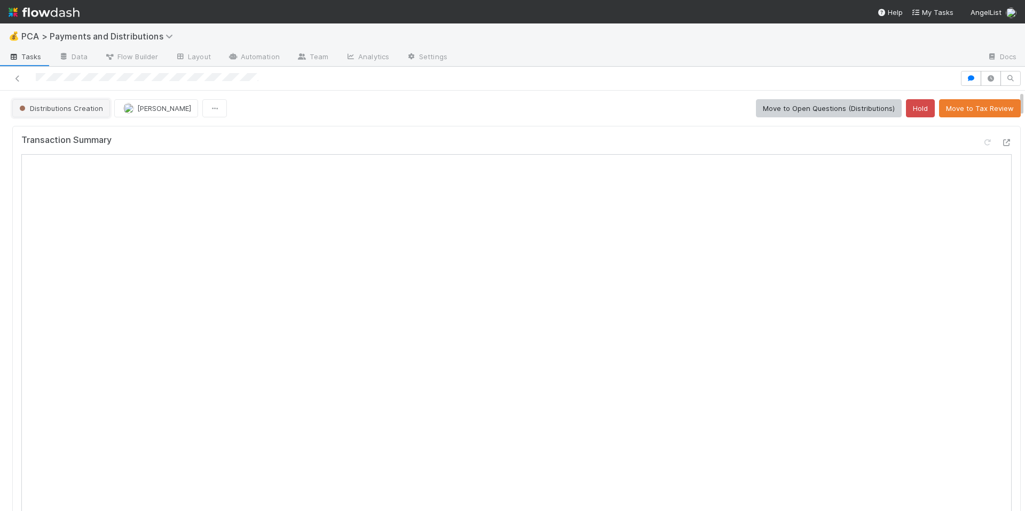
click at [66, 106] on span "Distributions Creation" at bounding box center [60, 108] width 86 height 9
click at [72, 161] on div "Archive" at bounding box center [84, 154] width 151 height 19
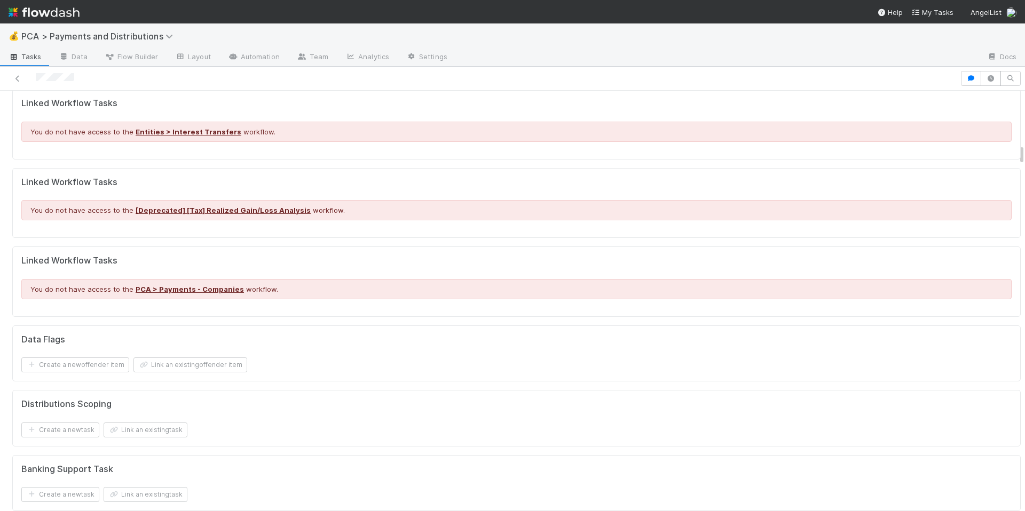
scroll to position [1210, 0]
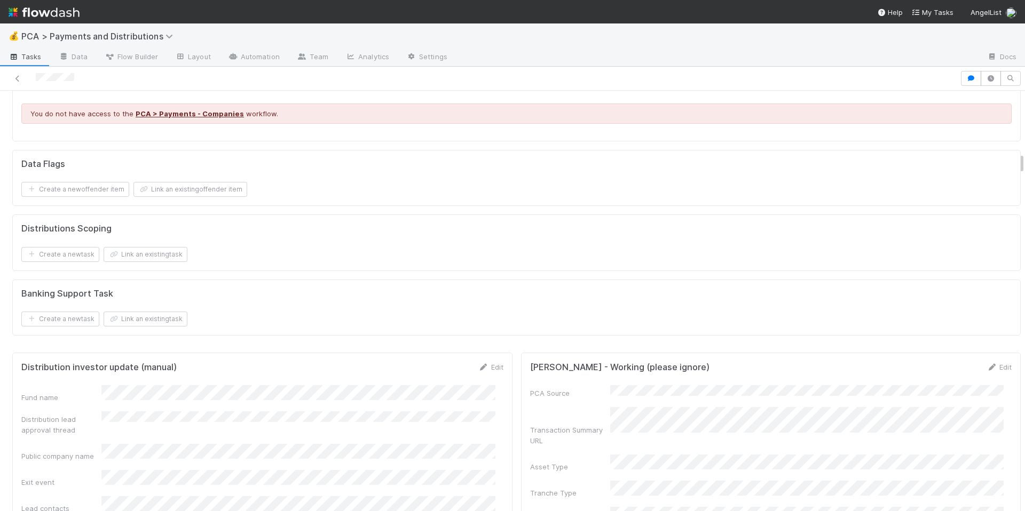
click at [468, 315] on div "Create a new task Link an existing task" at bounding box center [516, 319] width 990 height 15
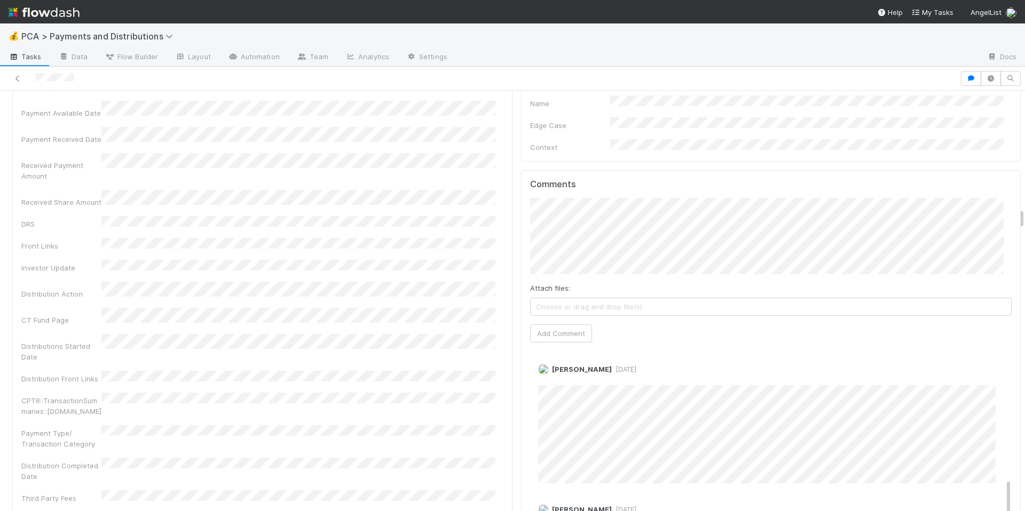
scroll to position [2381, 0]
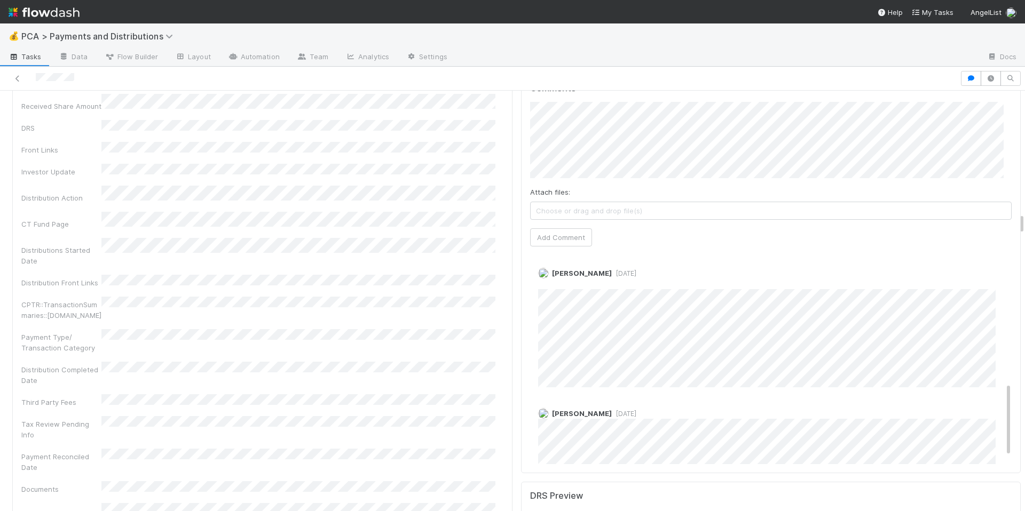
click at [431, 227] on div "Company Has fund interest Fund interest intake form Needs manual IU Finance CT …" at bounding box center [262, 273] width 482 height 954
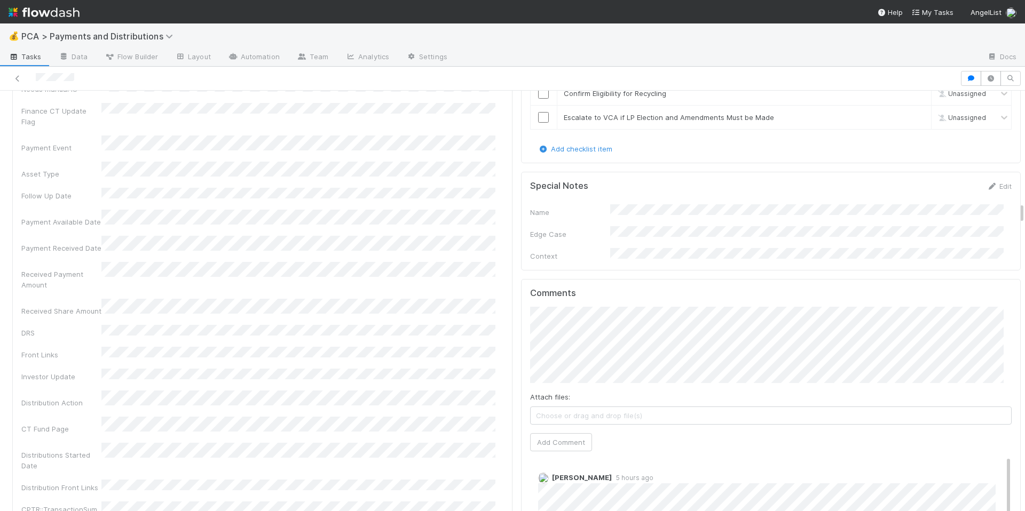
scroll to position [2154, 0]
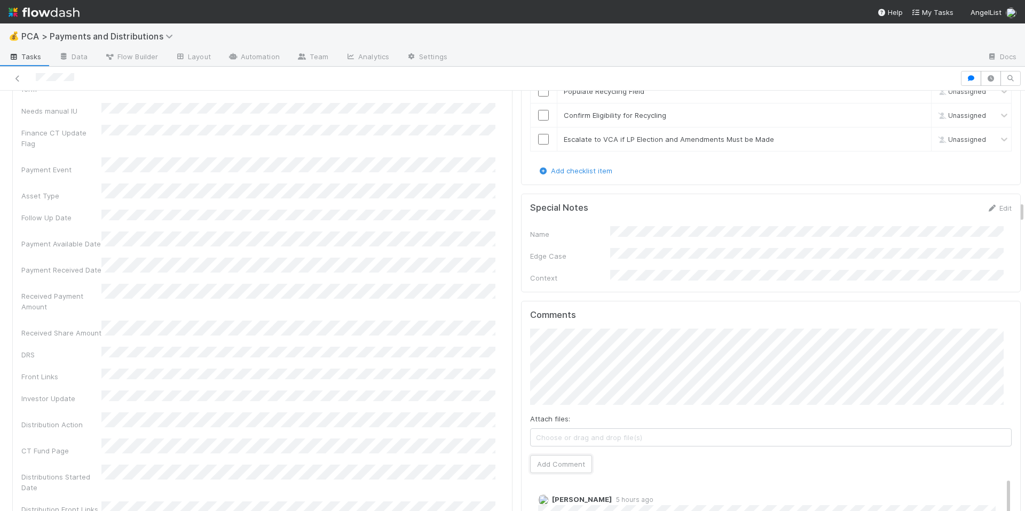
click at [632, 367] on div "Attach files: Choose or drag and drop file(s) Add Comment" at bounding box center [771, 401] width 482 height 145
click at [573, 455] on button "Add Comment" at bounding box center [561, 464] width 62 height 18
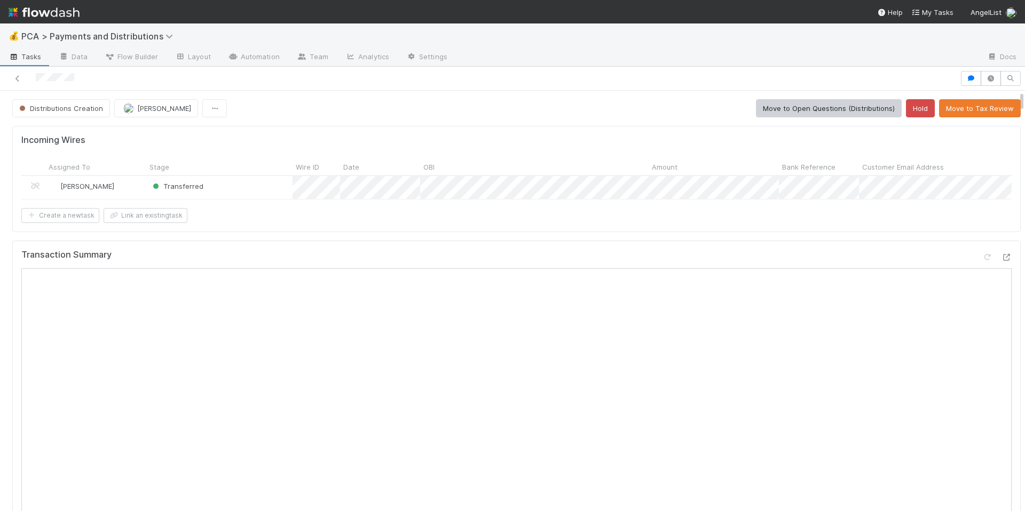
scroll to position [0, 0]
click at [956, 112] on button "Move to Tax Review" at bounding box center [980, 108] width 82 height 18
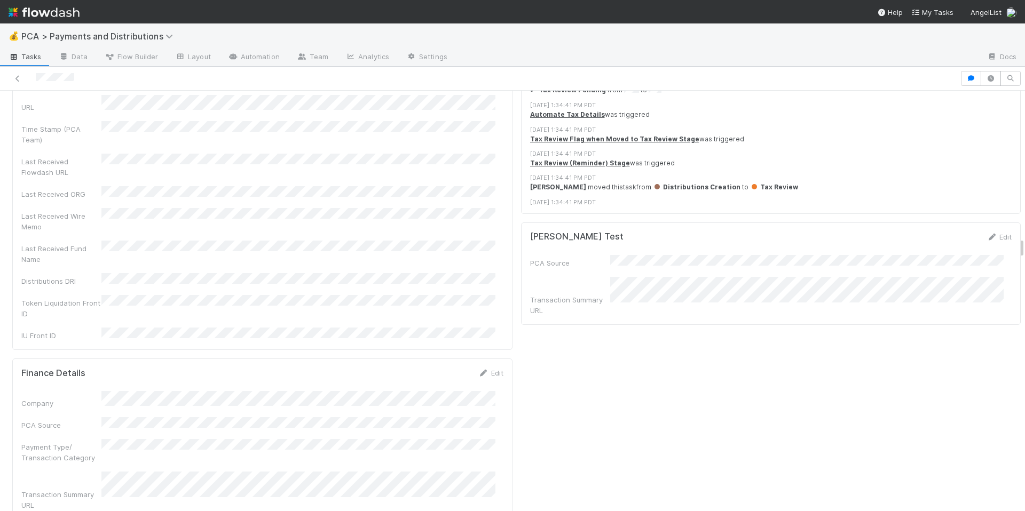
scroll to position [2957, 0]
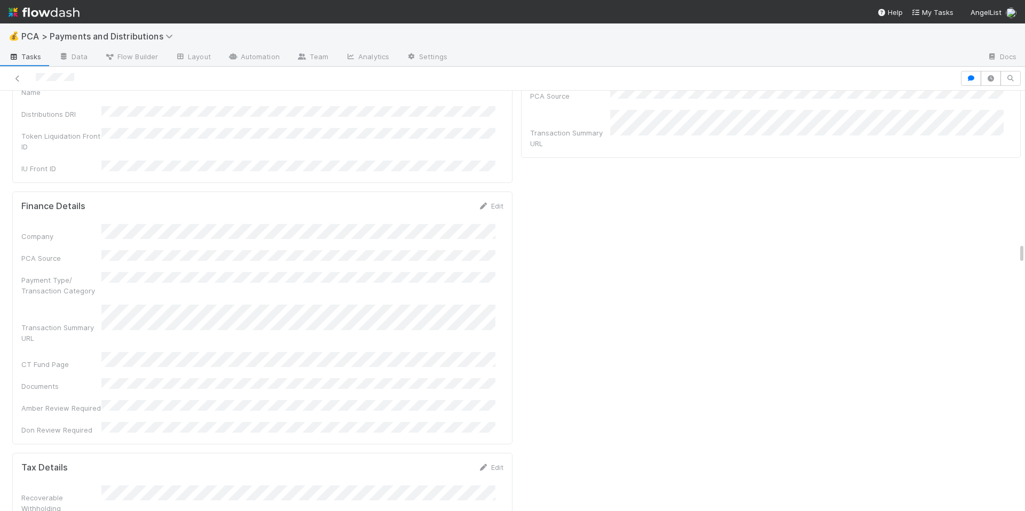
click at [490, 462] on div "Edit" at bounding box center [490, 467] width 25 height 11
click at [489, 463] on link "Edit" at bounding box center [490, 467] width 25 height 9
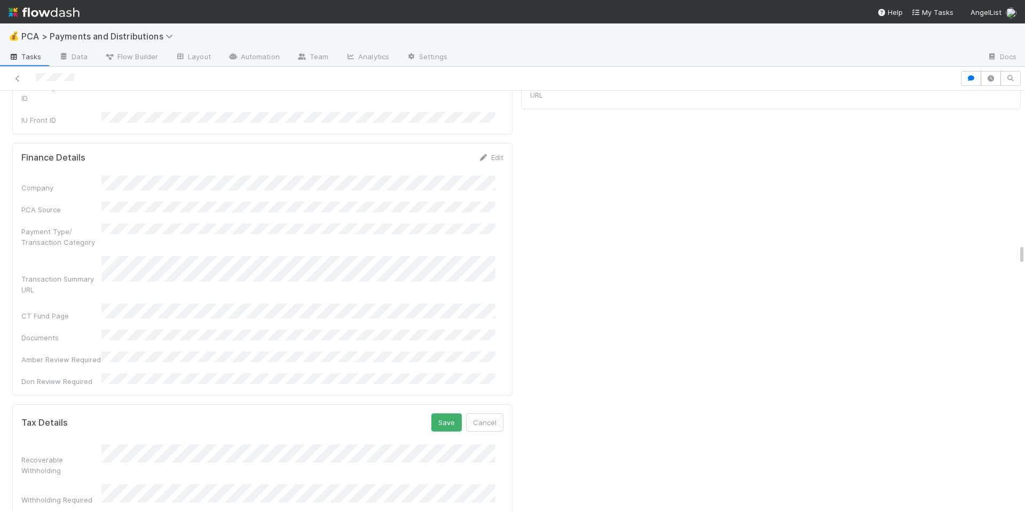
scroll to position [3015, 0]
click at [438, 404] on button "Save" at bounding box center [446, 413] width 30 height 18
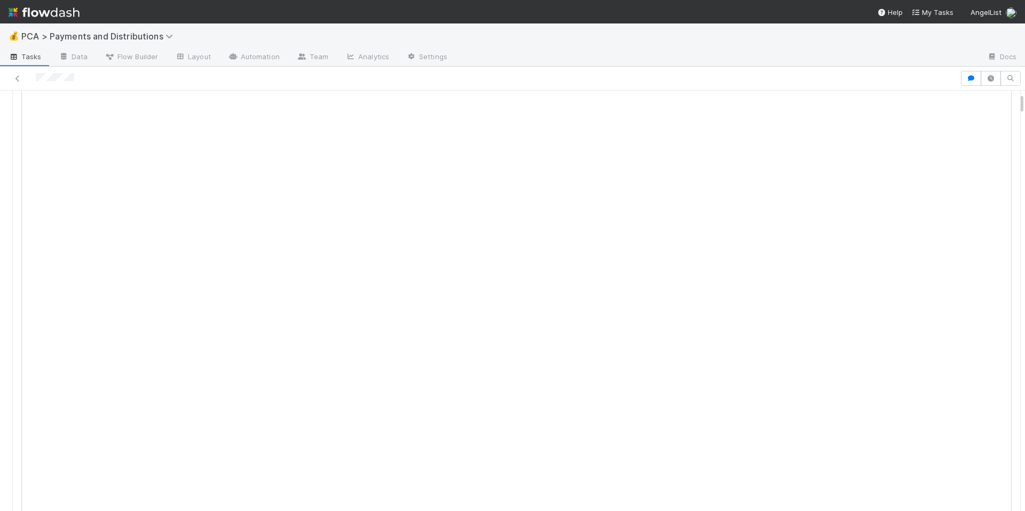
scroll to position [0, 0]
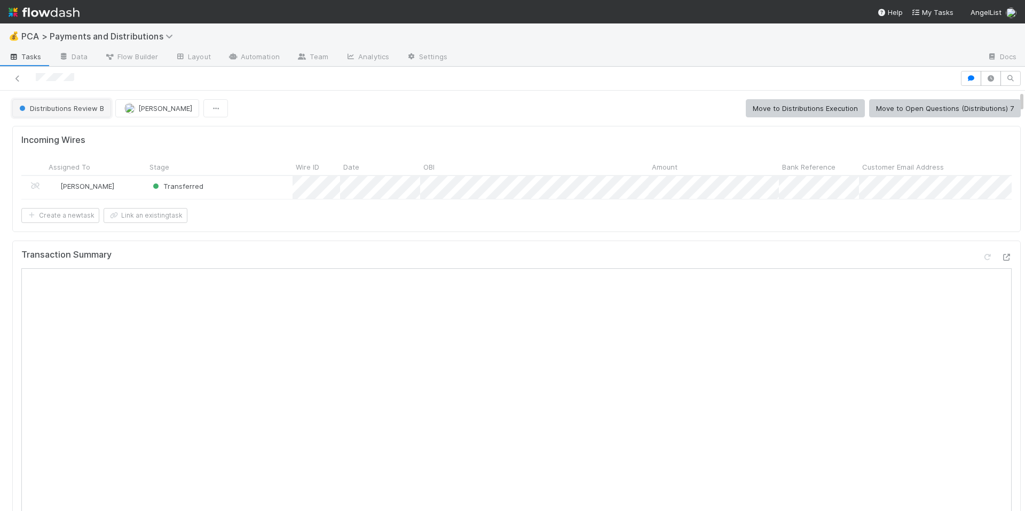
click at [42, 113] on button "Distributions Review B" at bounding box center [61, 108] width 99 height 18
click at [55, 139] on div "Tax Review" at bounding box center [84, 134] width 151 height 19
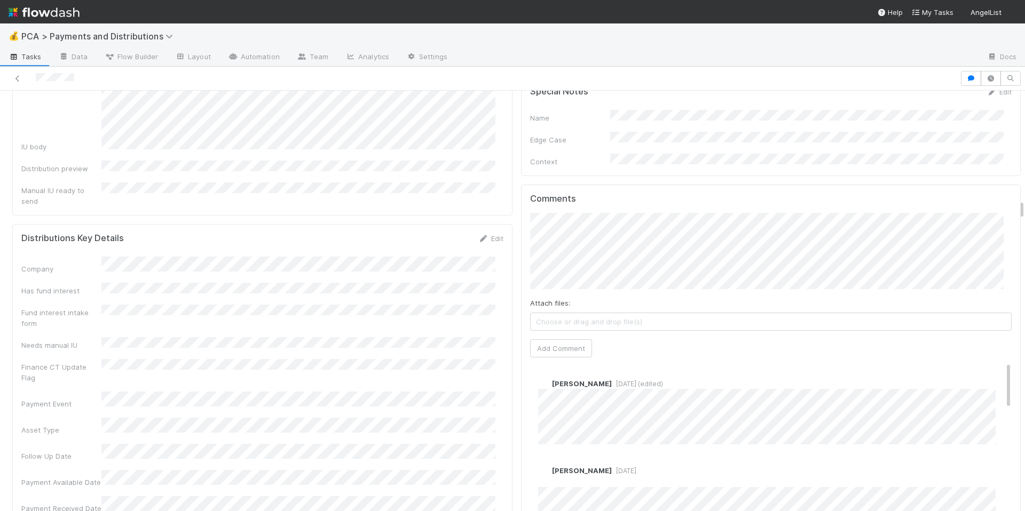
scroll to position [2210, 0]
click at [432, 303] on div "Fund interest intake form" at bounding box center [262, 315] width 482 height 24
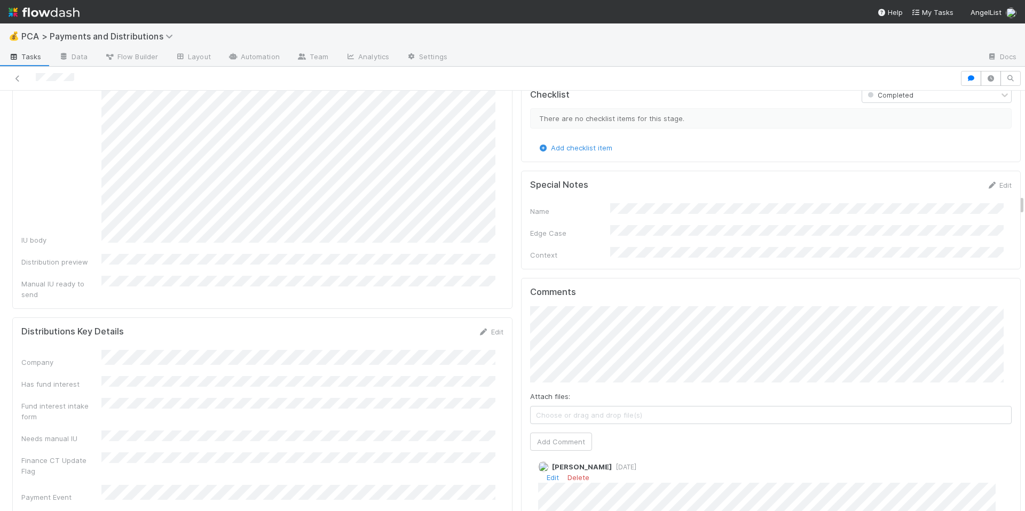
scroll to position [2117, 0]
click at [632, 461] on span "[DATE]" at bounding box center [624, 465] width 25 height 8
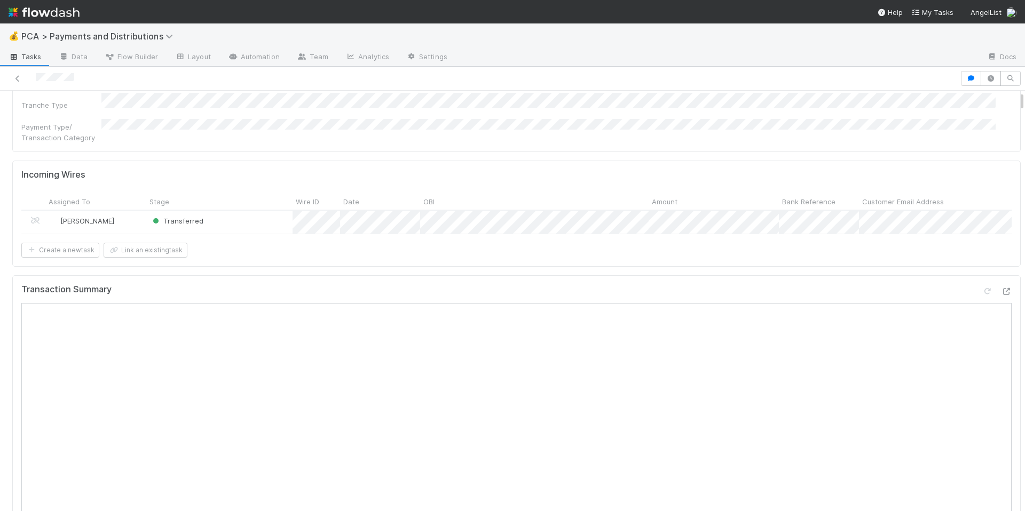
scroll to position [0, 0]
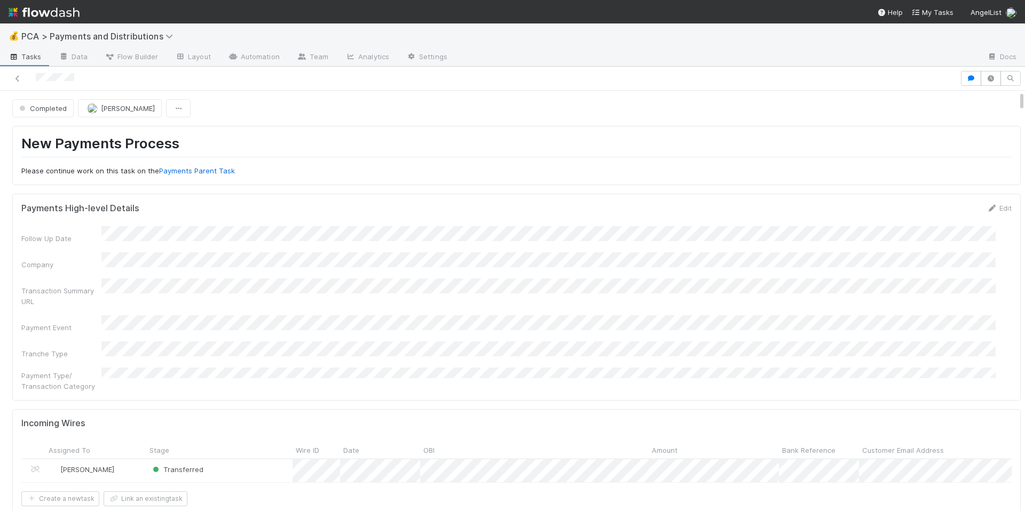
click at [611, 220] on form "Payments High-level Details Edit Follow Up Date Company Transaction Summary URL…" at bounding box center [516, 297] width 990 height 189
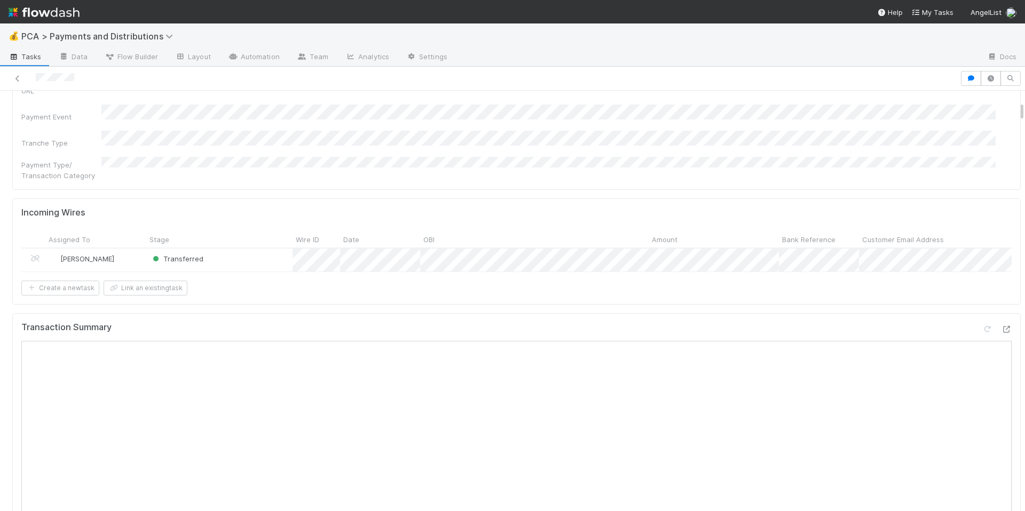
scroll to position [213, 0]
click at [666, 320] on div "Transaction Summary" at bounding box center [516, 329] width 990 height 19
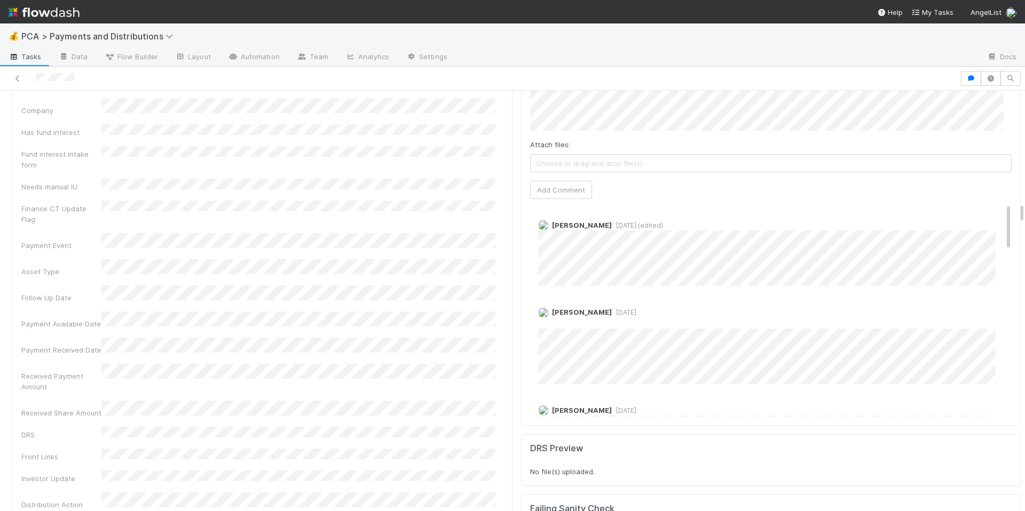
scroll to position [2366, 0]
click at [619, 309] on span "[DATE]" at bounding box center [624, 313] width 25 height 8
click at [628, 309] on span "[DATE]" at bounding box center [624, 313] width 25 height 8
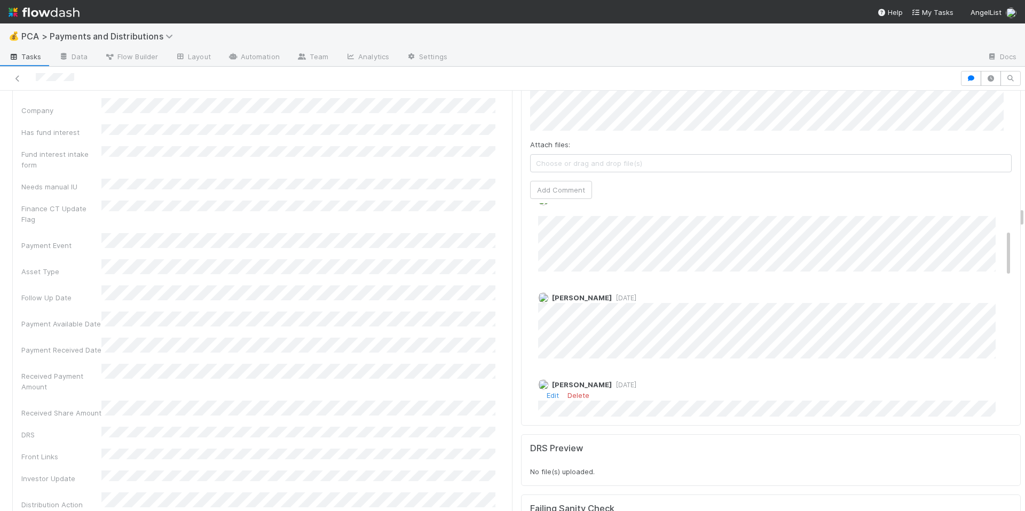
scroll to position [119, 0]
click at [625, 375] on span "[DATE]" at bounding box center [624, 379] width 25 height 8
click at [375, 364] on div "Received Payment Amount" at bounding box center [262, 378] width 482 height 28
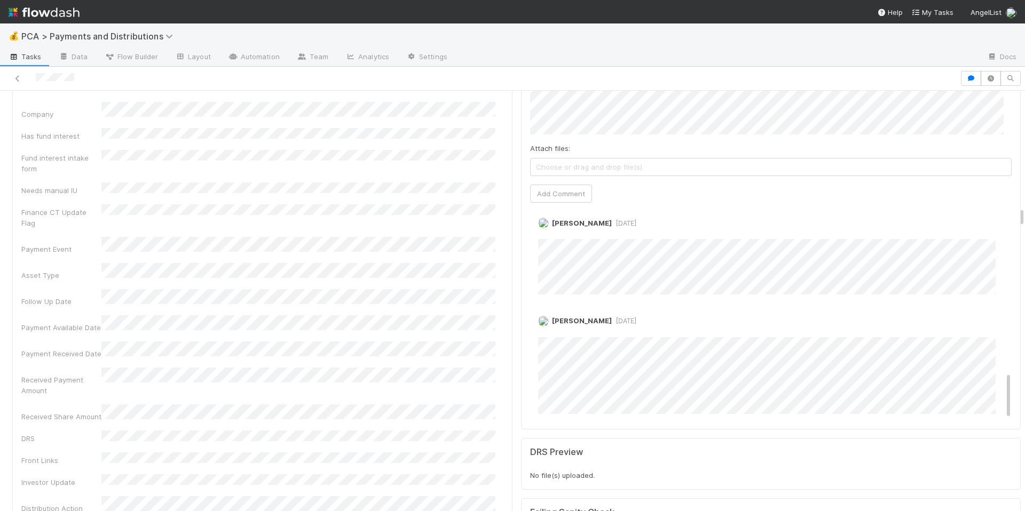
scroll to position [743, 0]
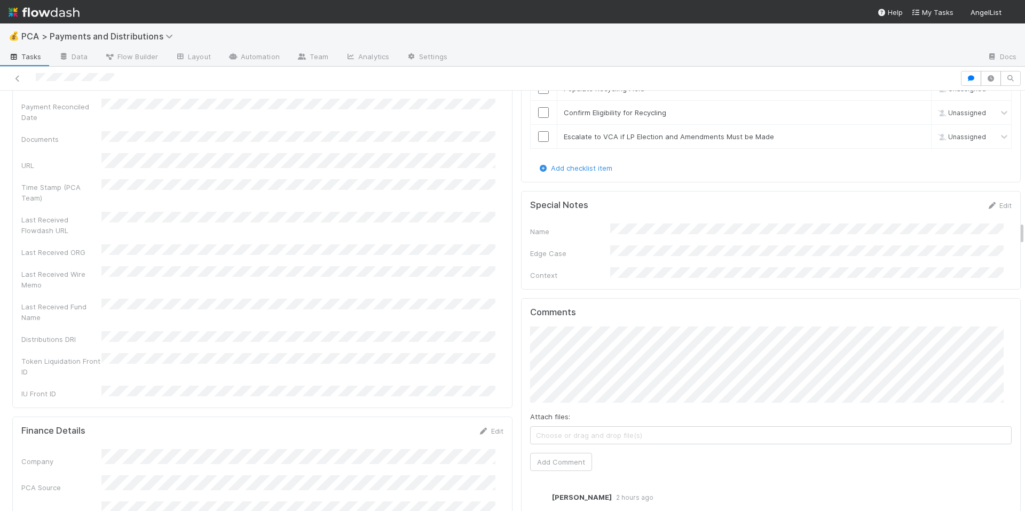
scroll to position [2313, 0]
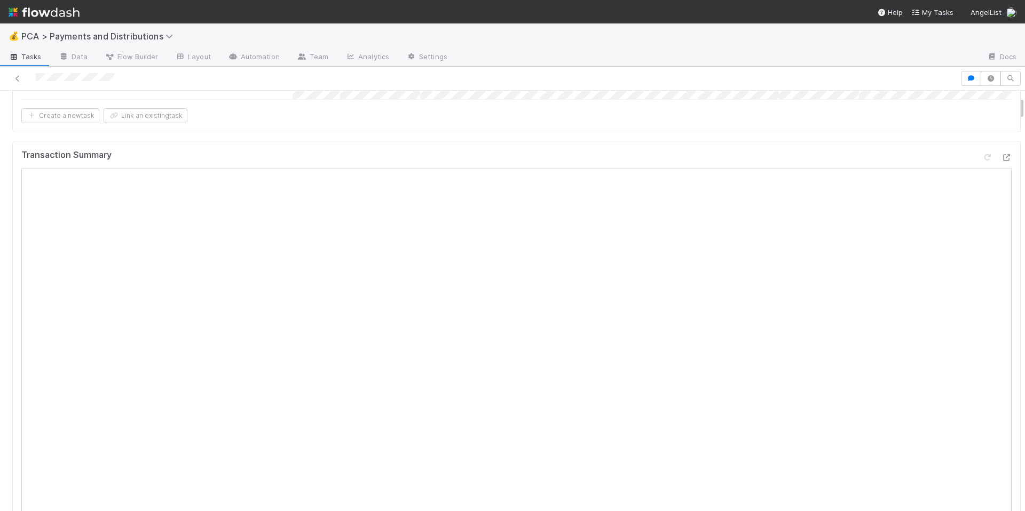
scroll to position [0, 0]
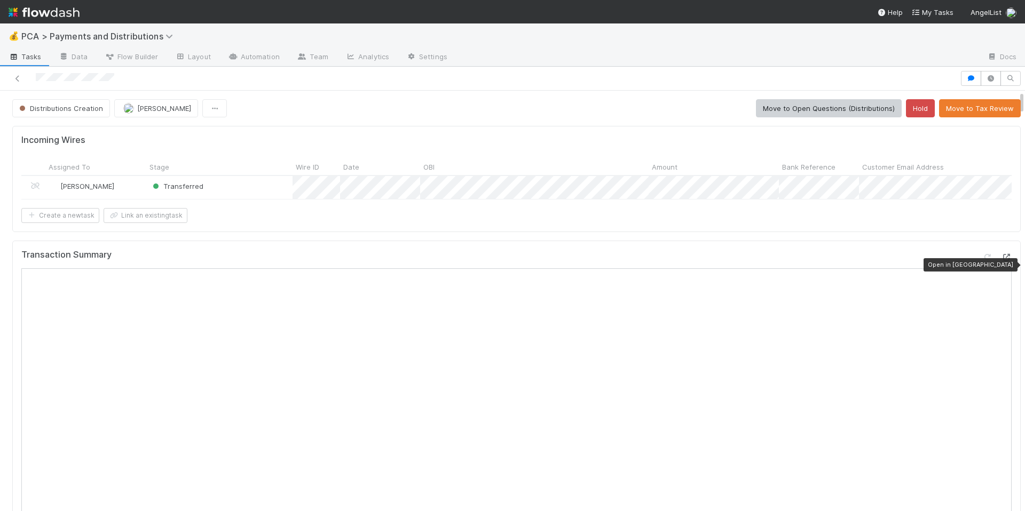
click at [1001, 261] on icon at bounding box center [1006, 257] width 11 height 7
click at [524, 219] on div "Create a new task Link an existing task" at bounding box center [516, 215] width 990 height 15
click at [82, 109] on span "Distributions Creation" at bounding box center [60, 108] width 86 height 9
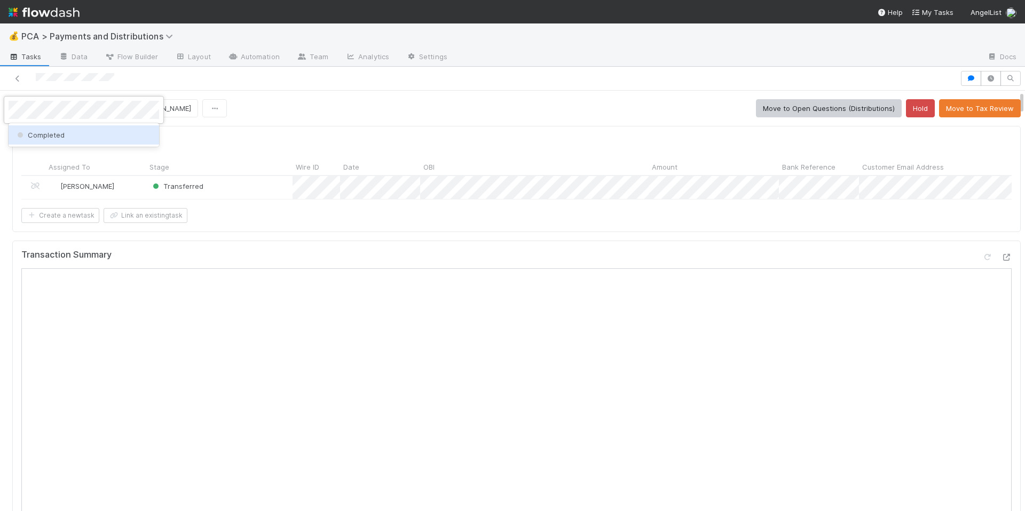
click at [120, 136] on div "Completed" at bounding box center [84, 134] width 151 height 19
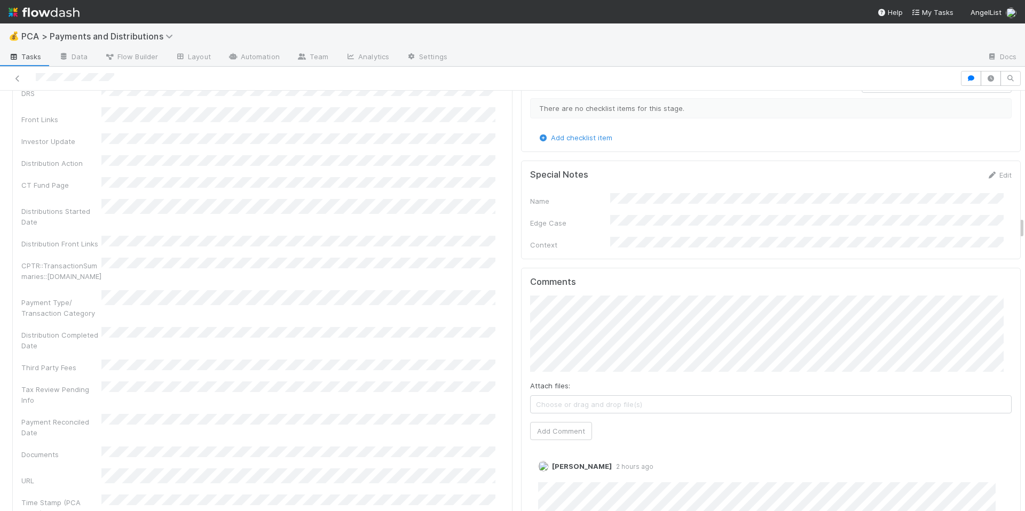
scroll to position [2302, 0]
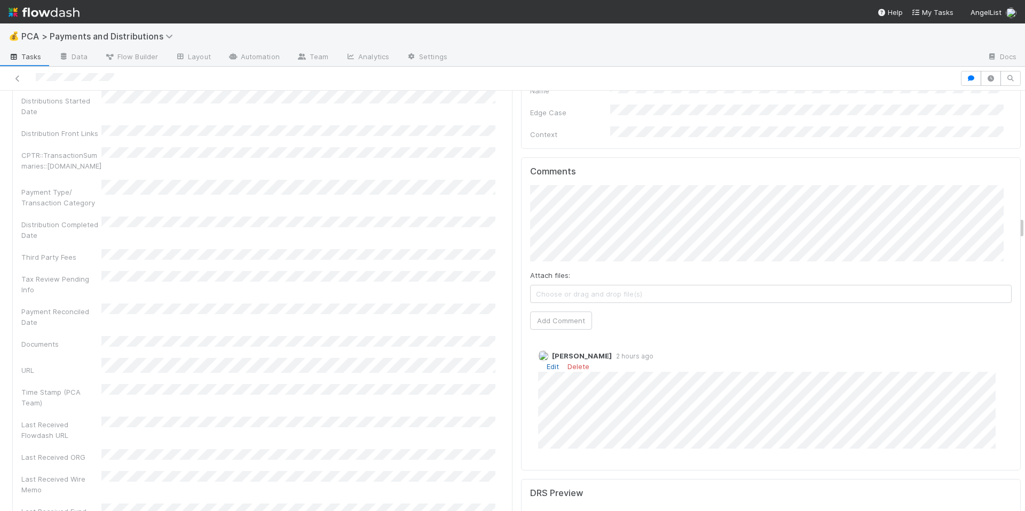
click at [547, 362] on link "Edit" at bounding box center [553, 366] width 12 height 9
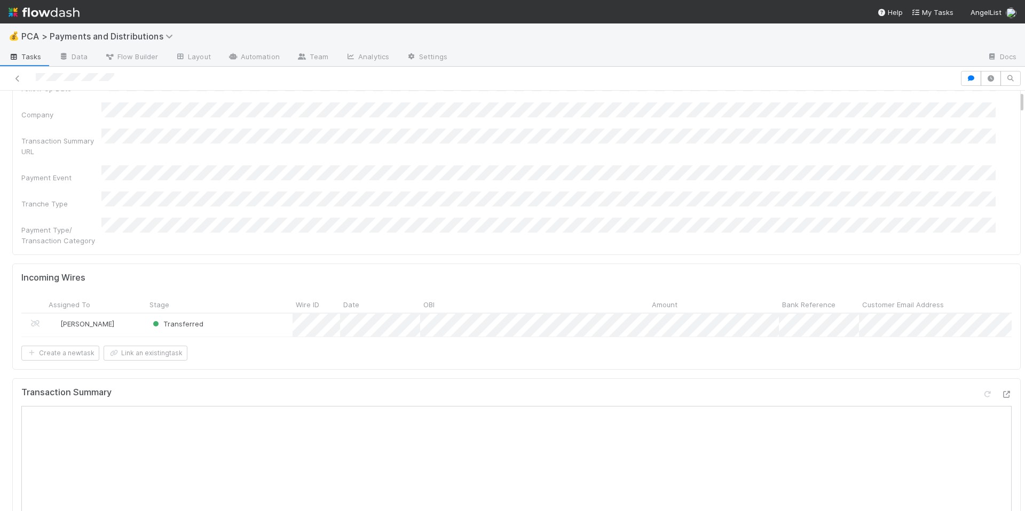
scroll to position [0, 0]
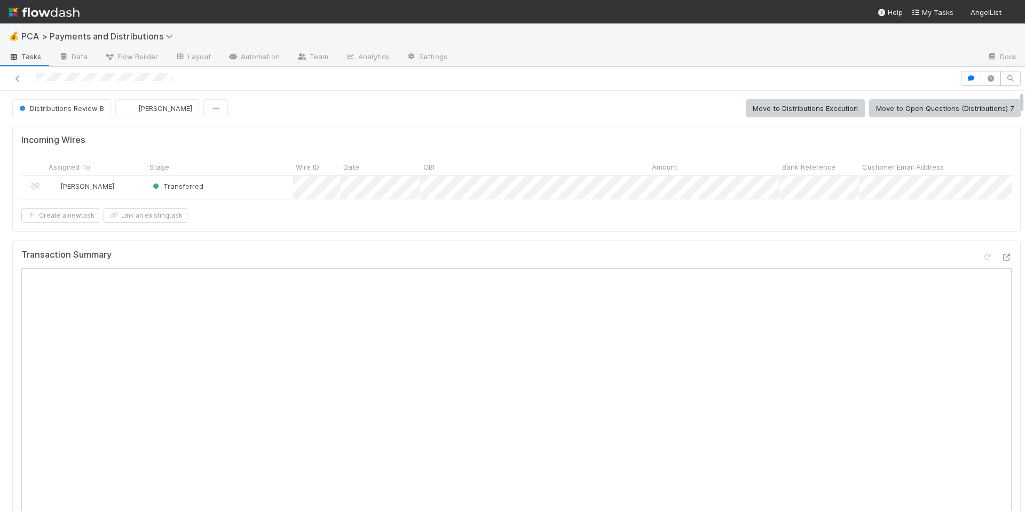
click at [675, 223] on div "Create a new task Link an existing task" at bounding box center [516, 215] width 990 height 15
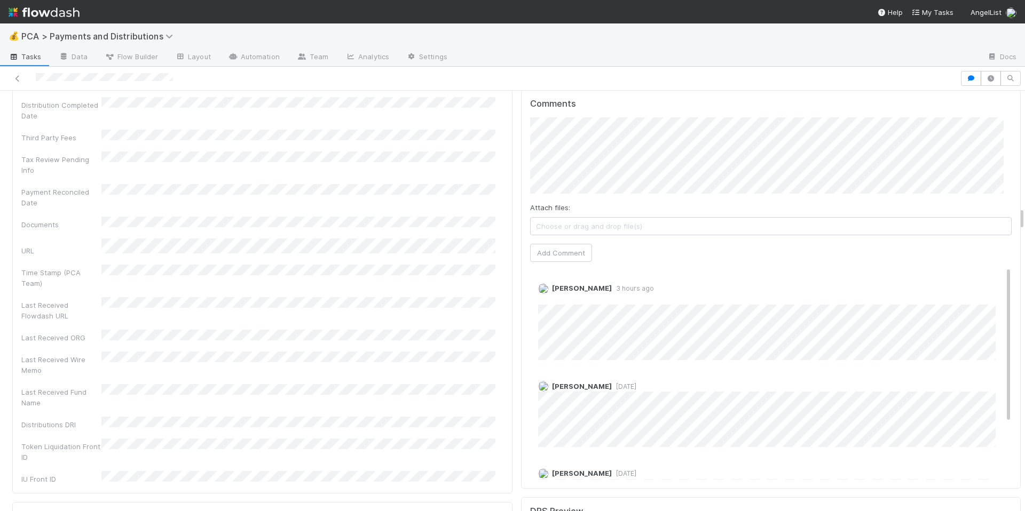
scroll to position [1979, 0]
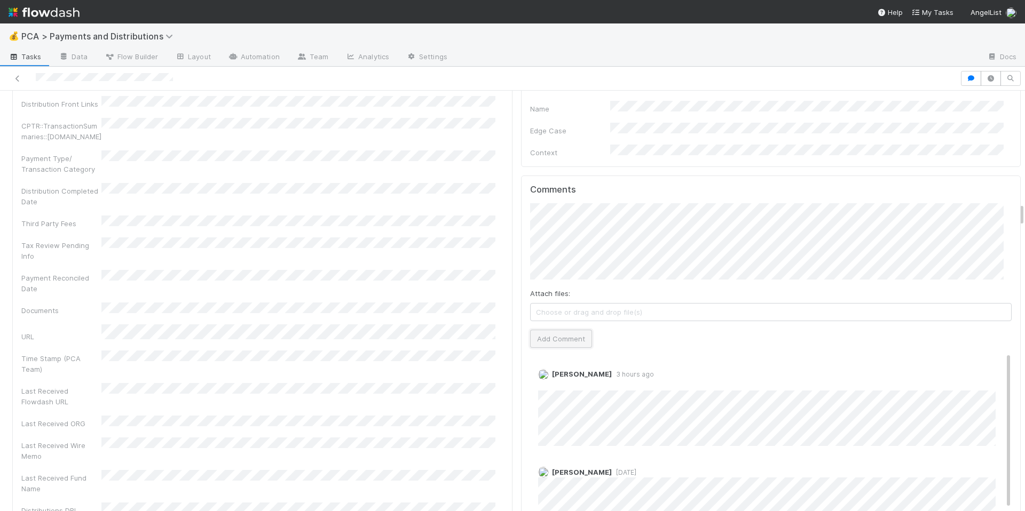
click at [545, 330] on button "Add Comment" at bounding box center [561, 339] width 62 height 18
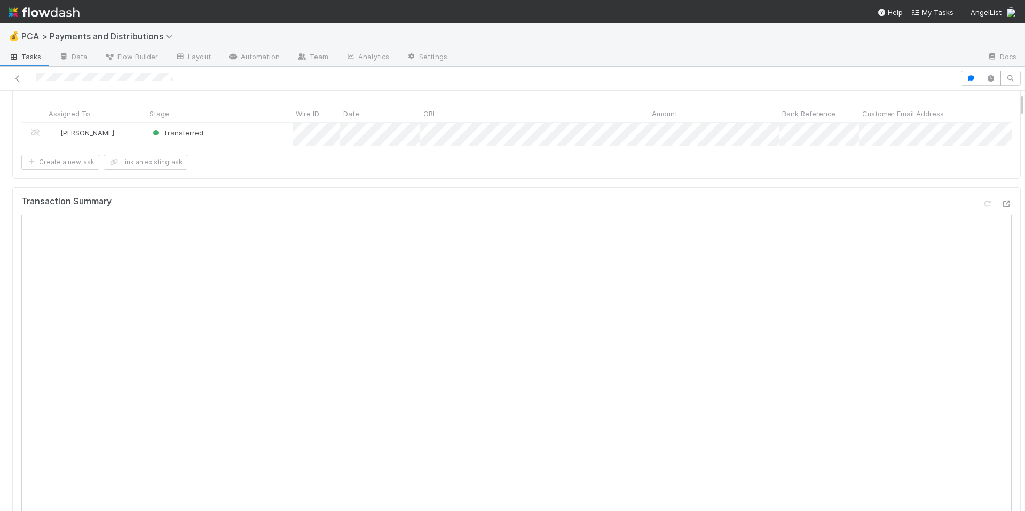
scroll to position [0, 0]
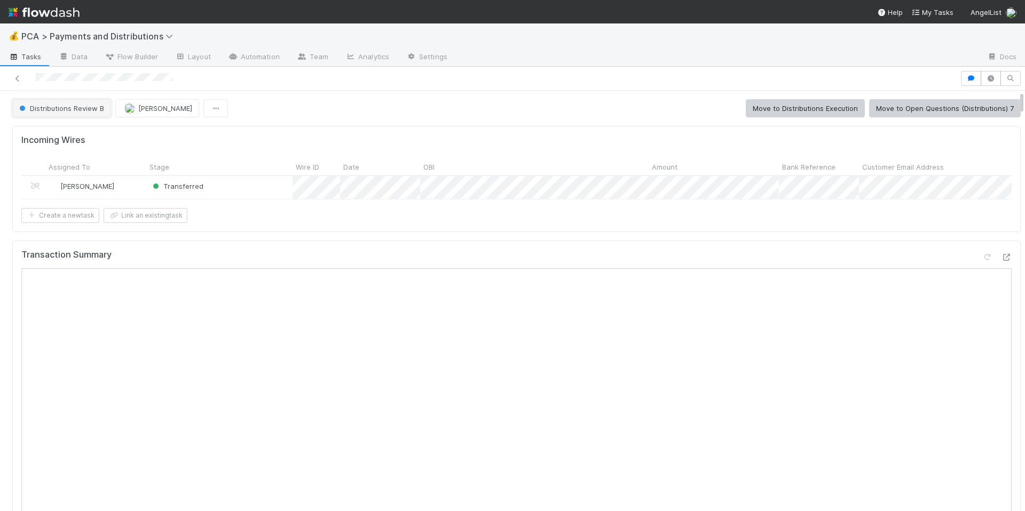
click at [77, 108] on span "Distributions Review B" at bounding box center [60, 108] width 87 height 9
click at [81, 136] on span "Distributions Execution" at bounding box center [59, 135] width 89 height 9
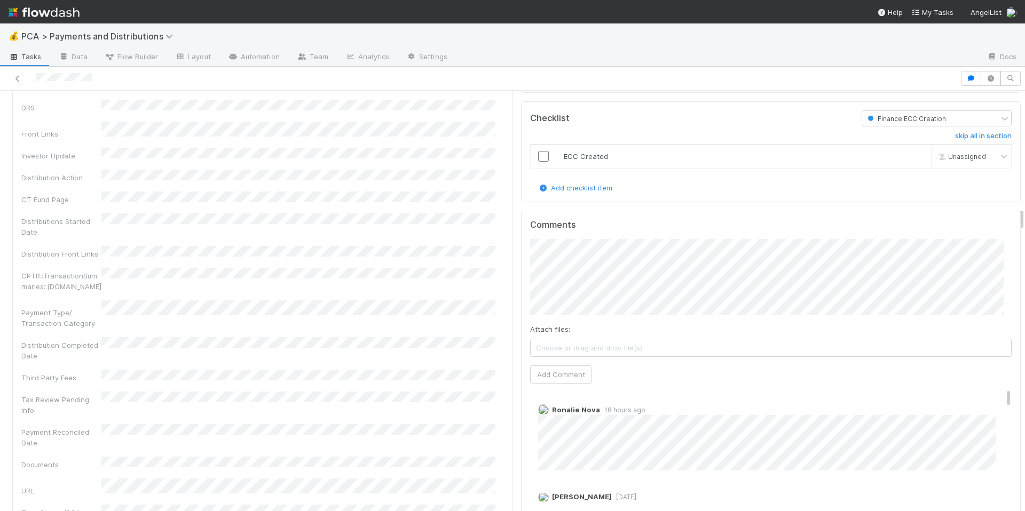
scroll to position [2212, 0]
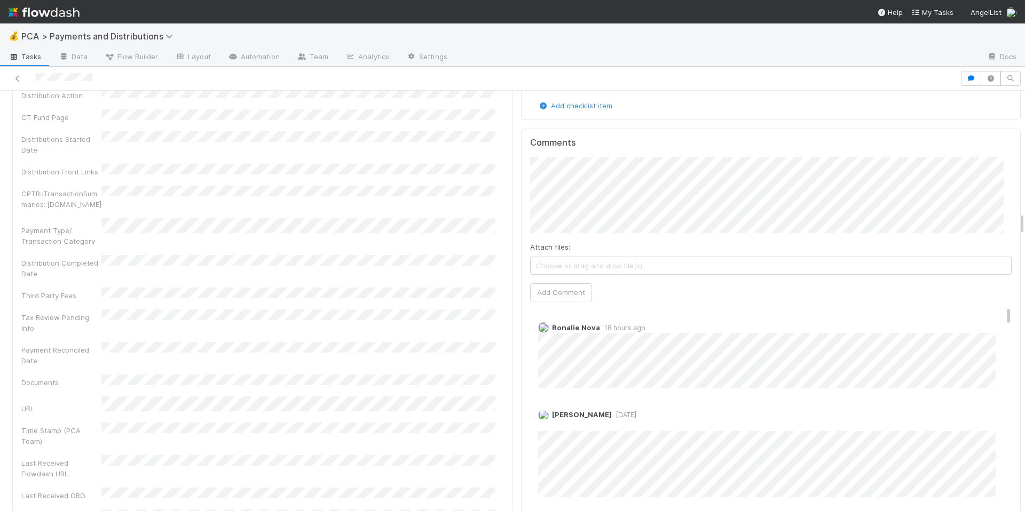
click at [477, 397] on div "Company Has fund interest Fund interest intake form Needs manual IU Finance CT …" at bounding box center [262, 169] width 482 height 945
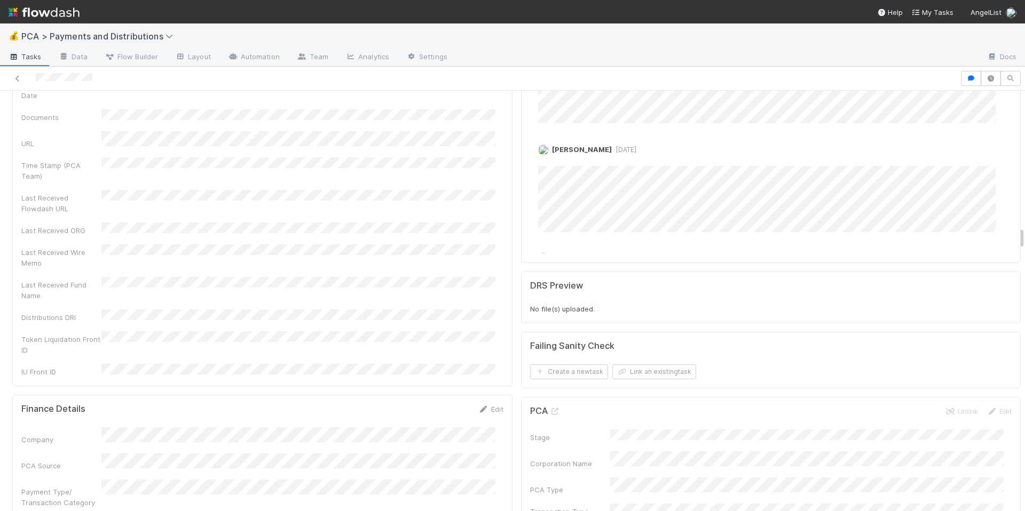
scroll to position [2553, 0]
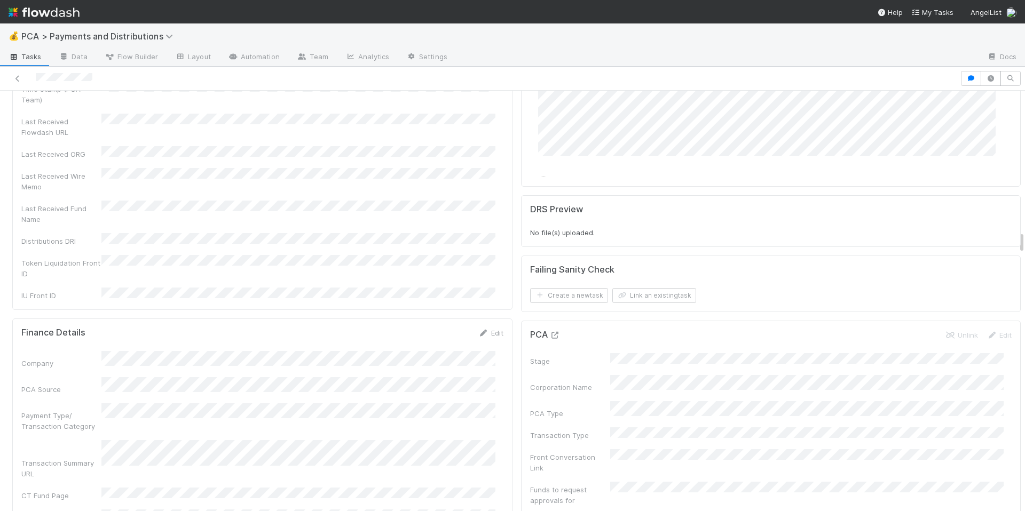
click at [550, 332] on icon at bounding box center [555, 335] width 11 height 7
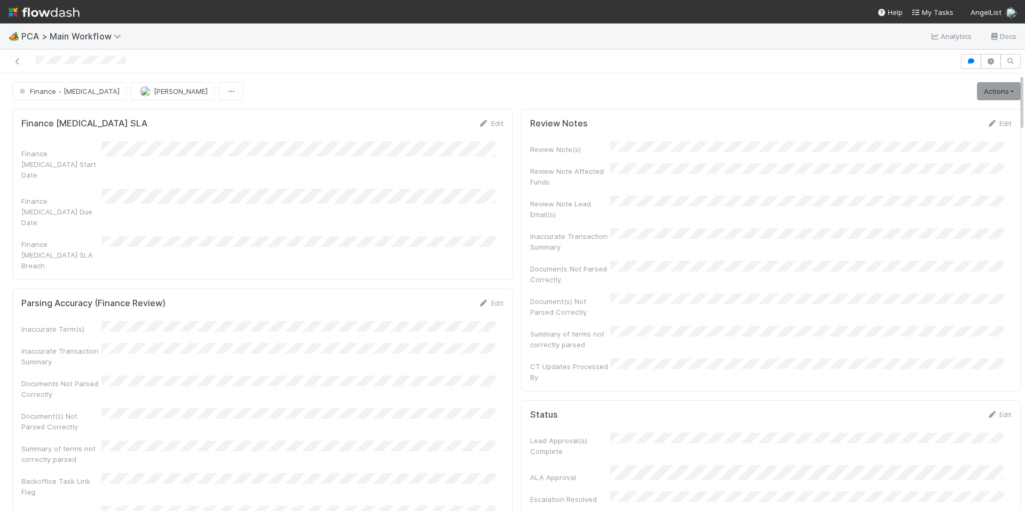
click at [462, 321] on div "Inaccurate Term(s) Inaccurate Transaction Summary Documents Not Parsed Correctl…" at bounding box center [262, 420] width 482 height 198
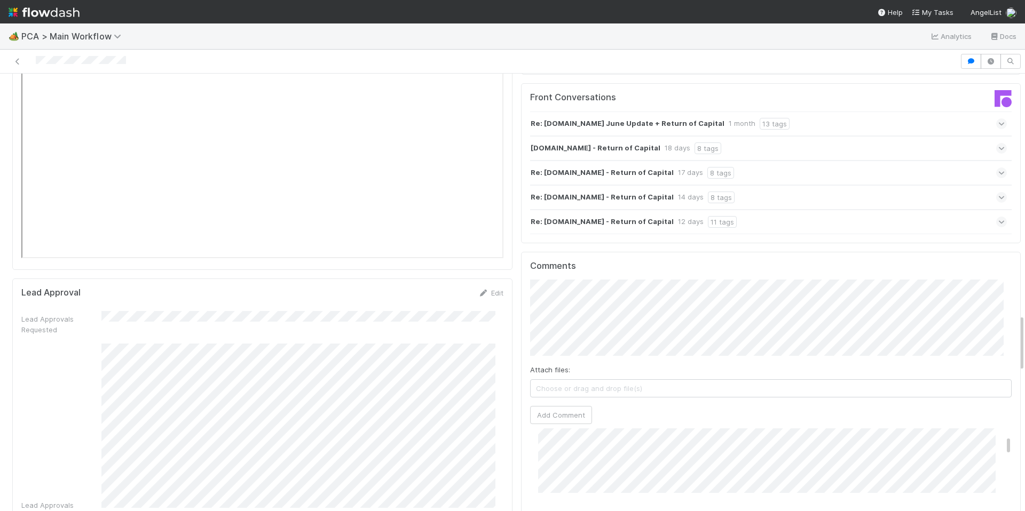
scroll to position [179, 0]
click at [391, 353] on div "Lead Approvals Requested Lead Approvals Confirmed Select Funds: Test Check Lead…" at bounding box center [262, 443] width 482 height 265
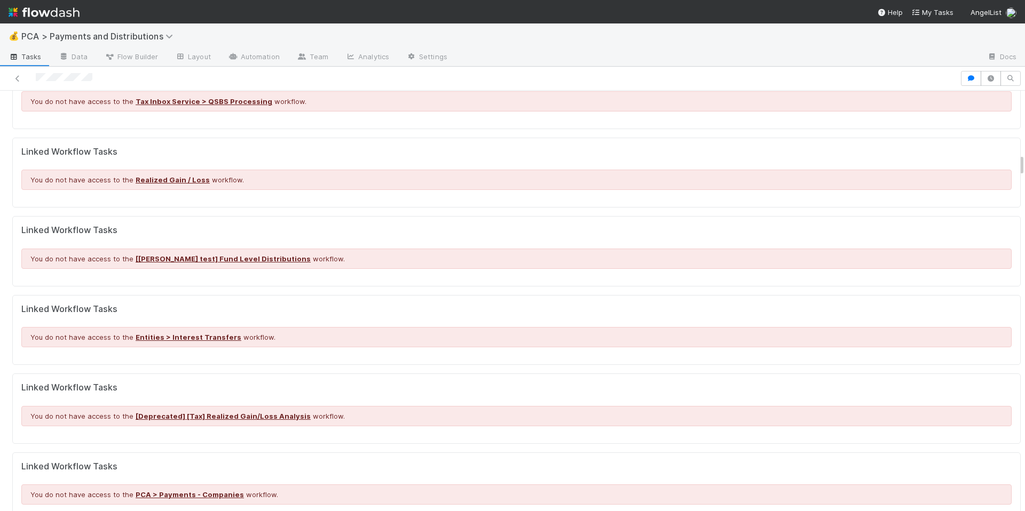
scroll to position [1142, 0]
click at [572, 125] on div "Linked Workflow Tasks You do not have access to the Tax Inbox Service > QSBS Pr…" at bounding box center [516, 93] width 1008 height 70
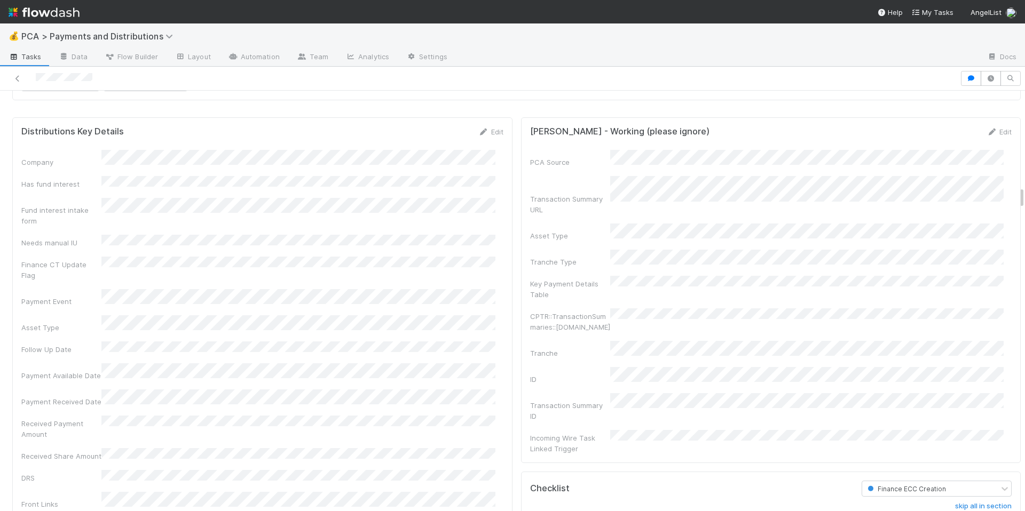
scroll to position [1607, 0]
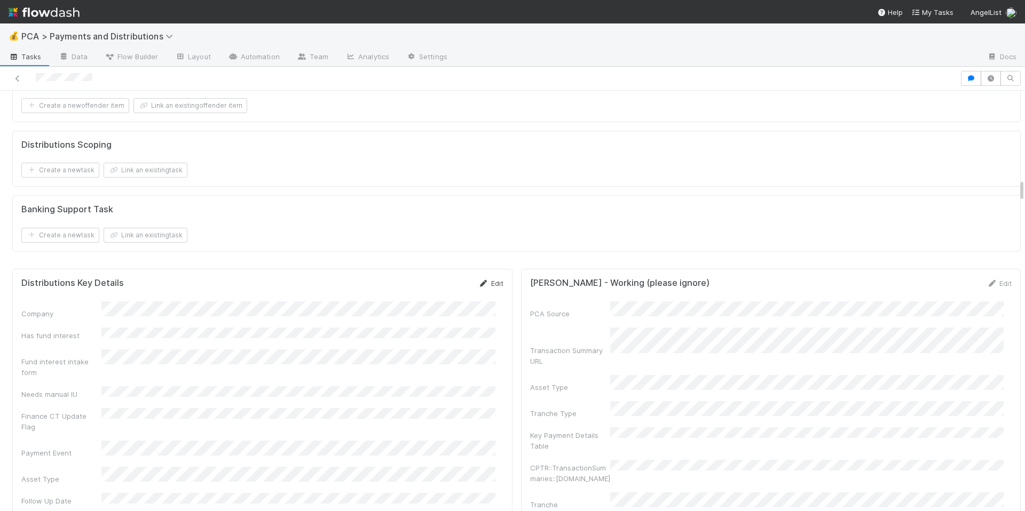
click at [486, 288] on link "Edit" at bounding box center [490, 283] width 25 height 9
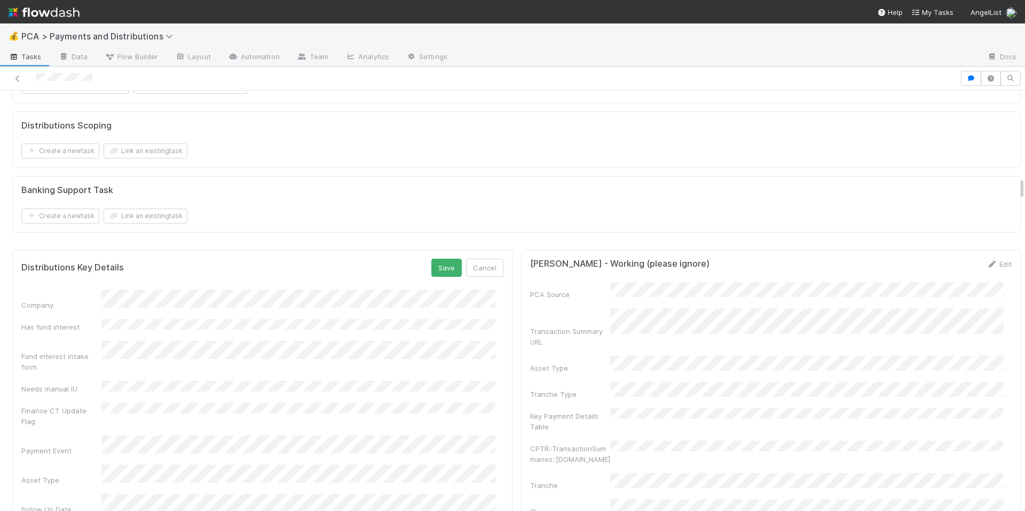
scroll to position [1695, 0]
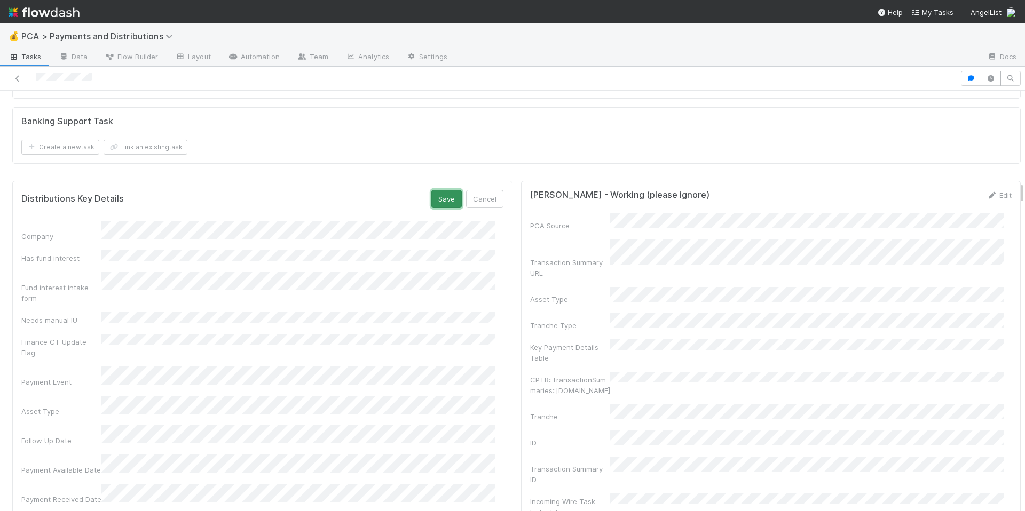
click at [443, 208] on button "Save" at bounding box center [446, 199] width 30 height 18
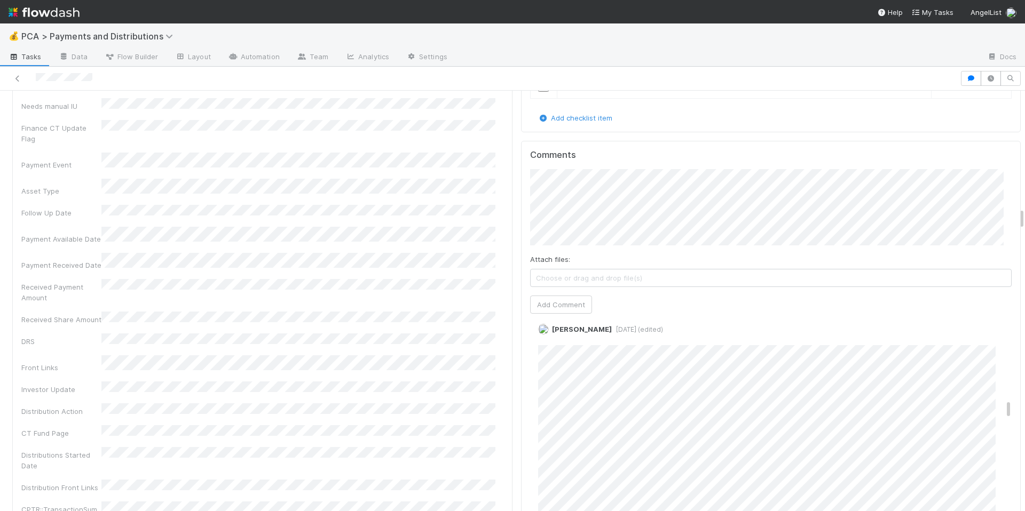
scroll to position [1230, 0]
click at [428, 290] on div "Company Has fund interest Fund interest intake form Needs manual IU Finance CT …" at bounding box center [262, 485] width 482 height 945
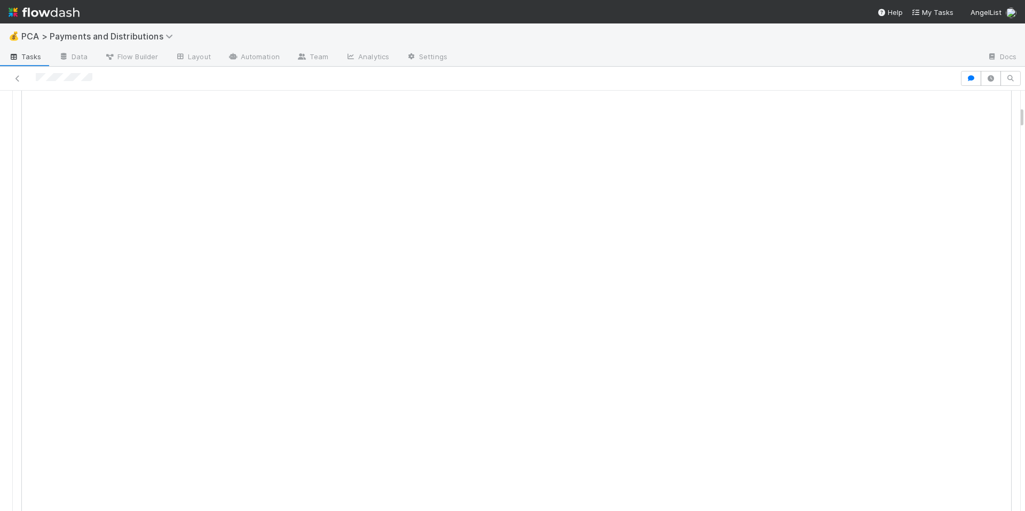
scroll to position [278, 0]
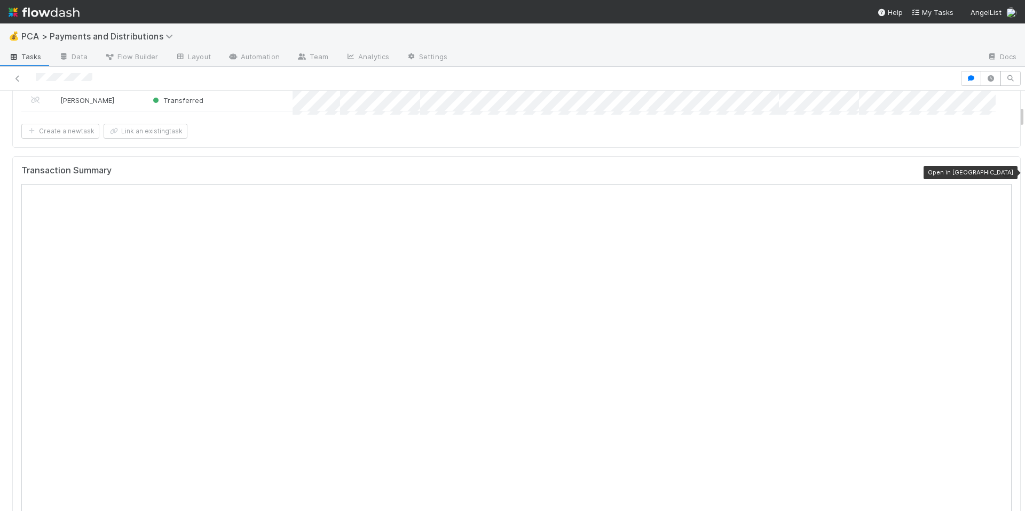
click at [1001, 173] on icon at bounding box center [1006, 173] width 11 height 7
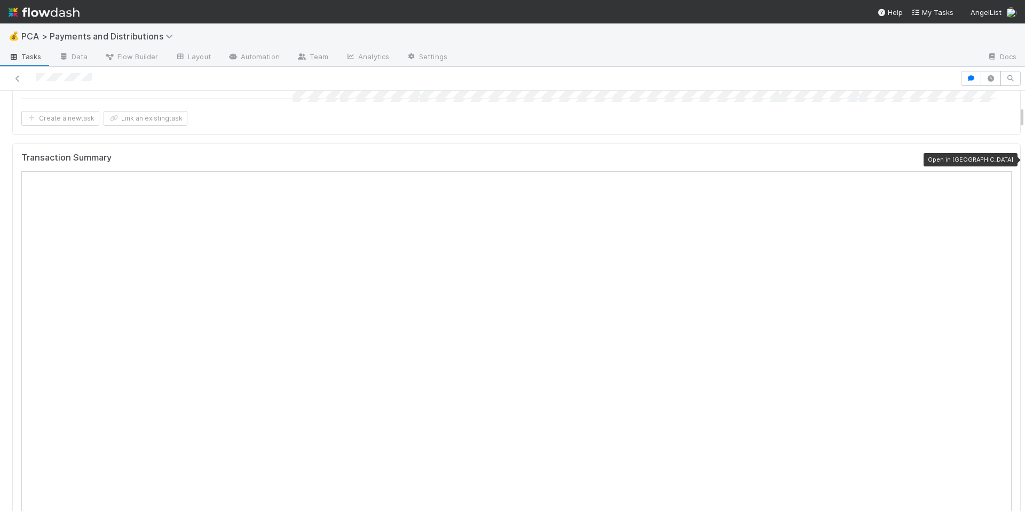
click at [1001, 157] on icon at bounding box center [1006, 160] width 11 height 7
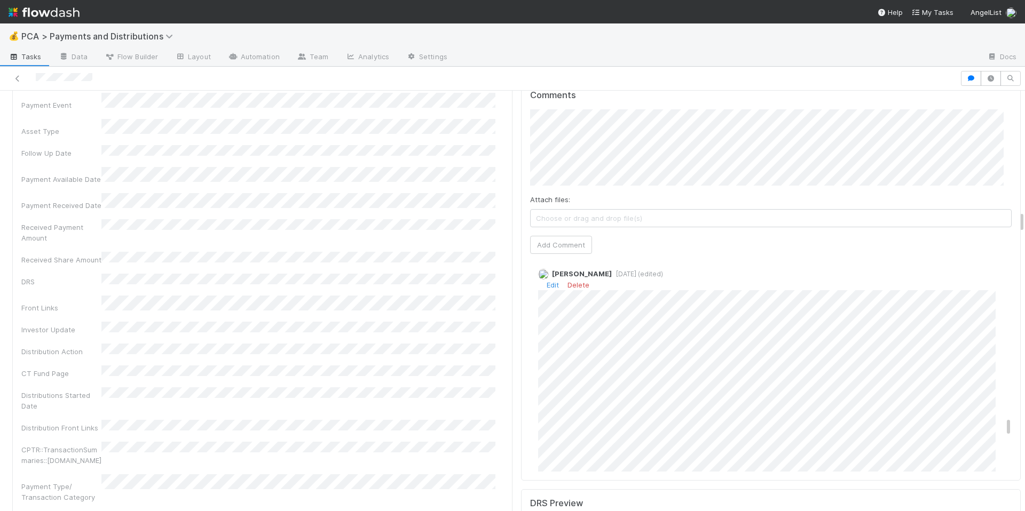
scroll to position [2395, 0]
click at [547, 281] on link "Edit" at bounding box center [553, 285] width 12 height 9
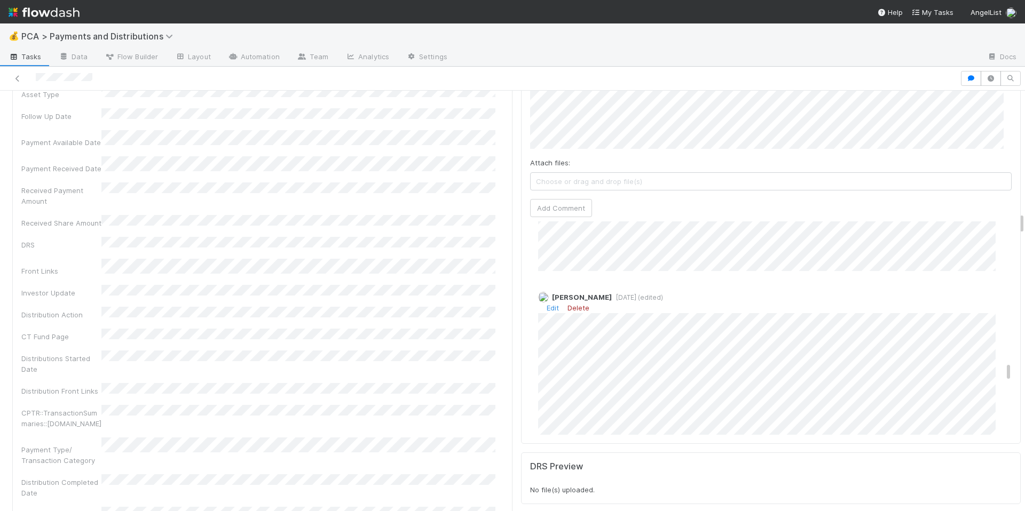
scroll to position [2056, 0]
click at [547, 306] on link "Edit" at bounding box center [553, 310] width 12 height 9
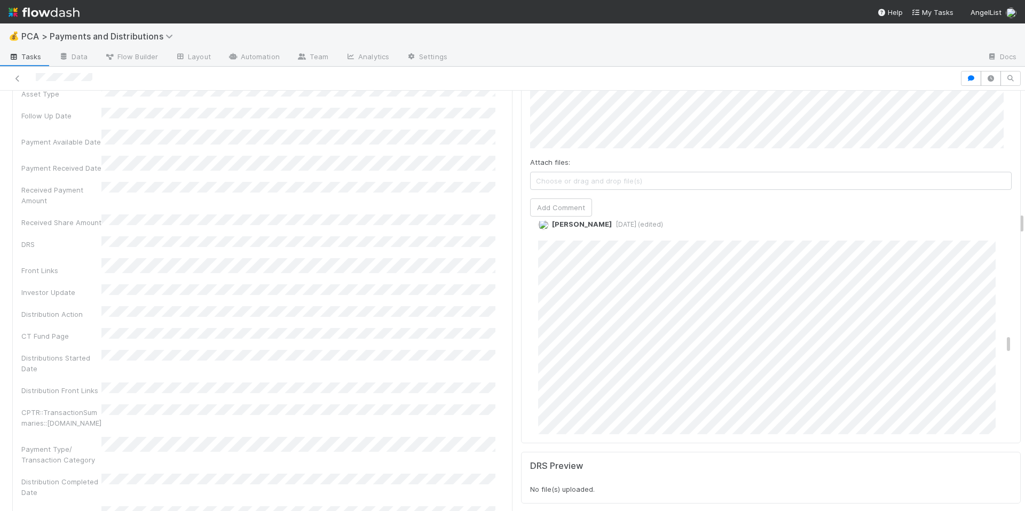
scroll to position [1701, 0]
click at [547, 244] on link "Edit" at bounding box center [553, 248] width 12 height 9
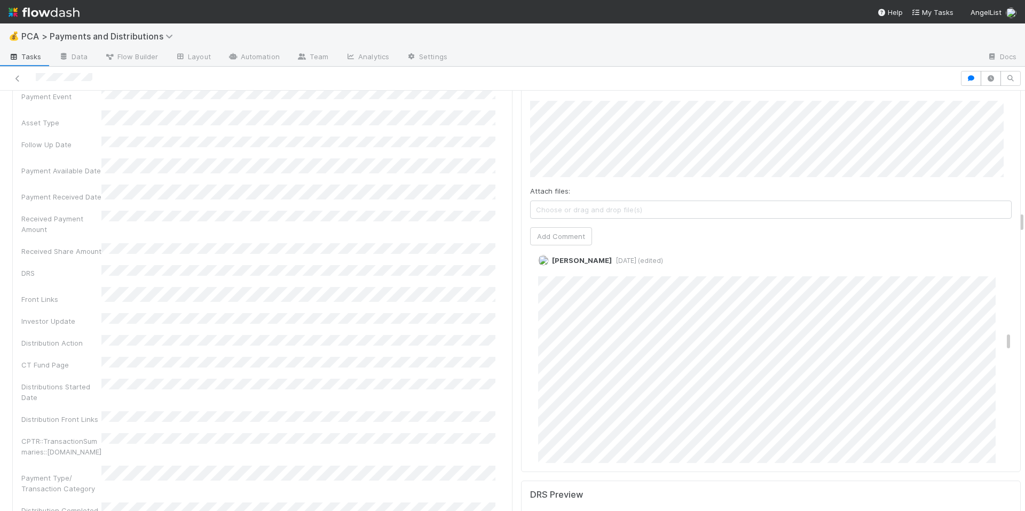
scroll to position [2267, 0]
click at [530, 286] on div "Allison Donlevy 2 days ago (edited) Edit Delete" at bounding box center [775, 476] width 490 height 456
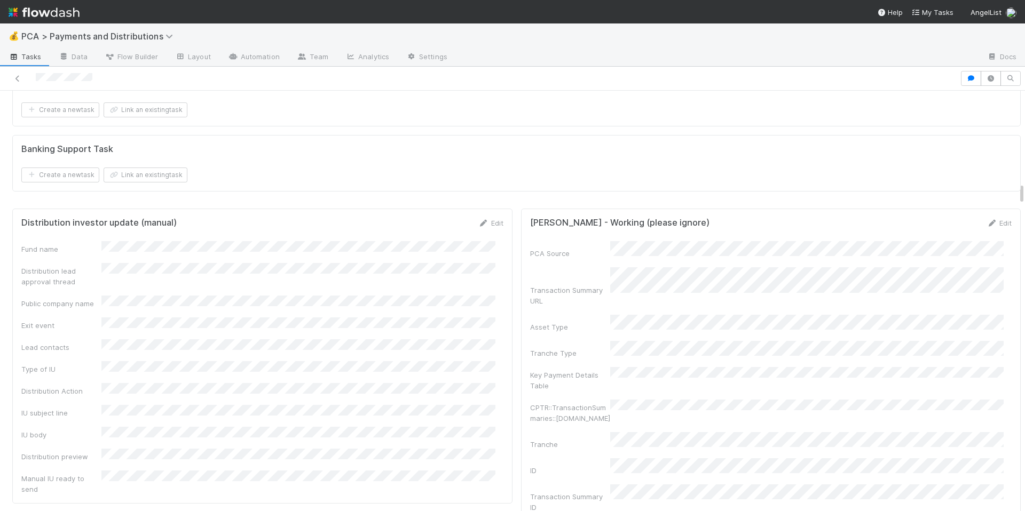
scroll to position [1738, 0]
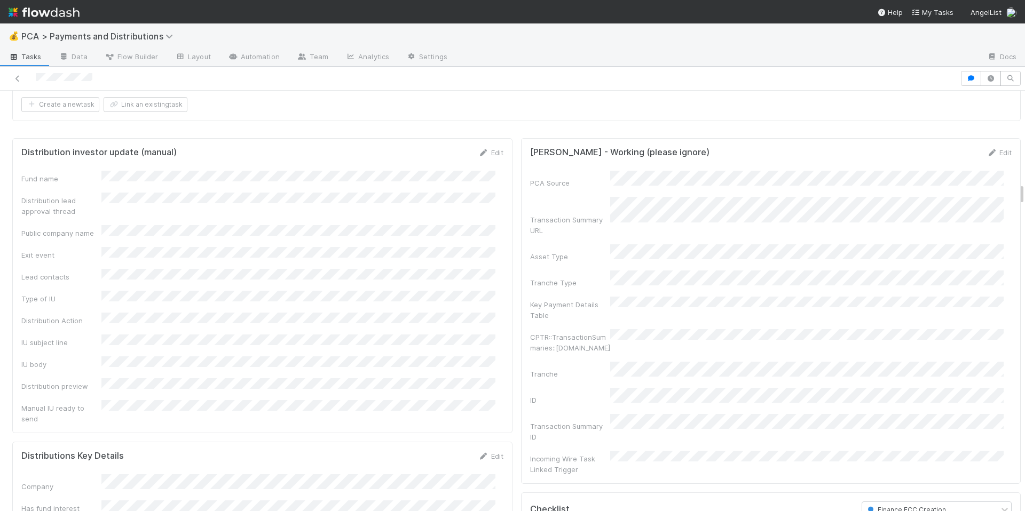
click at [476, 166] on form "Distribution investor update (manual) Edit Fund name Distribution lead approval…" at bounding box center [262, 285] width 482 height 277
click at [478, 156] on icon at bounding box center [483, 152] width 11 height 7
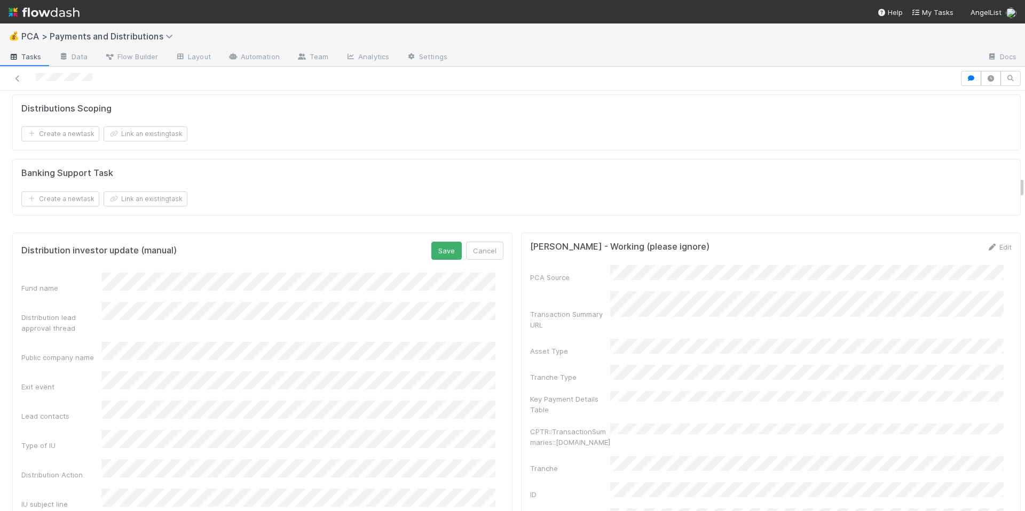
scroll to position [1649, 0]
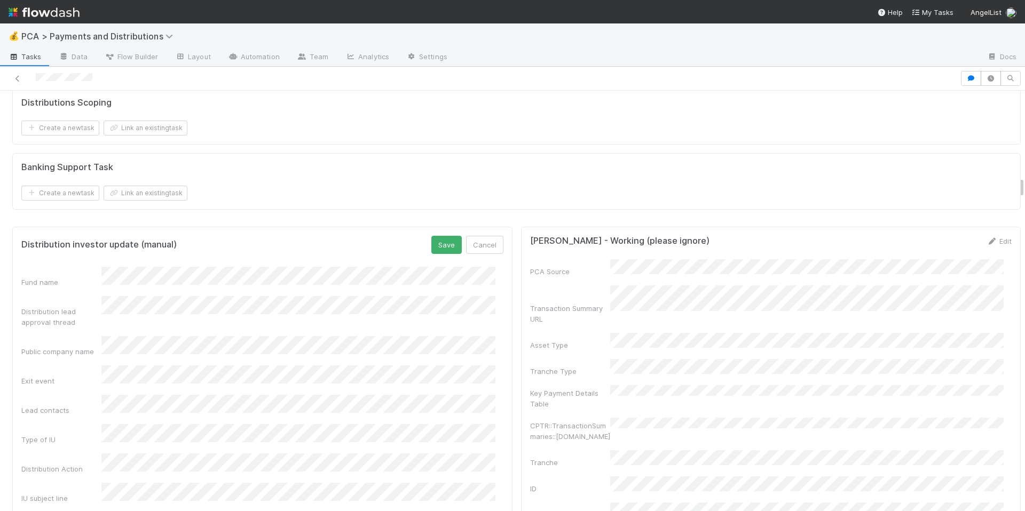
click at [460, 128] on form "Distributions Scoping Create a new task Link an existing task" at bounding box center [516, 117] width 990 height 38
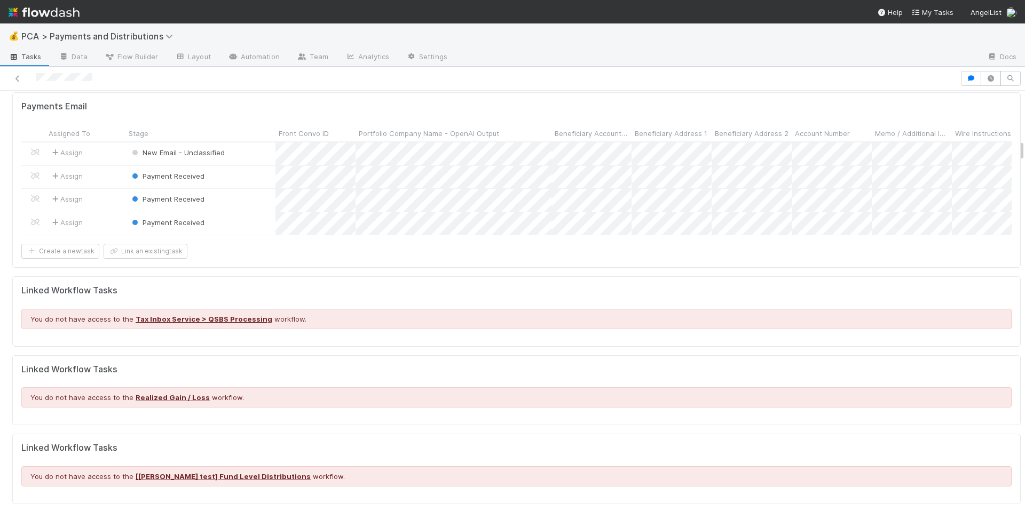
scroll to position [1021, 0]
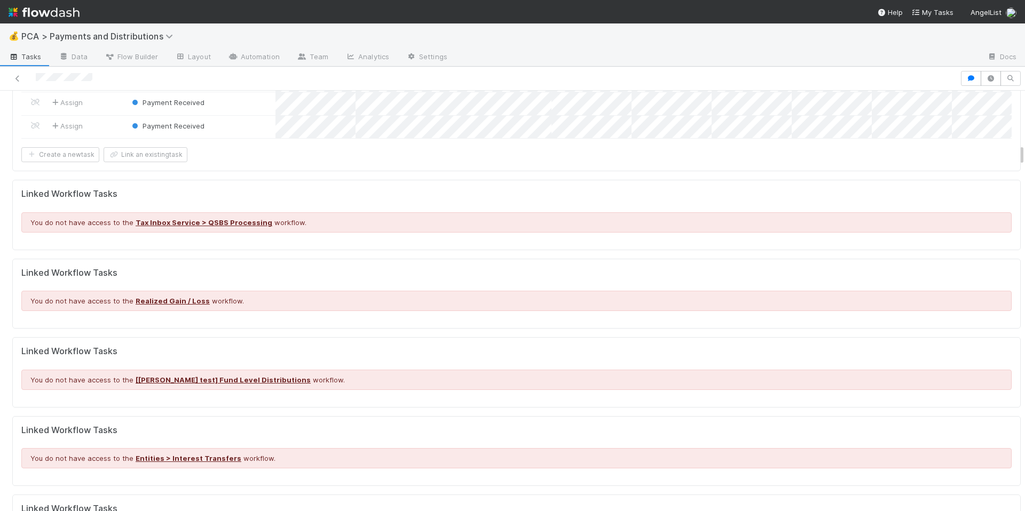
click at [523, 408] on div "Linked Workflow Tasks You do not have access to the [lou test] Fund Level Distr…" at bounding box center [516, 372] width 1008 height 70
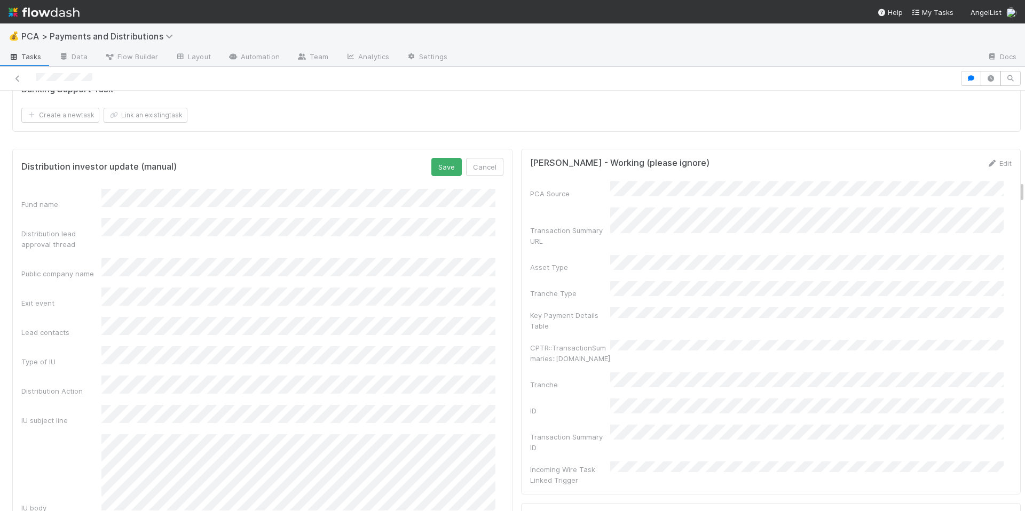
scroll to position [1727, 0]
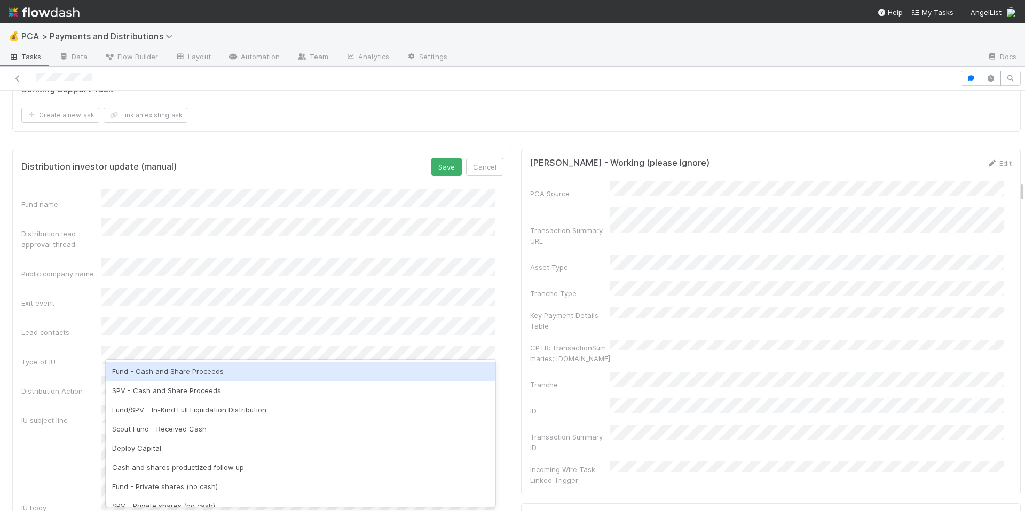
click at [209, 378] on div "Fund - Cash and Share Proceeds" at bounding box center [301, 371] width 390 height 19
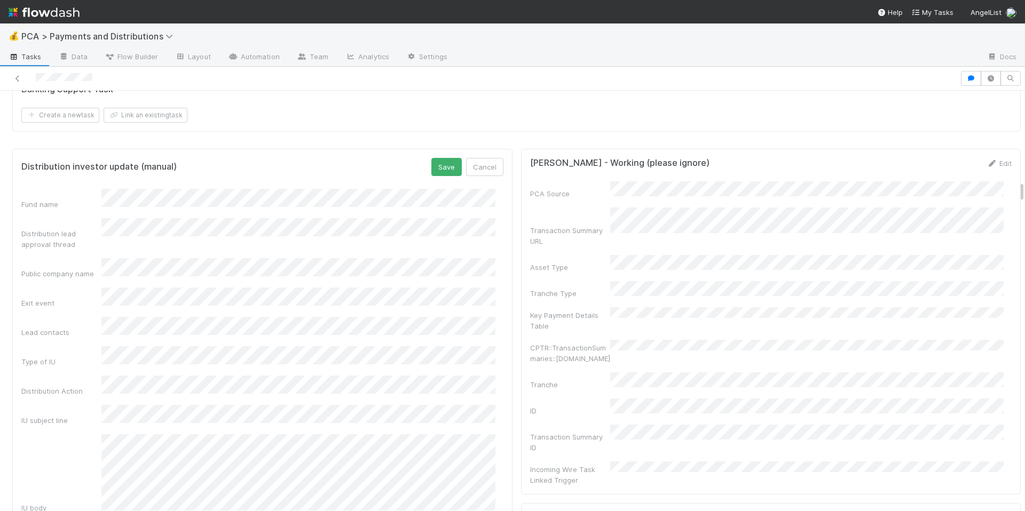
click at [64, 413] on div "Fund name Distribution lead approval thread Public company name Exit event Lead…" at bounding box center [262, 382] width 482 height 386
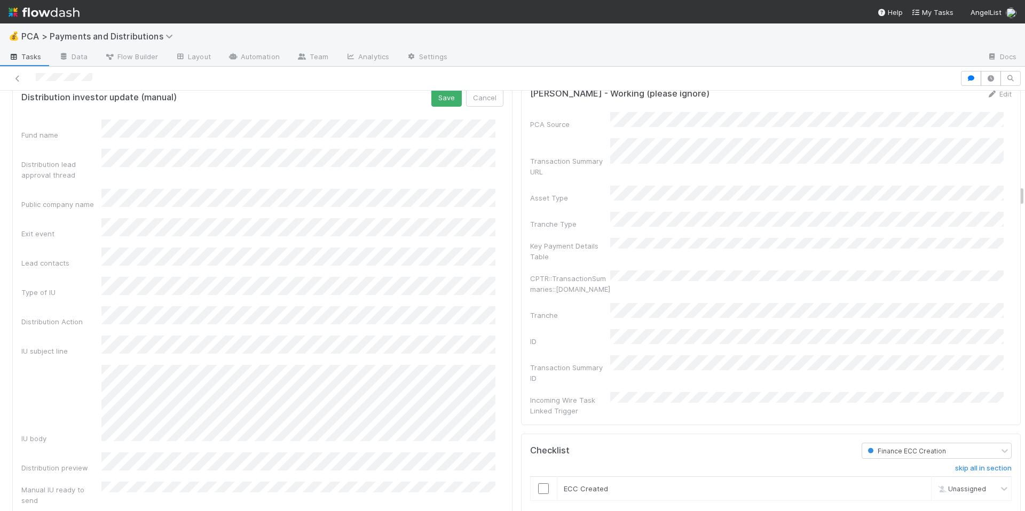
scroll to position [1796, 0]
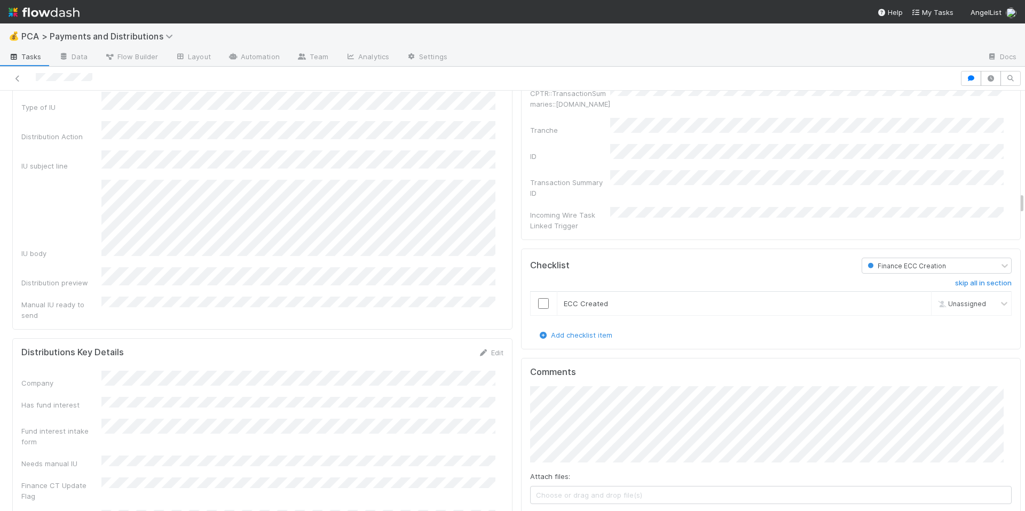
scroll to position [1798, 0]
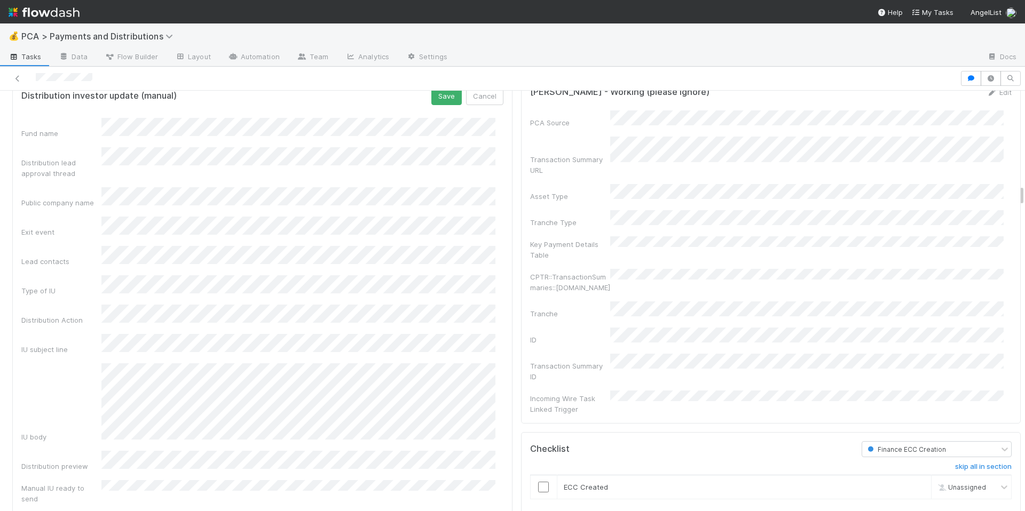
click at [432, 102] on button "Save" at bounding box center [446, 96] width 30 height 18
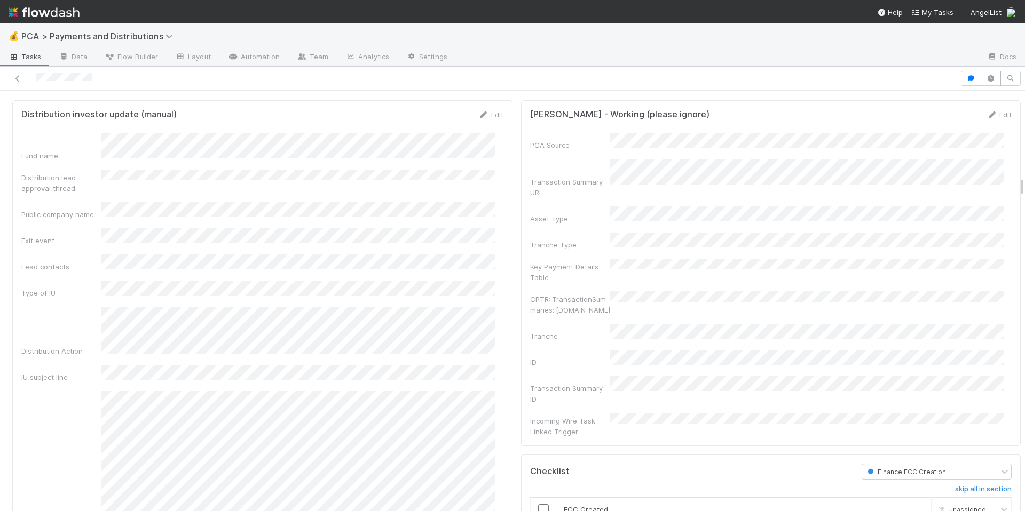
scroll to position [1775, 0]
click at [478, 119] on icon at bounding box center [483, 115] width 11 height 7
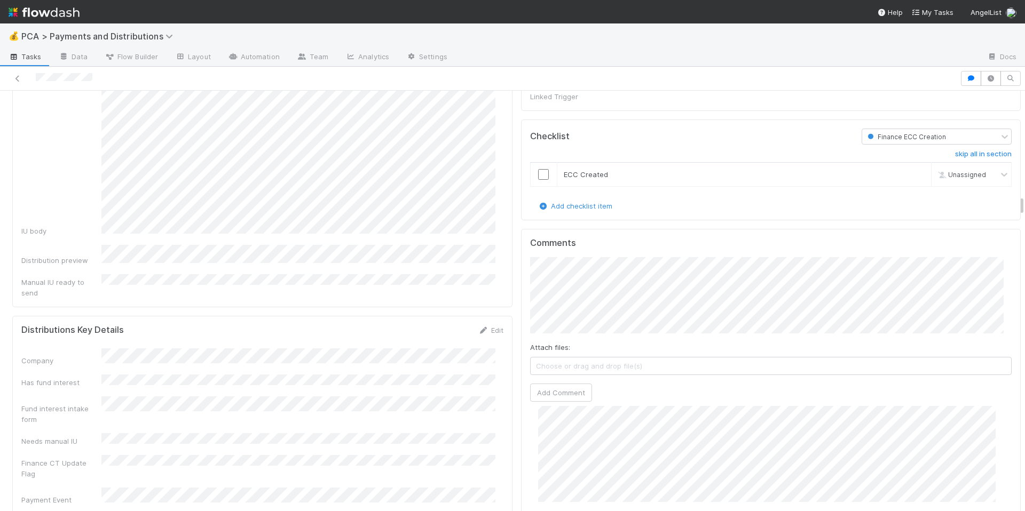
scroll to position [2050, 0]
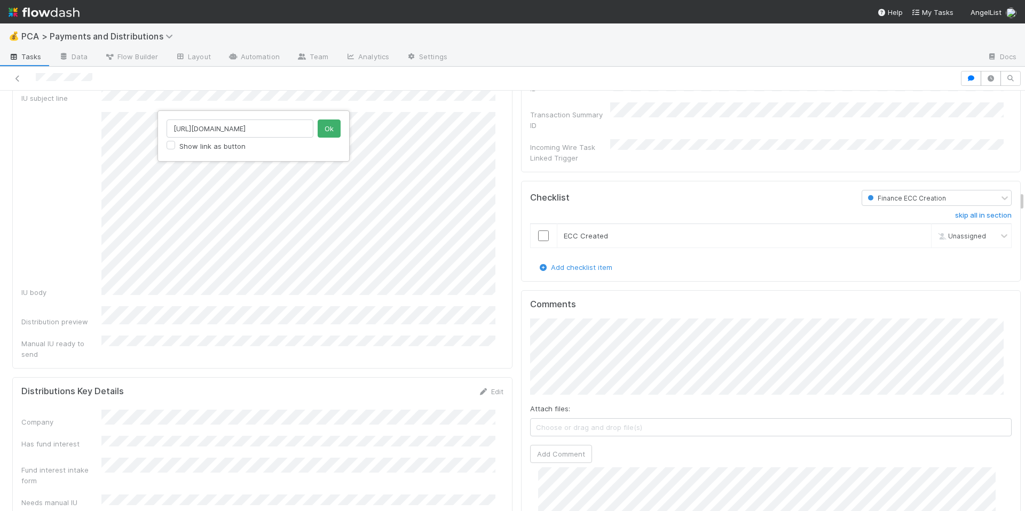
click at [218, 127] on input "http://Acquire.com" at bounding box center [240, 129] width 147 height 18
click at [337, 130] on button "Ok" at bounding box center [329, 129] width 23 height 18
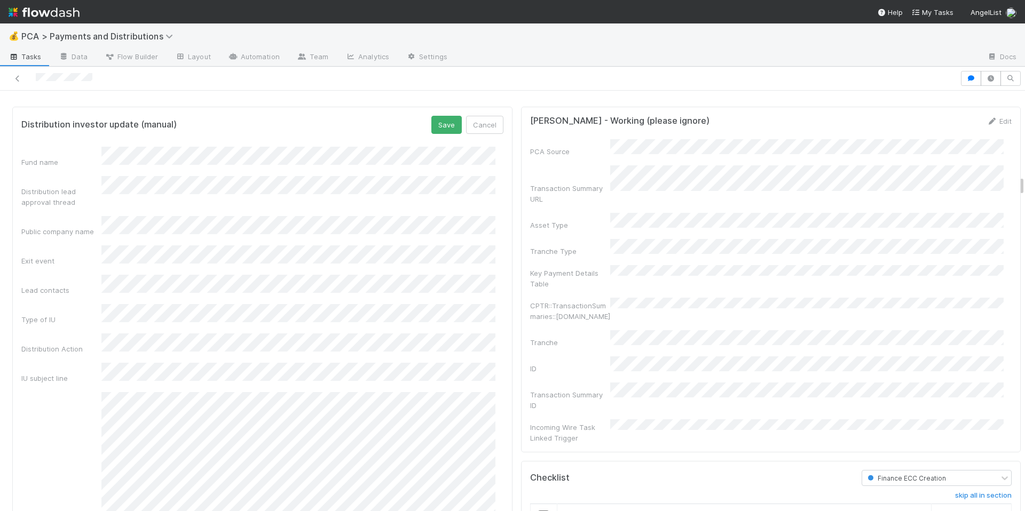
scroll to position [1735, 0]
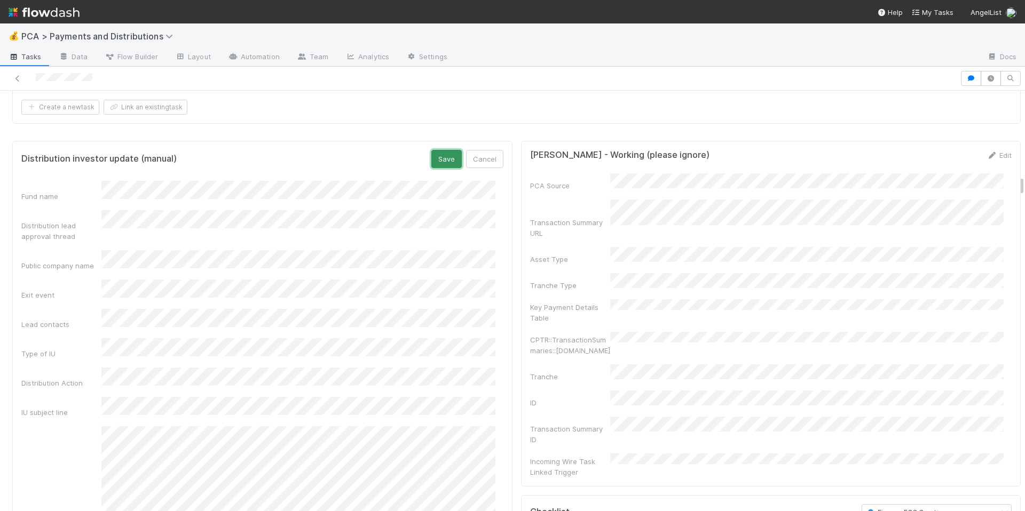
click at [445, 161] on button "Save" at bounding box center [446, 159] width 30 height 18
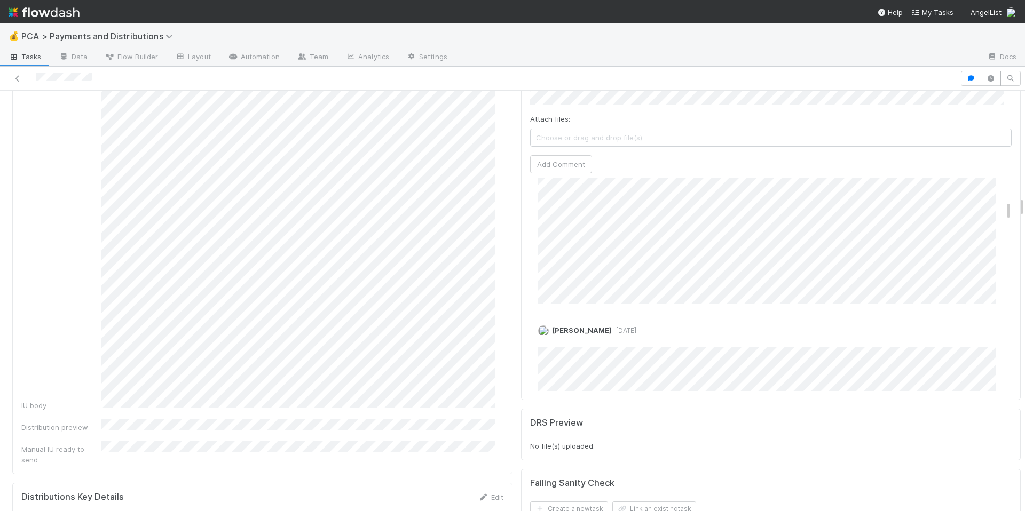
scroll to position [358, 0]
click at [547, 321] on link "Edit" at bounding box center [553, 325] width 12 height 9
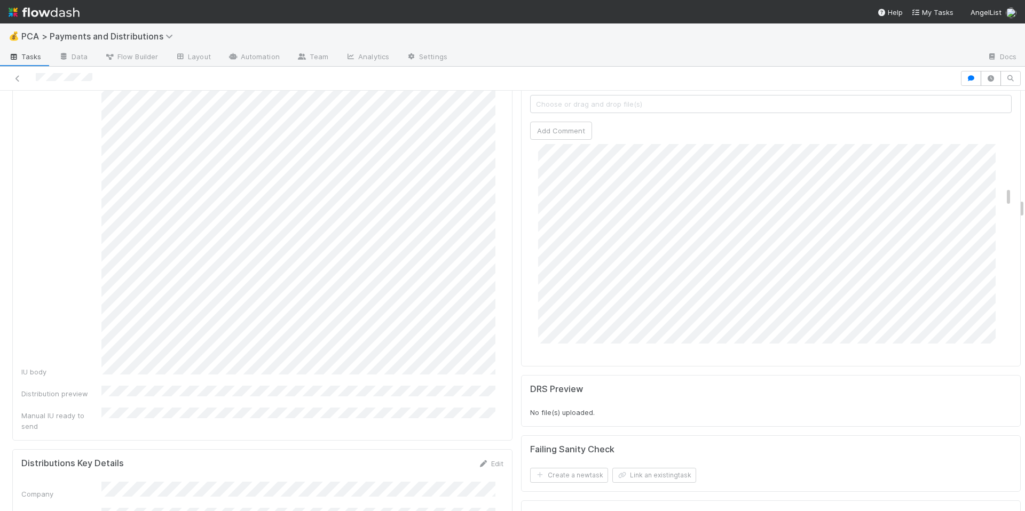
scroll to position [532, 0]
click at [547, 213] on link "Edit" at bounding box center [553, 217] width 12 height 9
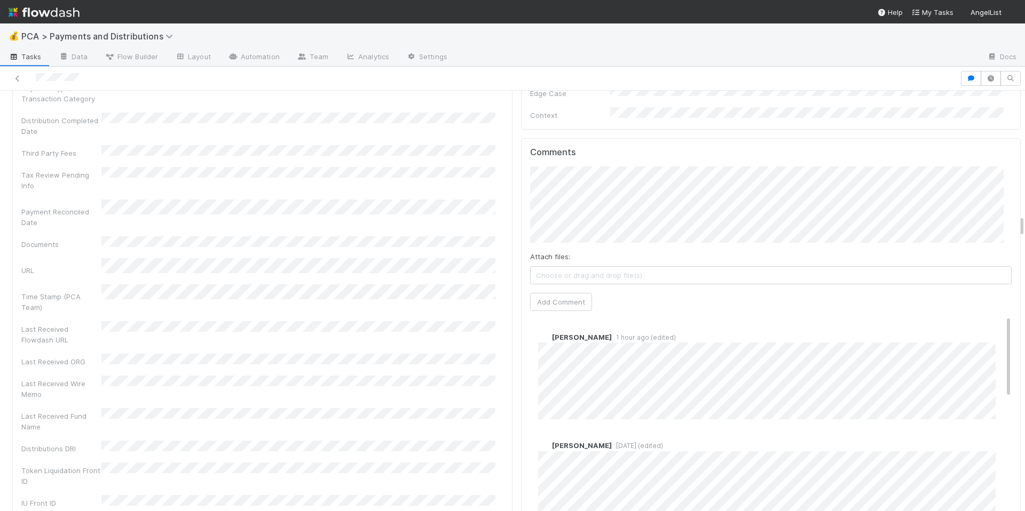
scroll to position [2325, 0]
click at [685, 224] on div "Attach files: Choose or drag and drop file(s) Add Comment" at bounding box center [771, 238] width 482 height 145
click at [550, 293] on button "Add Comment" at bounding box center [561, 302] width 62 height 18
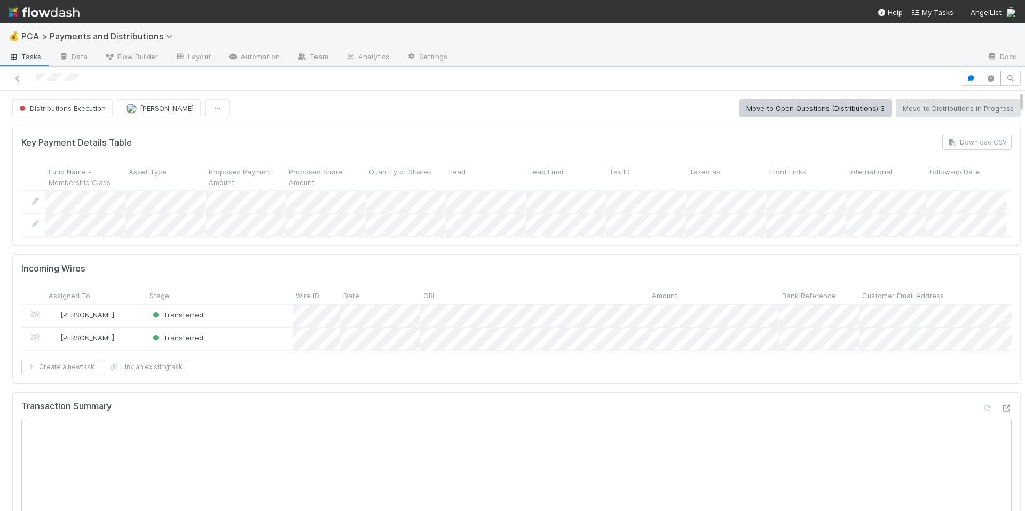
scroll to position [96, 0]
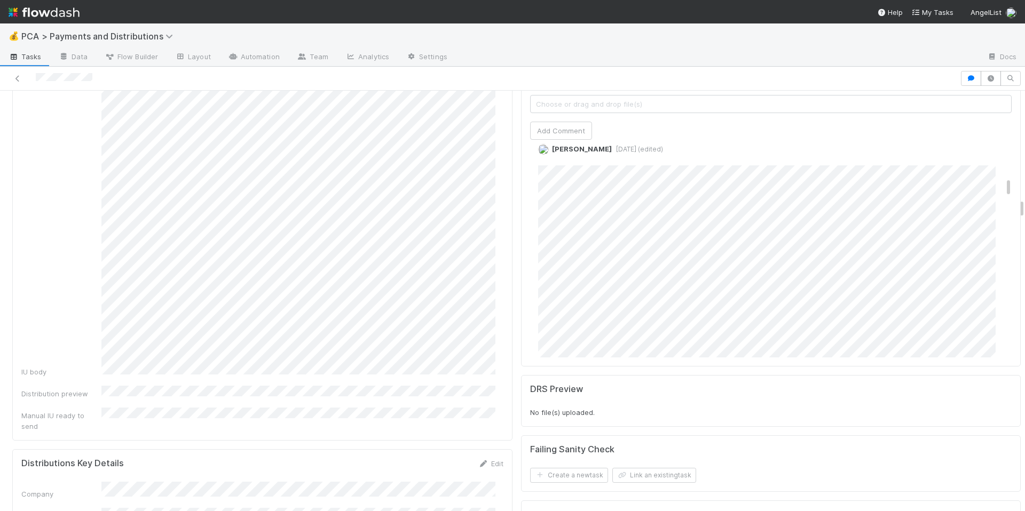
scroll to position [490, 0]
click at [547, 156] on link "Edit" at bounding box center [553, 160] width 12 height 9
click at [547, 192] on link "Edit" at bounding box center [553, 196] width 12 height 9
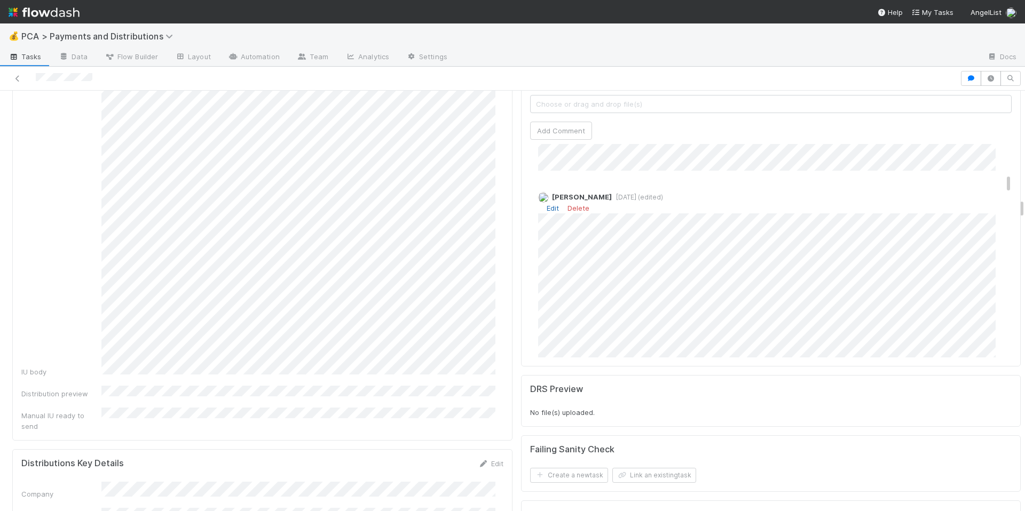
click at [547, 204] on link "Edit" at bounding box center [553, 208] width 12 height 9
click at [547, 237] on link "Edit" at bounding box center [553, 241] width 12 height 9
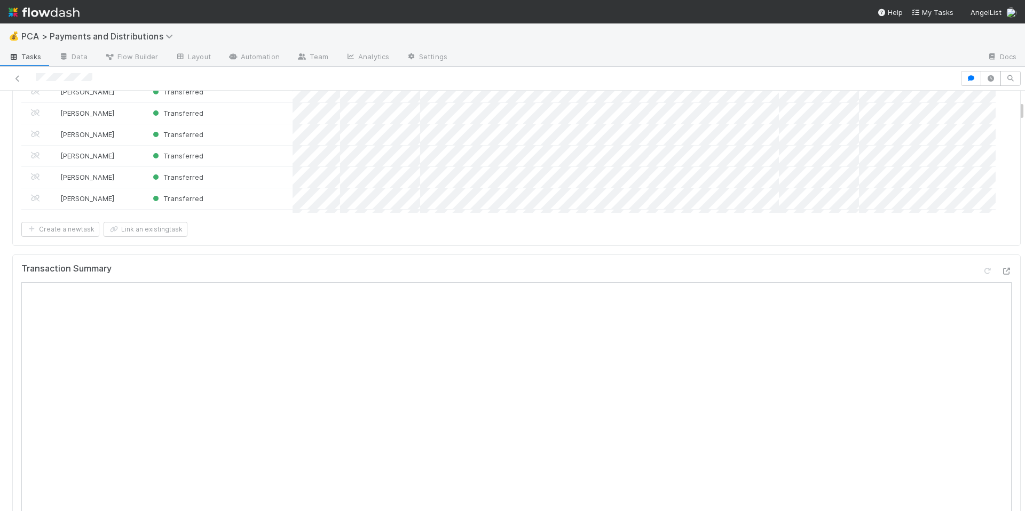
scroll to position [127, 0]
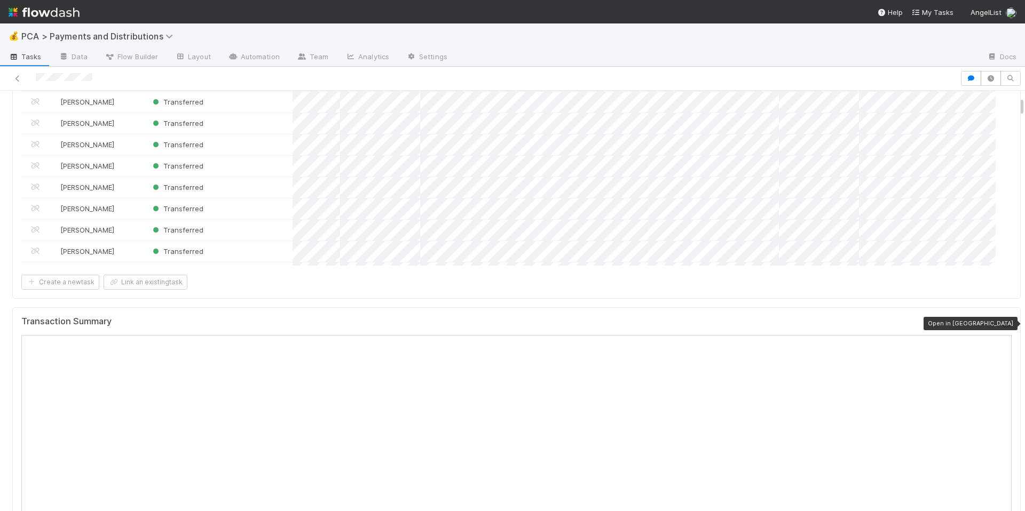
click at [1001, 324] on icon at bounding box center [1006, 324] width 11 height 7
click at [701, 279] on div "Create a new task Link an existing task" at bounding box center [516, 282] width 990 height 15
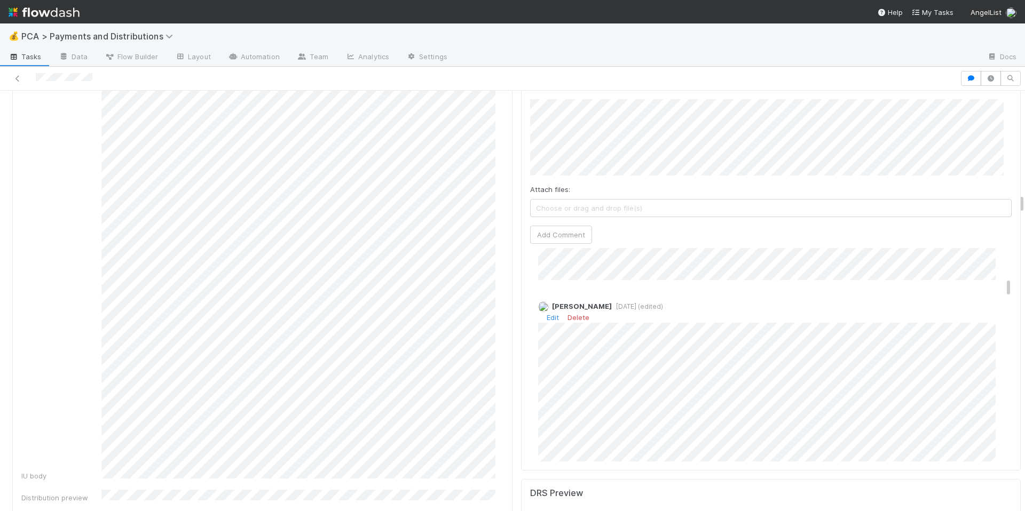
scroll to position [437, 0]
click at [547, 313] on link "Edit" at bounding box center [553, 317] width 12 height 9
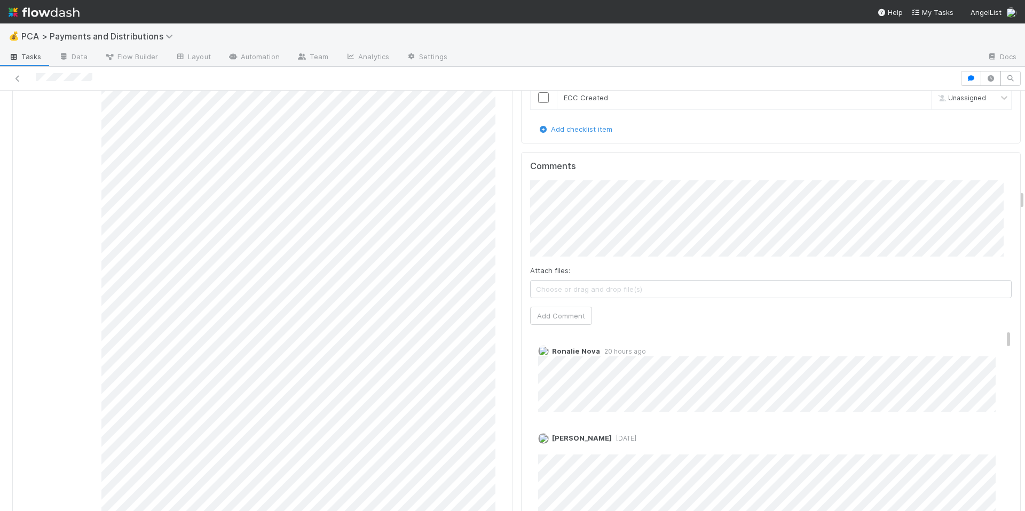
scroll to position [2184, 0]
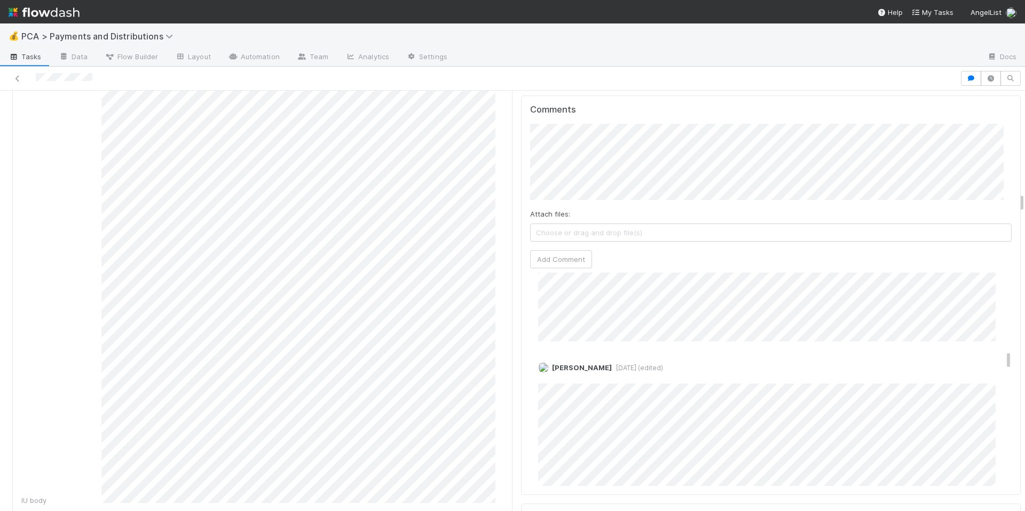
scroll to position [1178, 0]
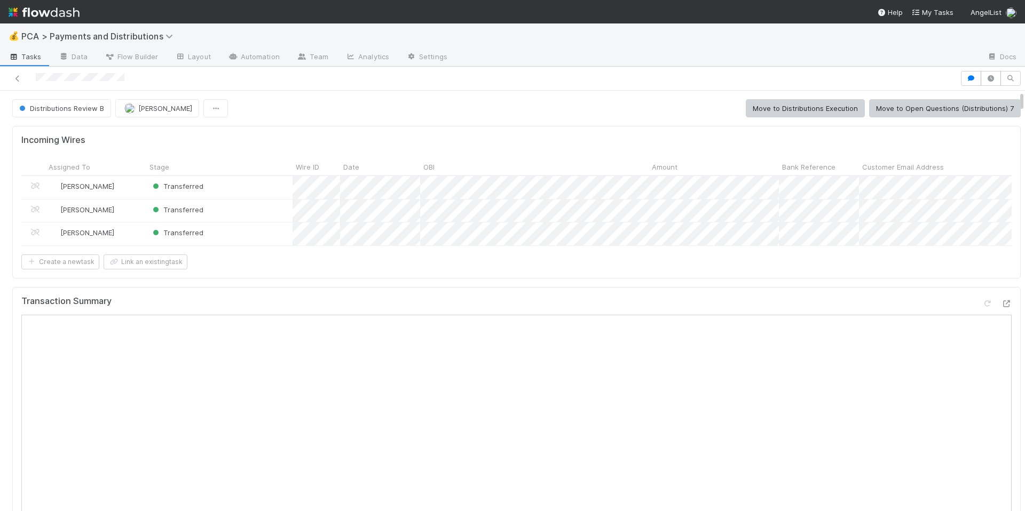
click at [578, 270] on div "Create a new task Link an existing task" at bounding box center [516, 262] width 990 height 15
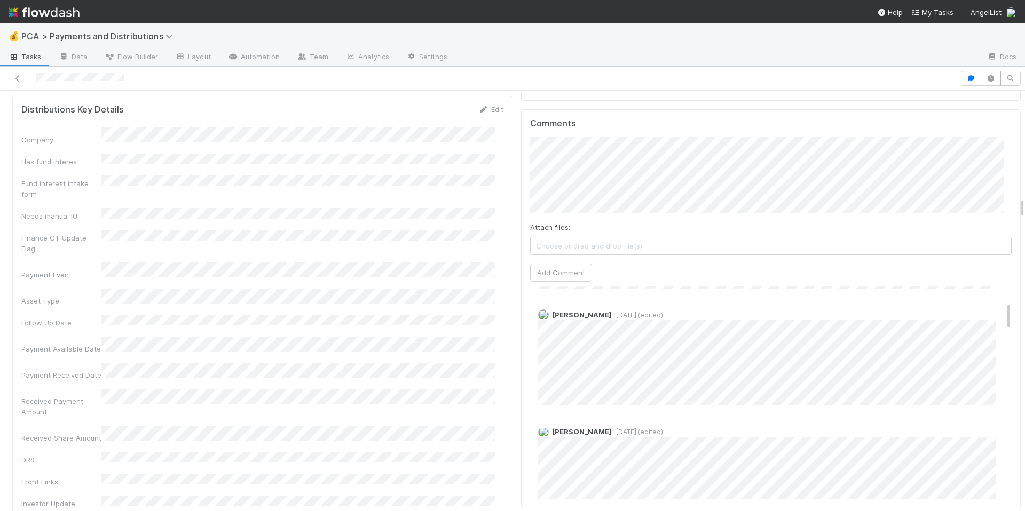
scroll to position [123, 0]
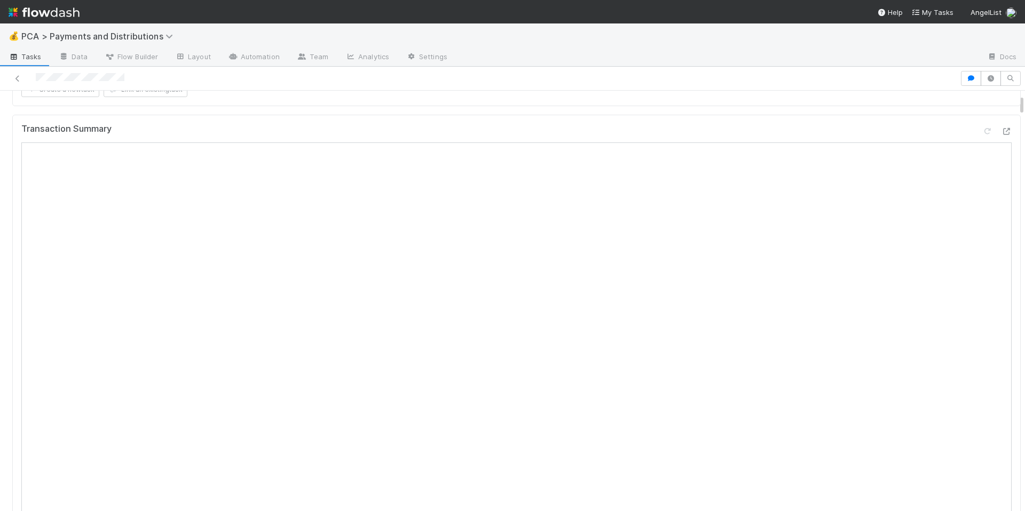
scroll to position [0, 0]
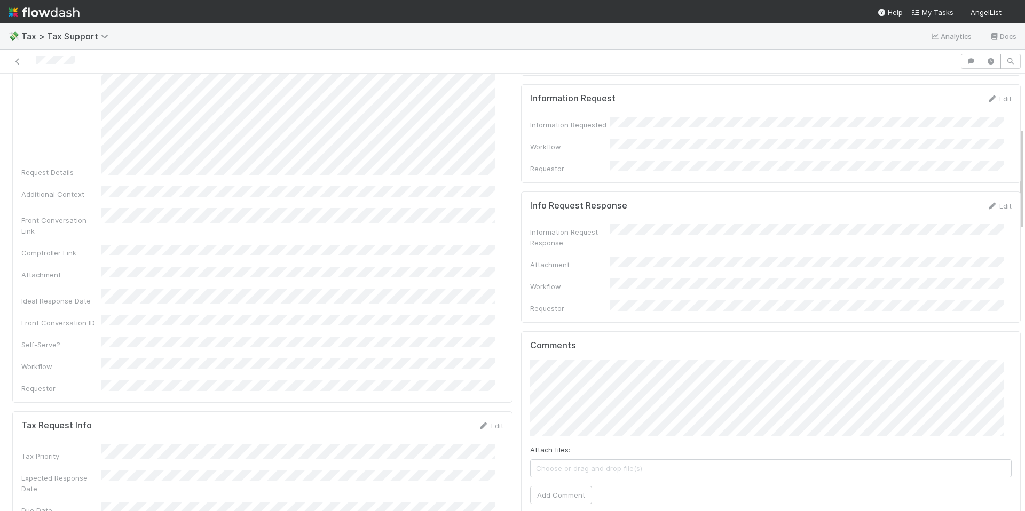
scroll to position [389, 0]
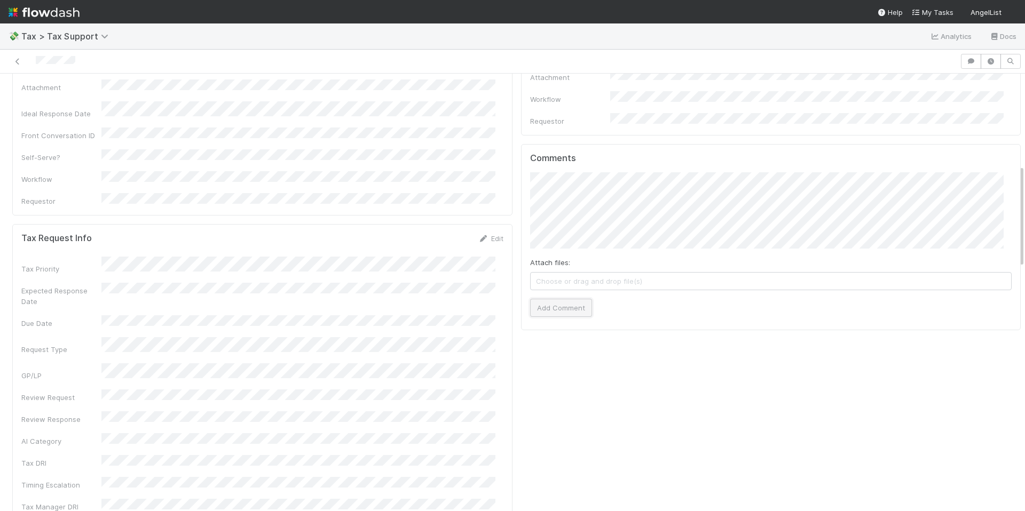
click at [539, 299] on button "Add Comment" at bounding box center [561, 308] width 62 height 18
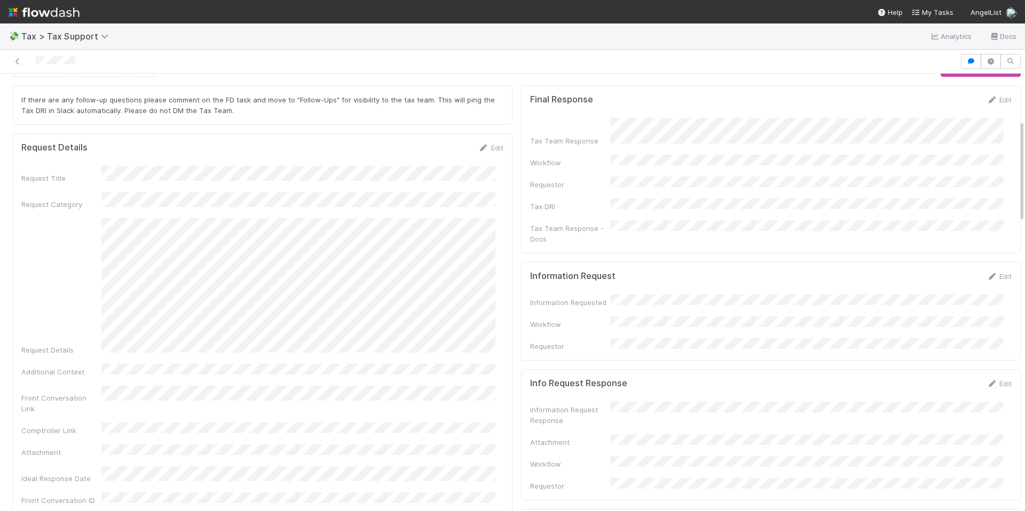
scroll to position [0, 0]
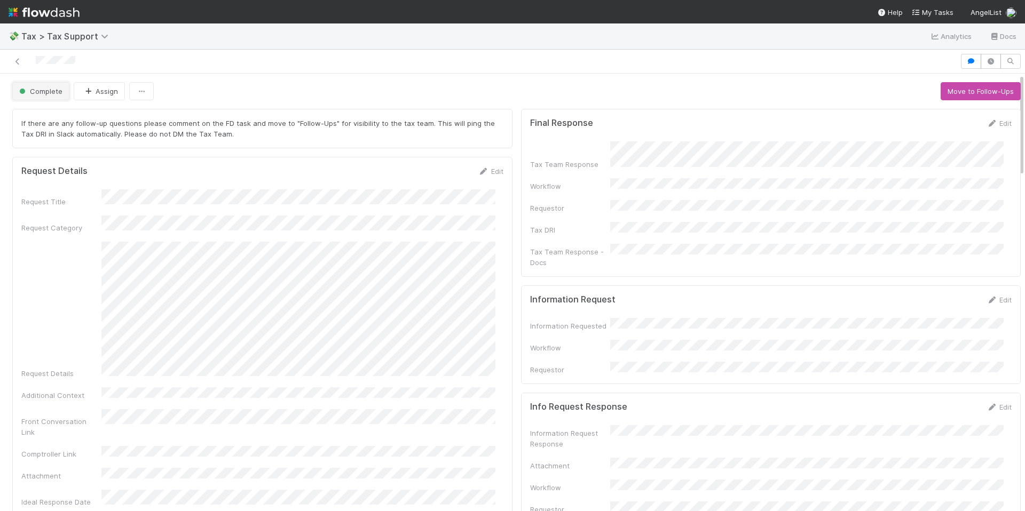
click at [37, 98] on button "Complete" at bounding box center [40, 91] width 57 height 18
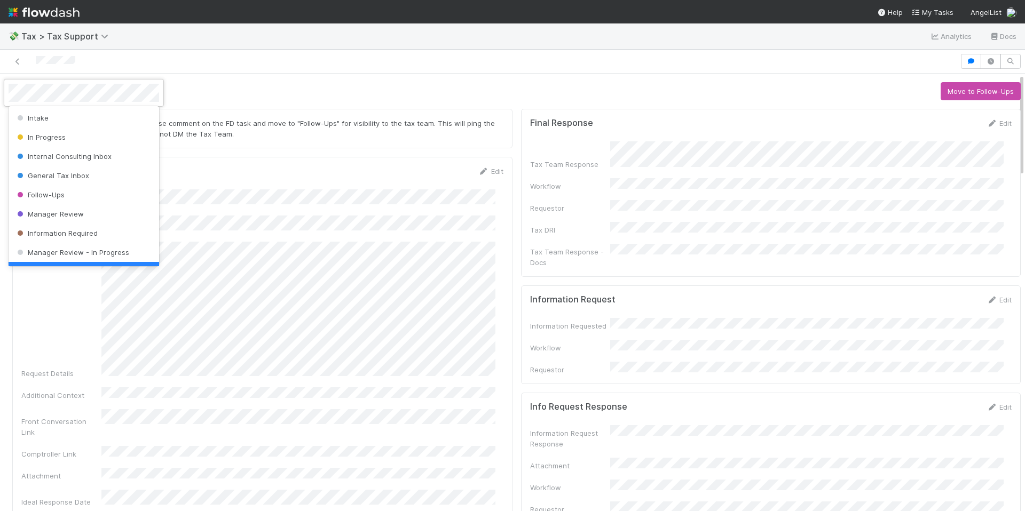
scroll to position [21, 0]
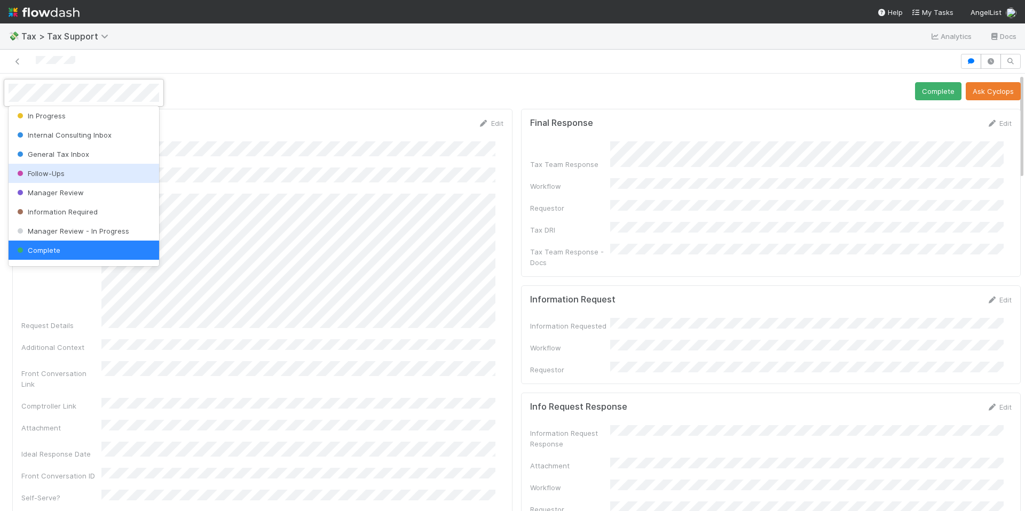
click at [62, 174] on span "Follow-Ups" at bounding box center [40, 173] width 50 height 9
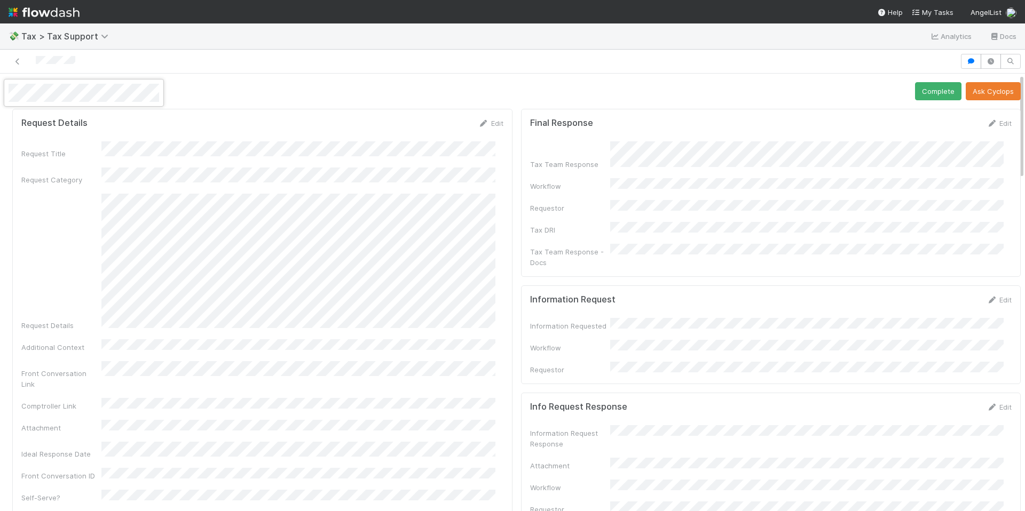
click at [325, 131] on div at bounding box center [512, 255] width 1025 height 511
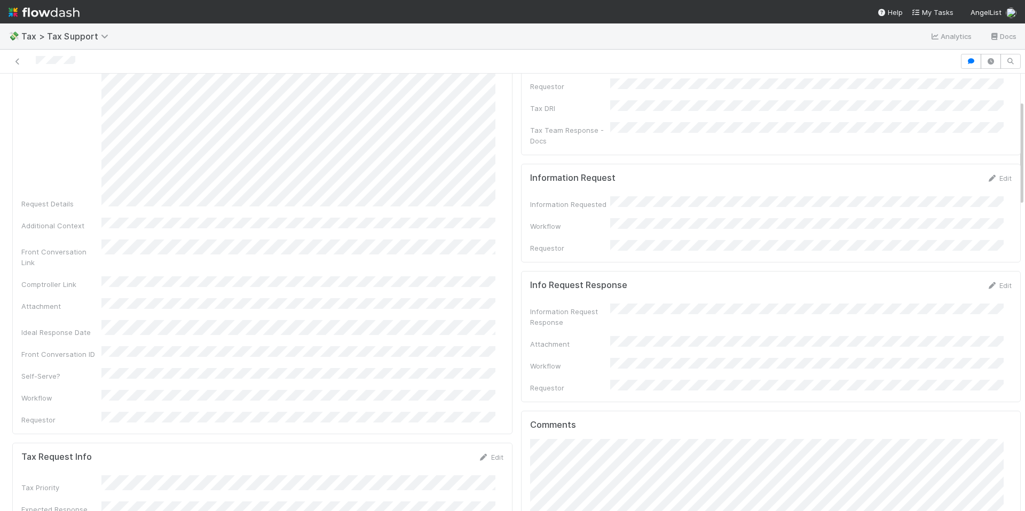
scroll to position [0, 0]
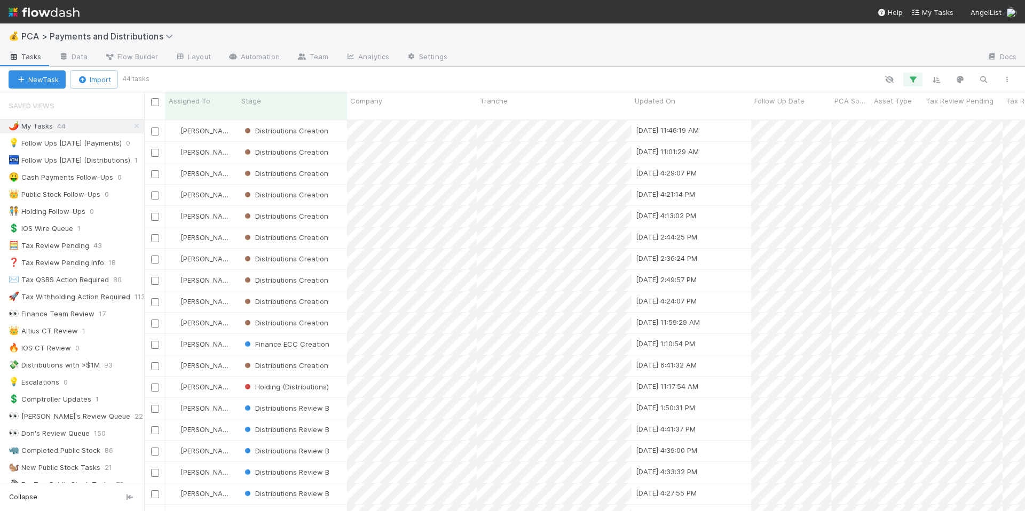
scroll to position [392, 873]
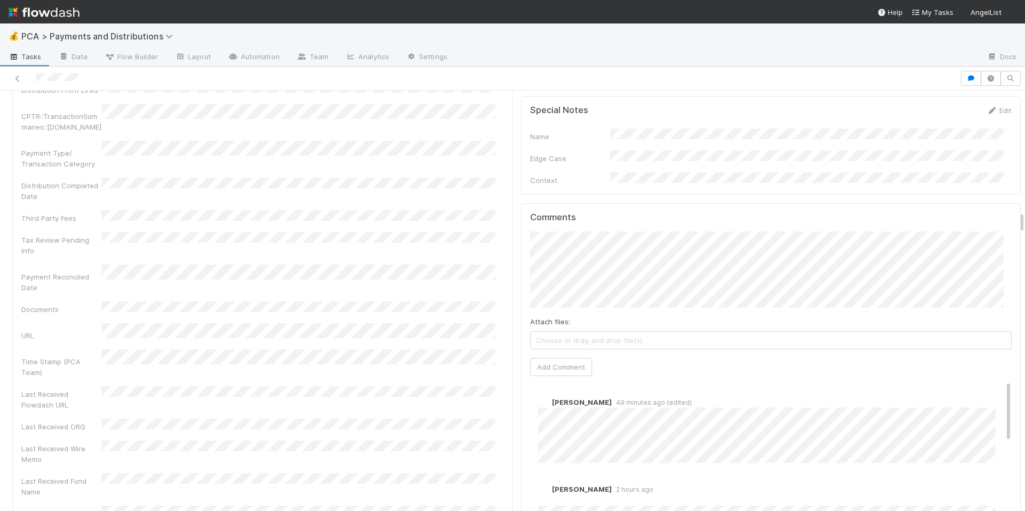
scroll to position [2451, 0]
